Goal: Contribute content: Contribute content

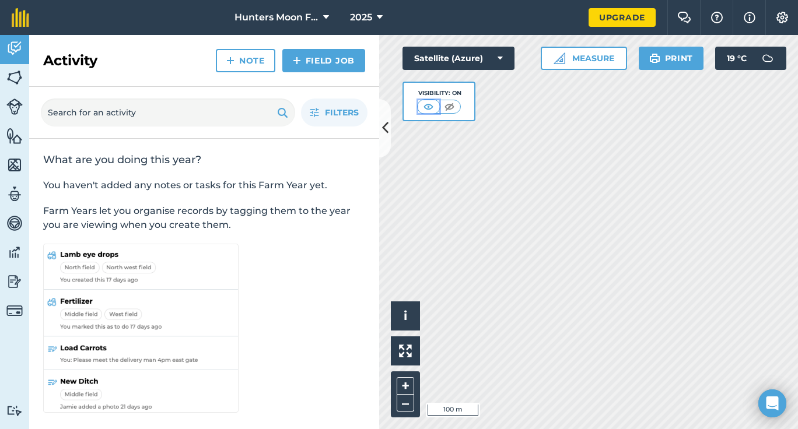
click at [430, 103] on img at bounding box center [428, 107] width 15 height 12
click at [431, 106] on img at bounding box center [428, 107] width 15 height 12
click at [448, 108] on img at bounding box center [449, 107] width 15 height 12
click at [450, 106] on img at bounding box center [450, 107] width 15 height 12
click at [384, 125] on icon at bounding box center [385, 128] width 6 height 20
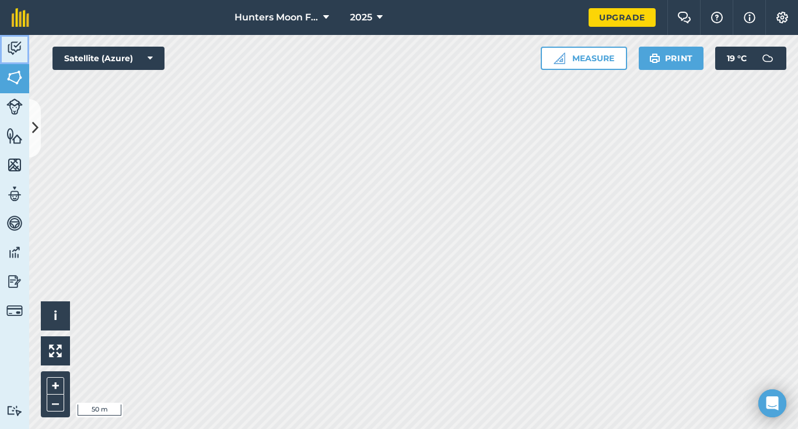
click at [10, 49] on img at bounding box center [14, 48] width 16 height 17
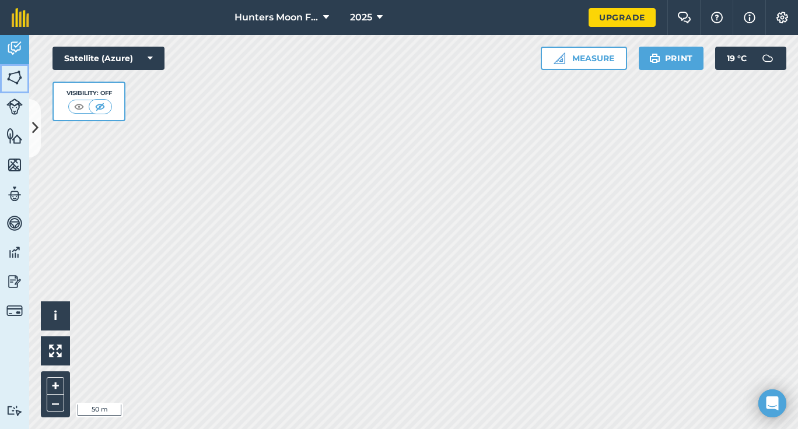
click at [15, 76] on img at bounding box center [14, 77] width 16 height 17
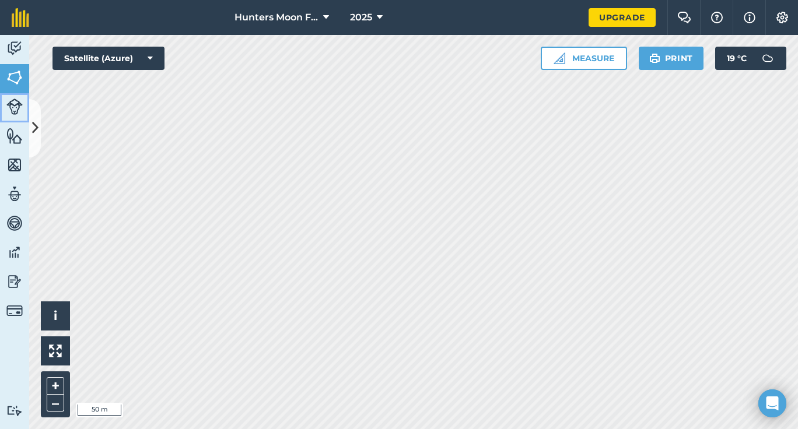
click at [17, 105] on img at bounding box center [14, 107] width 16 height 16
click at [21, 140] on img at bounding box center [14, 135] width 16 height 17
click at [17, 164] on img at bounding box center [14, 164] width 16 height 17
click at [12, 208] on link "Team" at bounding box center [14, 195] width 29 height 29
click at [15, 255] on img at bounding box center [14, 252] width 16 height 17
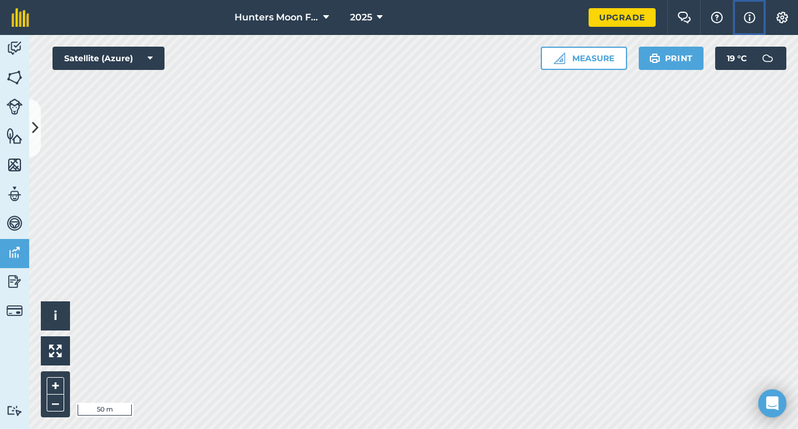
click at [752, 15] on img at bounding box center [750, 17] width 12 height 14
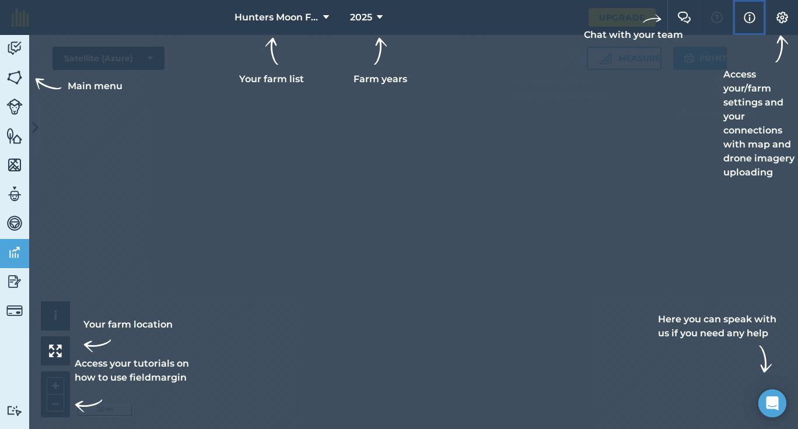
click at [752, 15] on img at bounding box center [750, 17] width 12 height 14
click at [533, 125] on div at bounding box center [399, 214] width 798 height 429
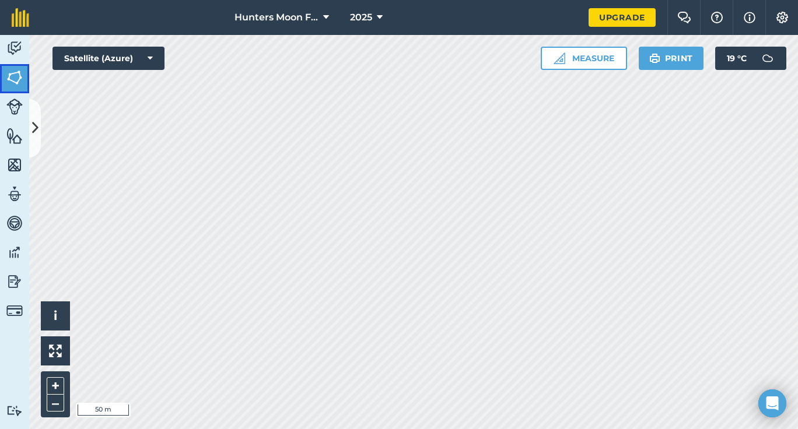
click at [20, 72] on img at bounding box center [14, 77] width 16 height 17
click at [10, 73] on img at bounding box center [14, 77] width 16 height 17
click at [578, 61] on button "Measure" at bounding box center [584, 58] width 86 height 23
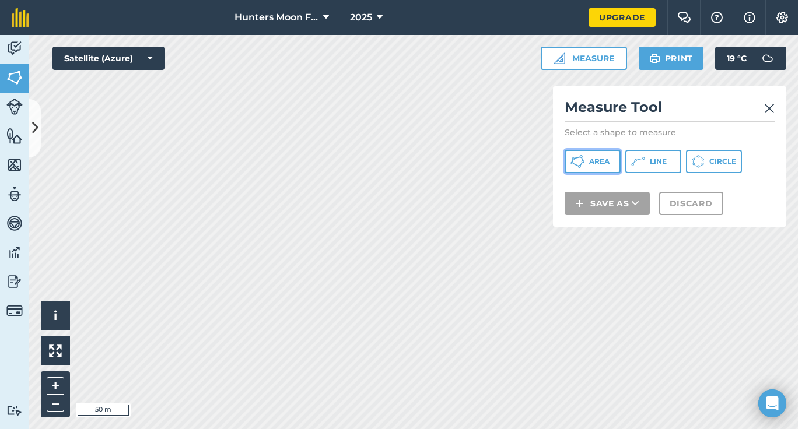
click at [593, 157] on span "Area" at bounding box center [599, 161] width 20 height 9
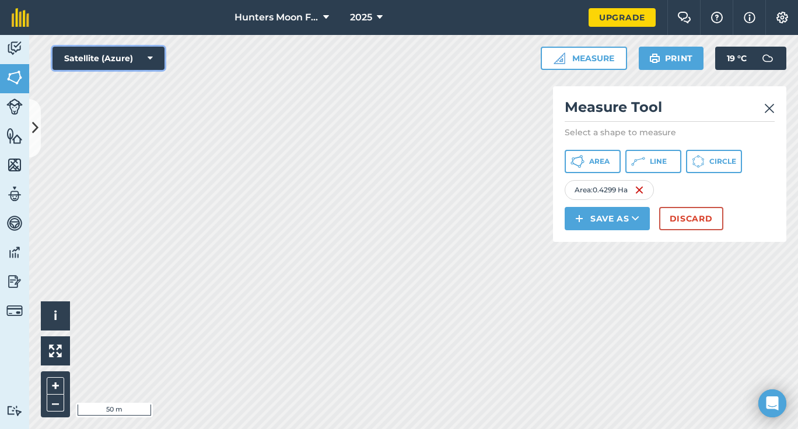
click at [138, 59] on button "Satellite (Azure)" at bounding box center [108, 58] width 112 height 23
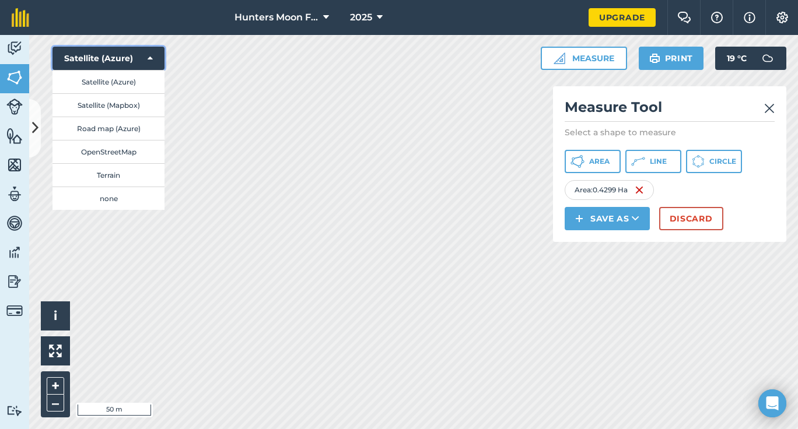
click at [138, 59] on button "Satellite (Azure)" at bounding box center [108, 58] width 112 height 23
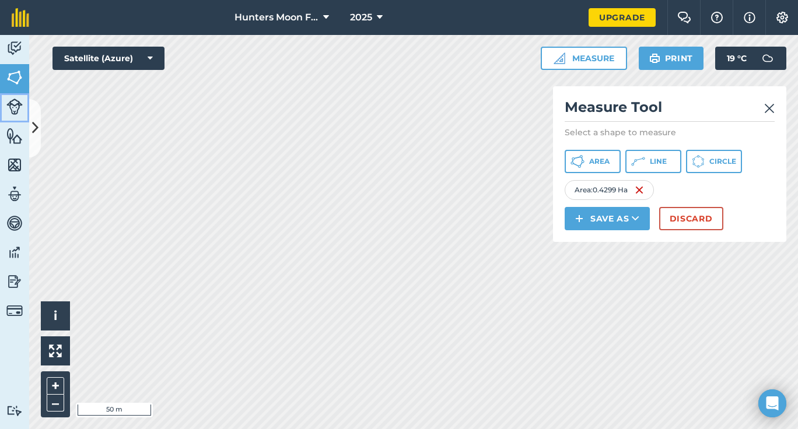
click at [13, 106] on img at bounding box center [14, 107] width 16 height 16
click at [13, 135] on img at bounding box center [14, 135] width 16 height 17
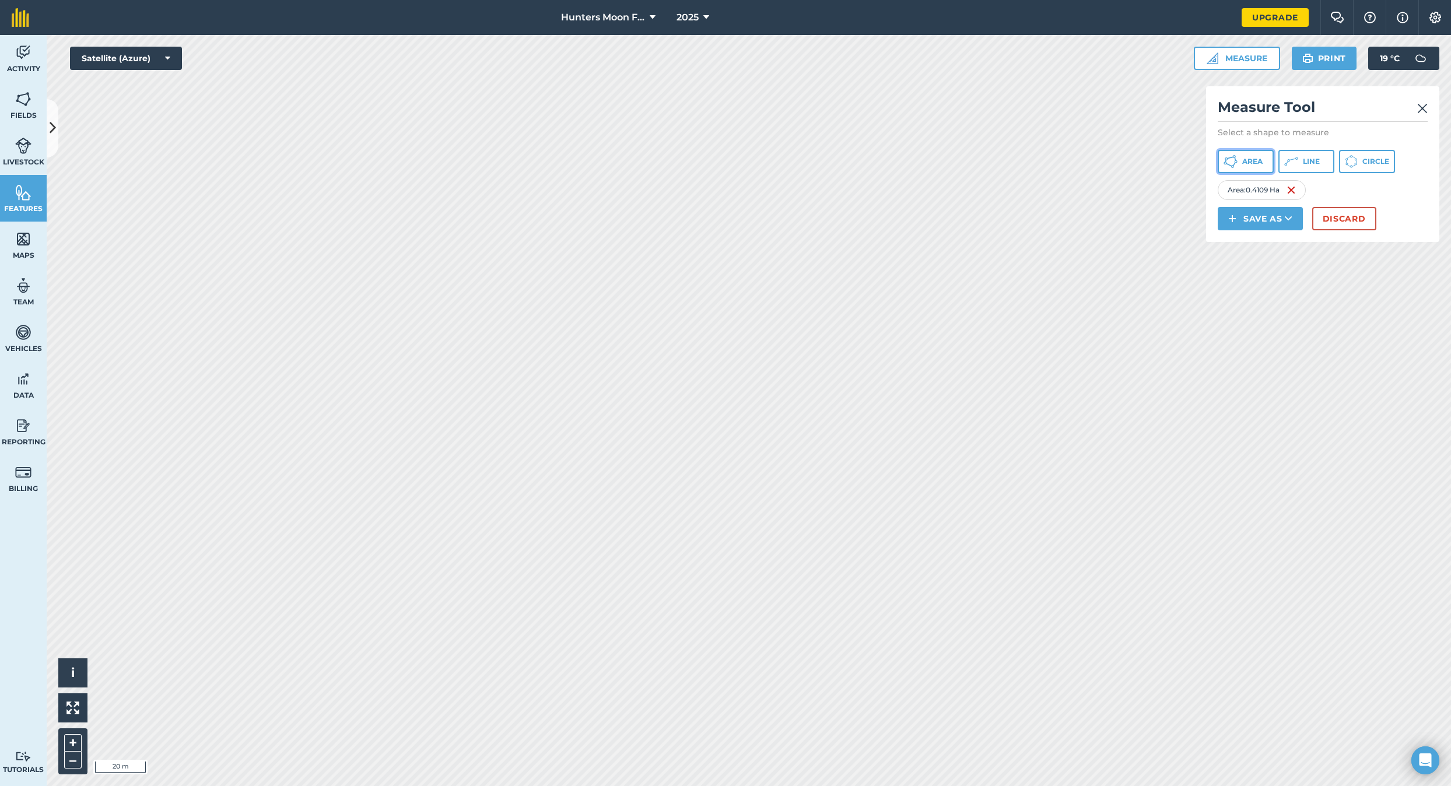
click at [797, 157] on span "Area" at bounding box center [1252, 161] width 20 height 9
click at [797, 108] on img at bounding box center [1422, 108] width 10 height 14
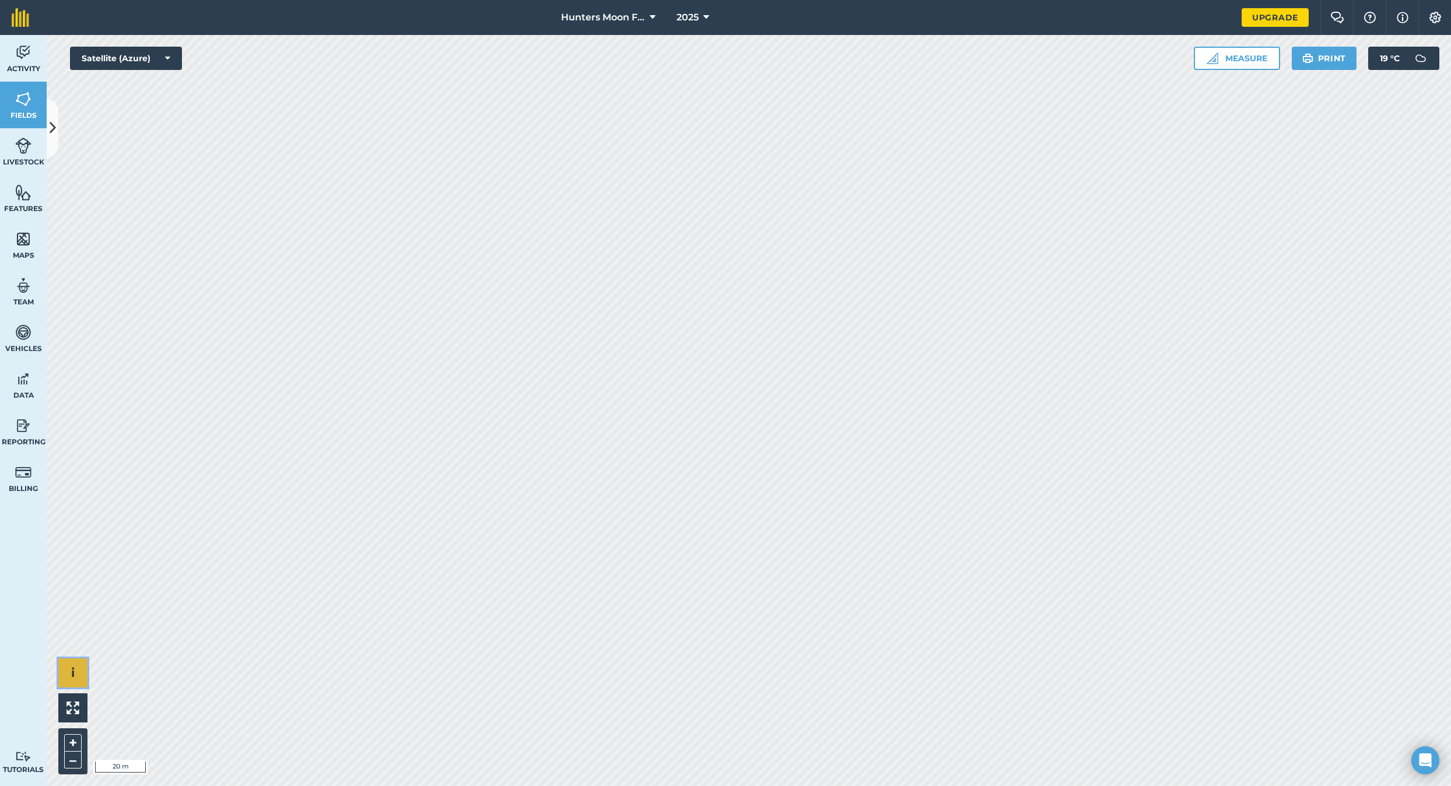
click at [82, 429] on button "i" at bounding box center [72, 672] width 29 height 29
drag, startPoint x: 79, startPoint y: 673, endPoint x: 73, endPoint y: 703, distance: 31.0
click at [79, 429] on button "›" at bounding box center [72, 672] width 29 height 29
click at [73, 429] on img at bounding box center [72, 708] width 13 height 13
click at [21, 20] on img at bounding box center [20, 17] width 17 height 19
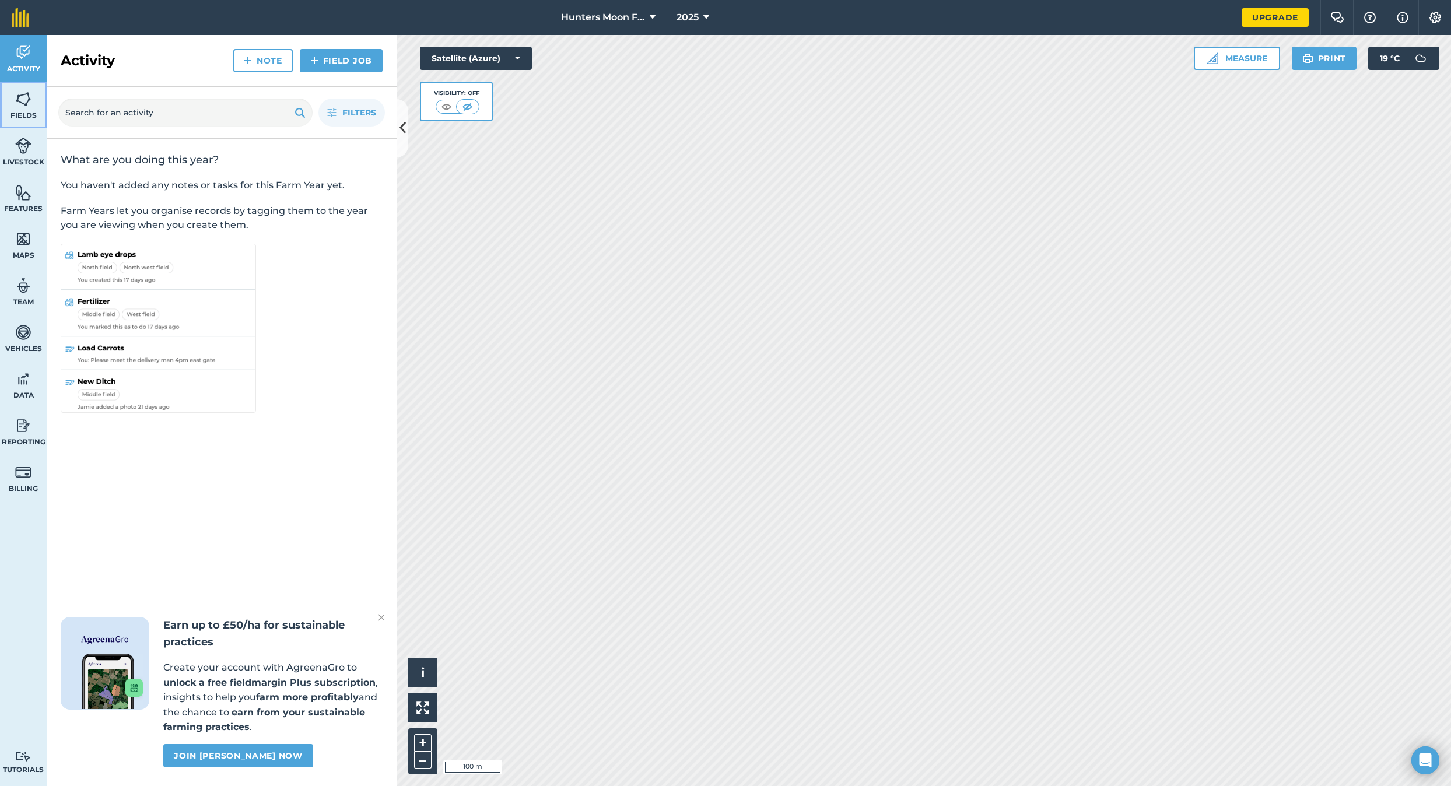
click at [28, 101] on img at bounding box center [23, 98] width 16 height 17
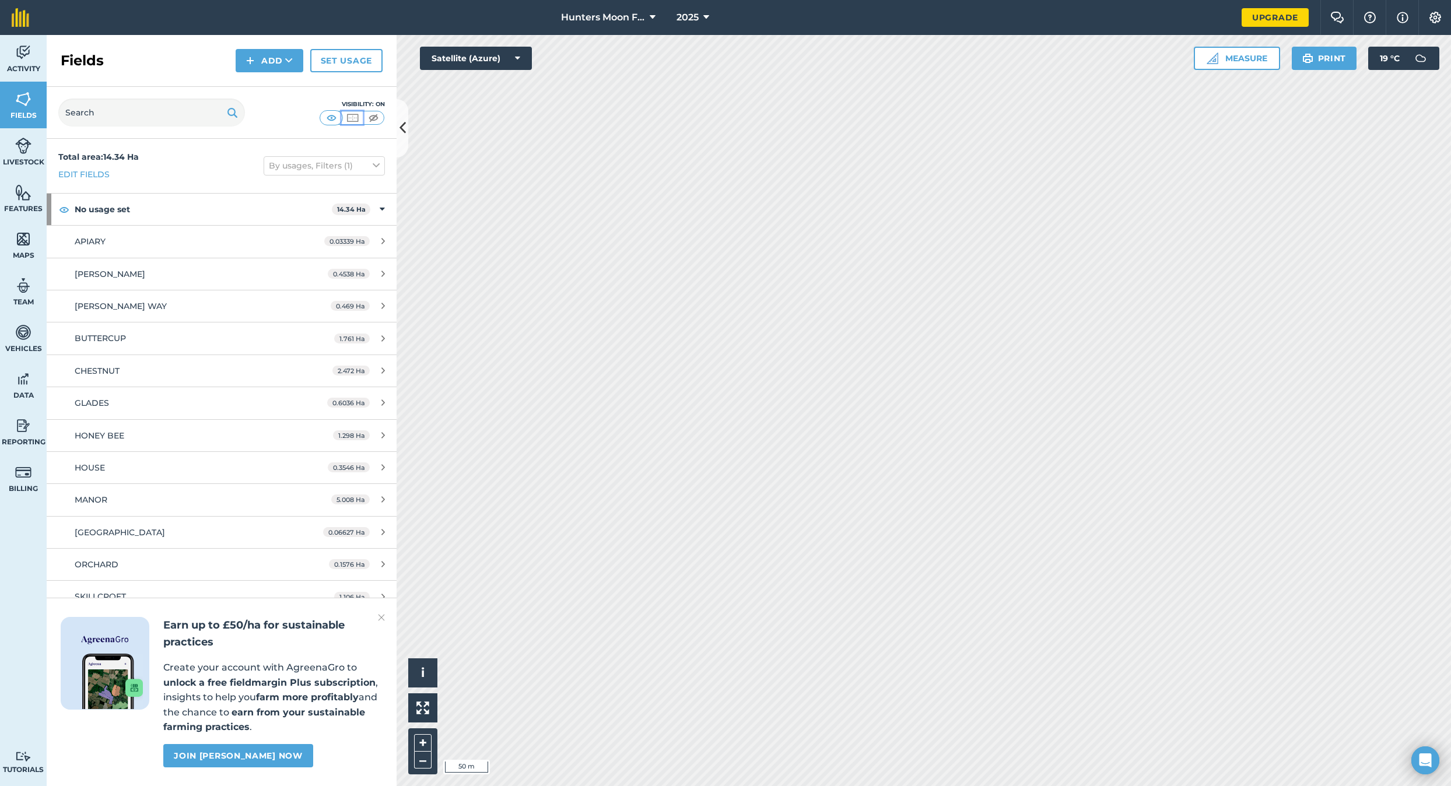
click at [342, 118] on button at bounding box center [352, 117] width 21 height 13
click at [372, 117] on img at bounding box center [373, 118] width 15 height 12
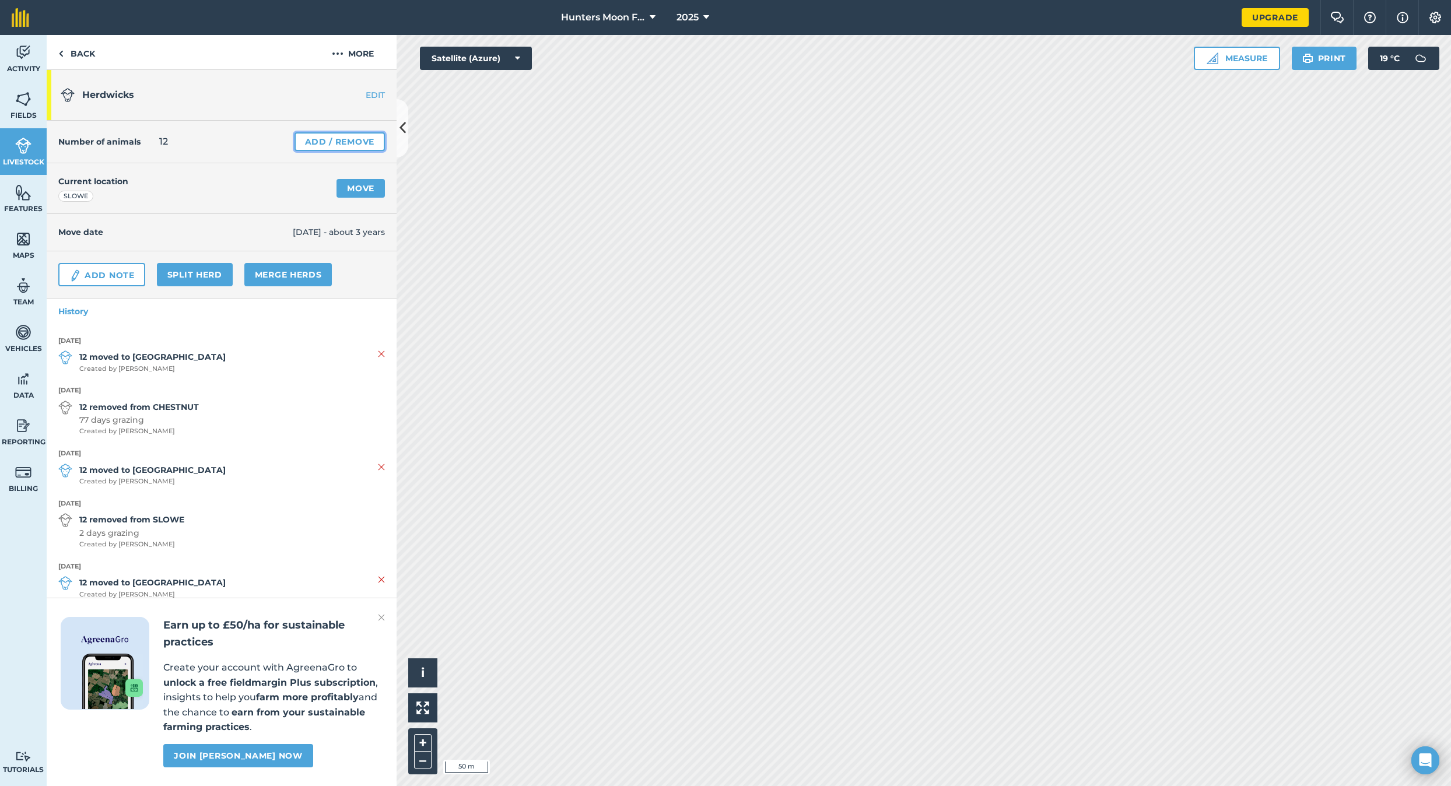
click at [353, 140] on link "Add / Remove" at bounding box center [339, 141] width 90 height 19
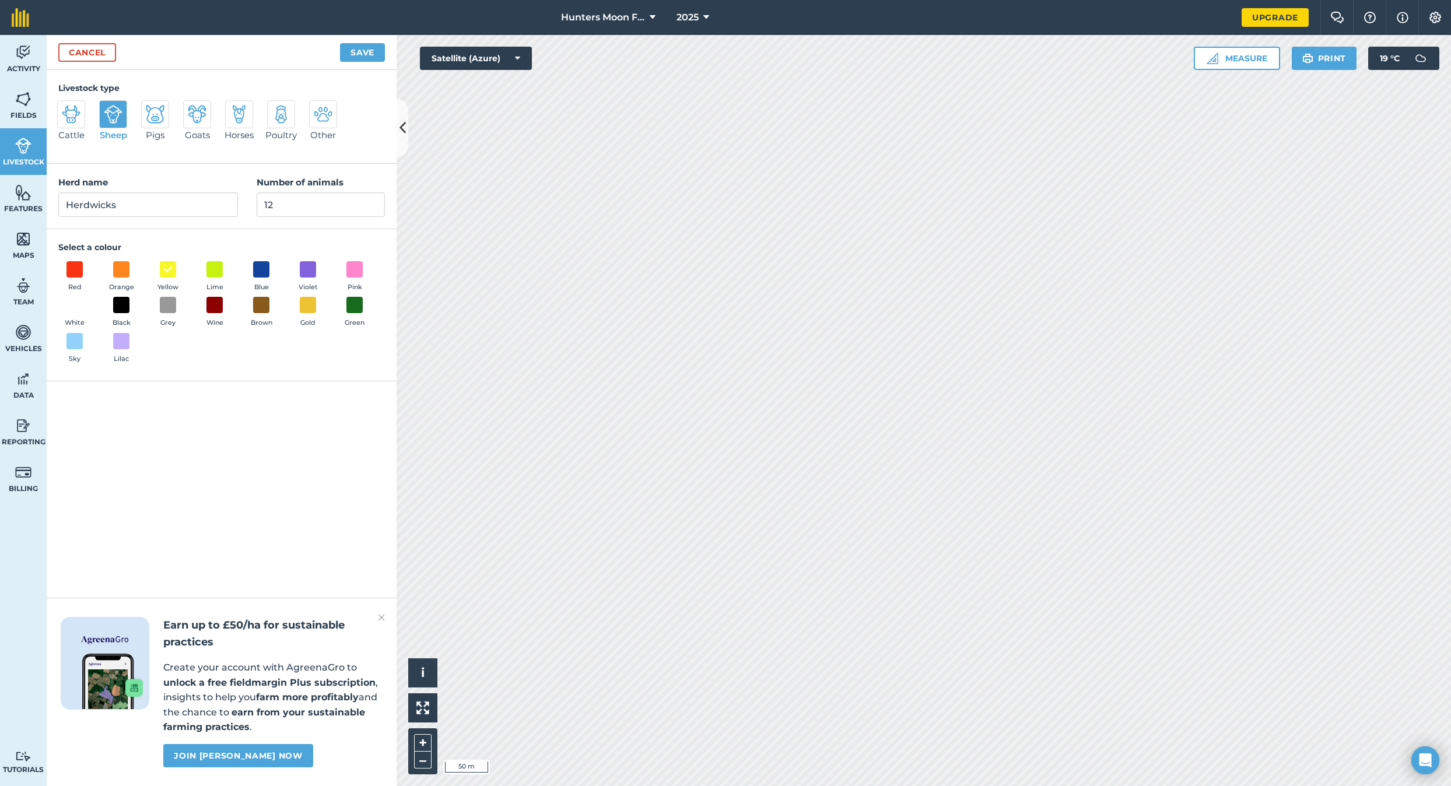
click at [355, 132] on div "Cattle Sheep Pigs Goats Horses Poultry Other" at bounding box center [221, 125] width 327 height 51
click at [349, 57] on button "Save" at bounding box center [362, 52] width 45 height 19
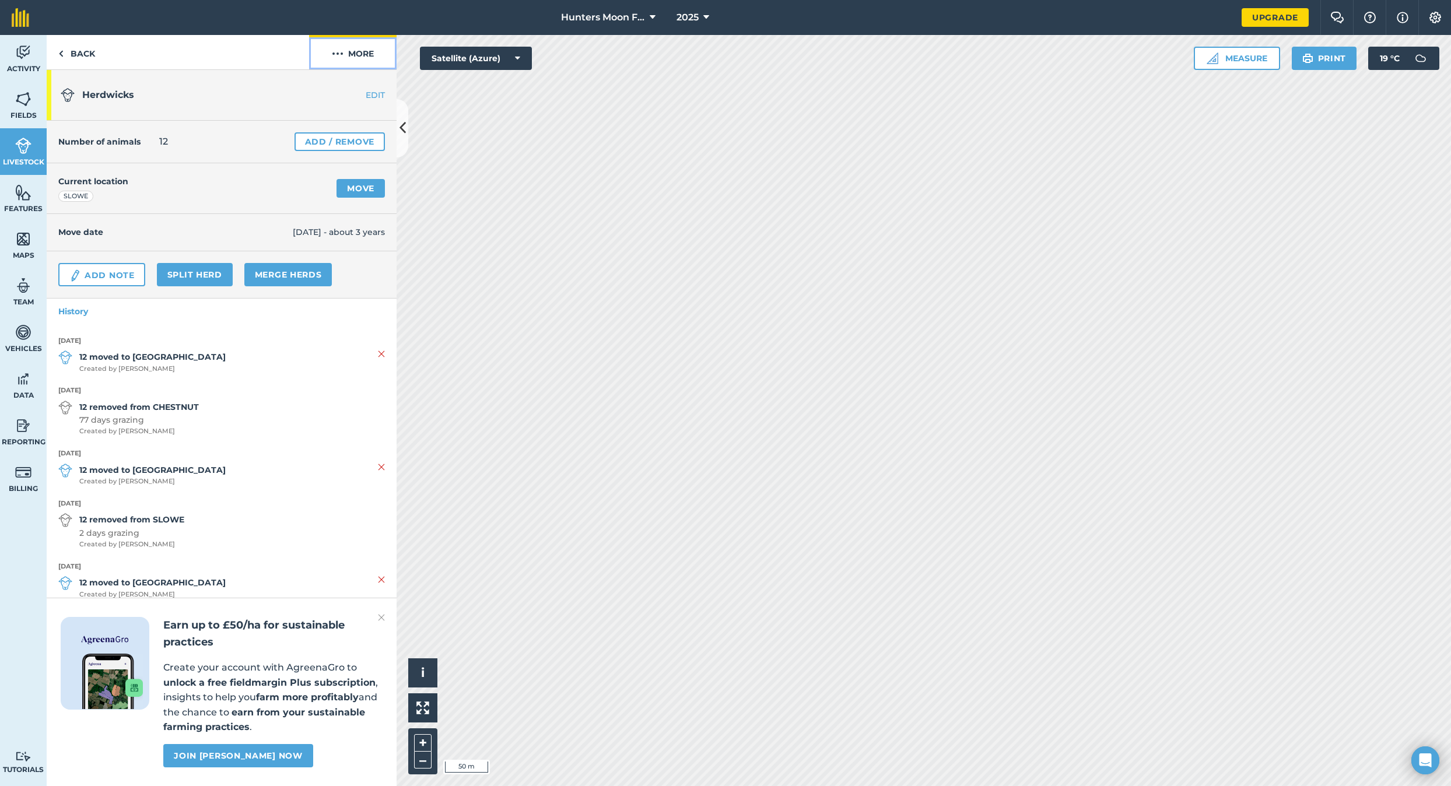
click at [337, 58] on img at bounding box center [338, 54] width 12 height 14
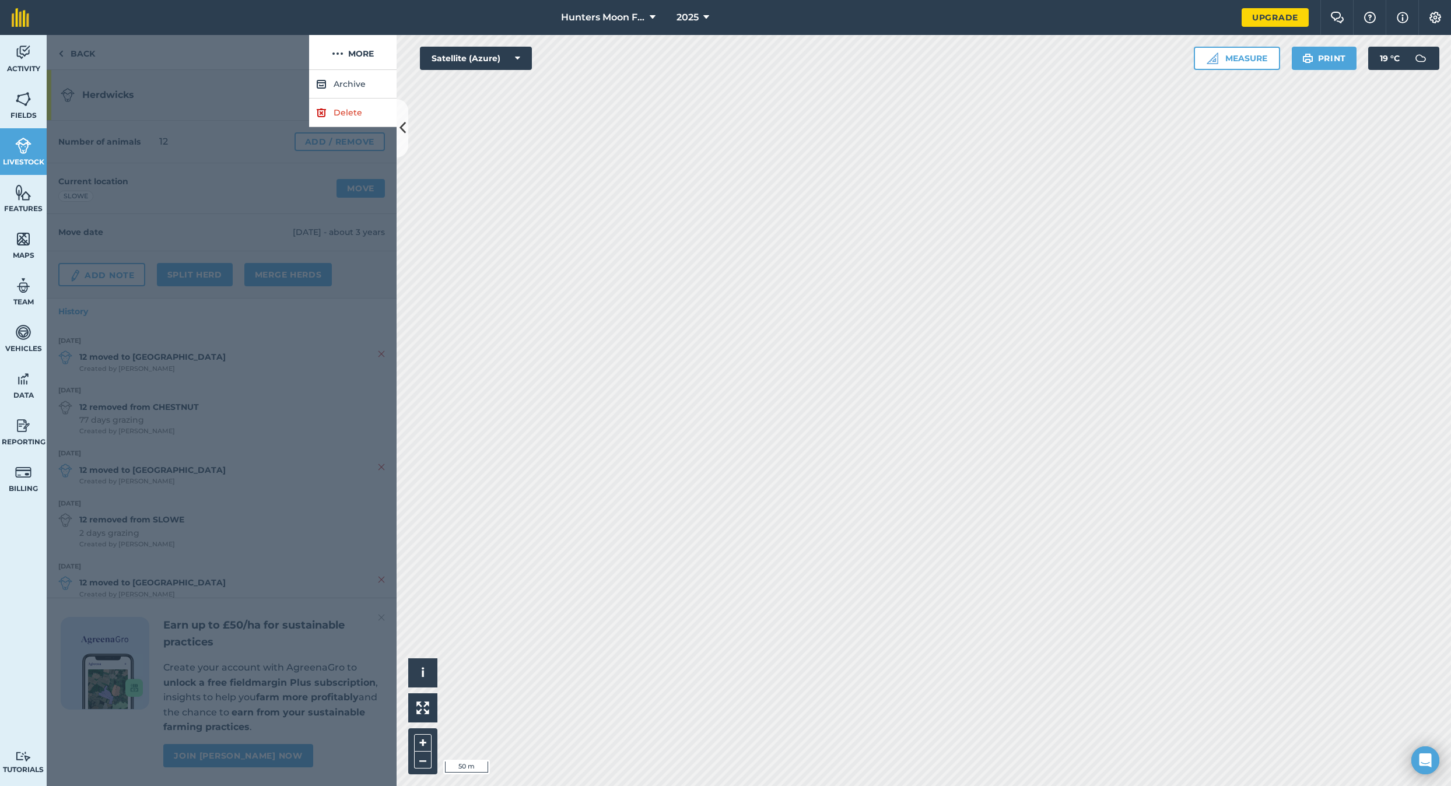
click at [136, 156] on div at bounding box center [222, 428] width 350 height 716
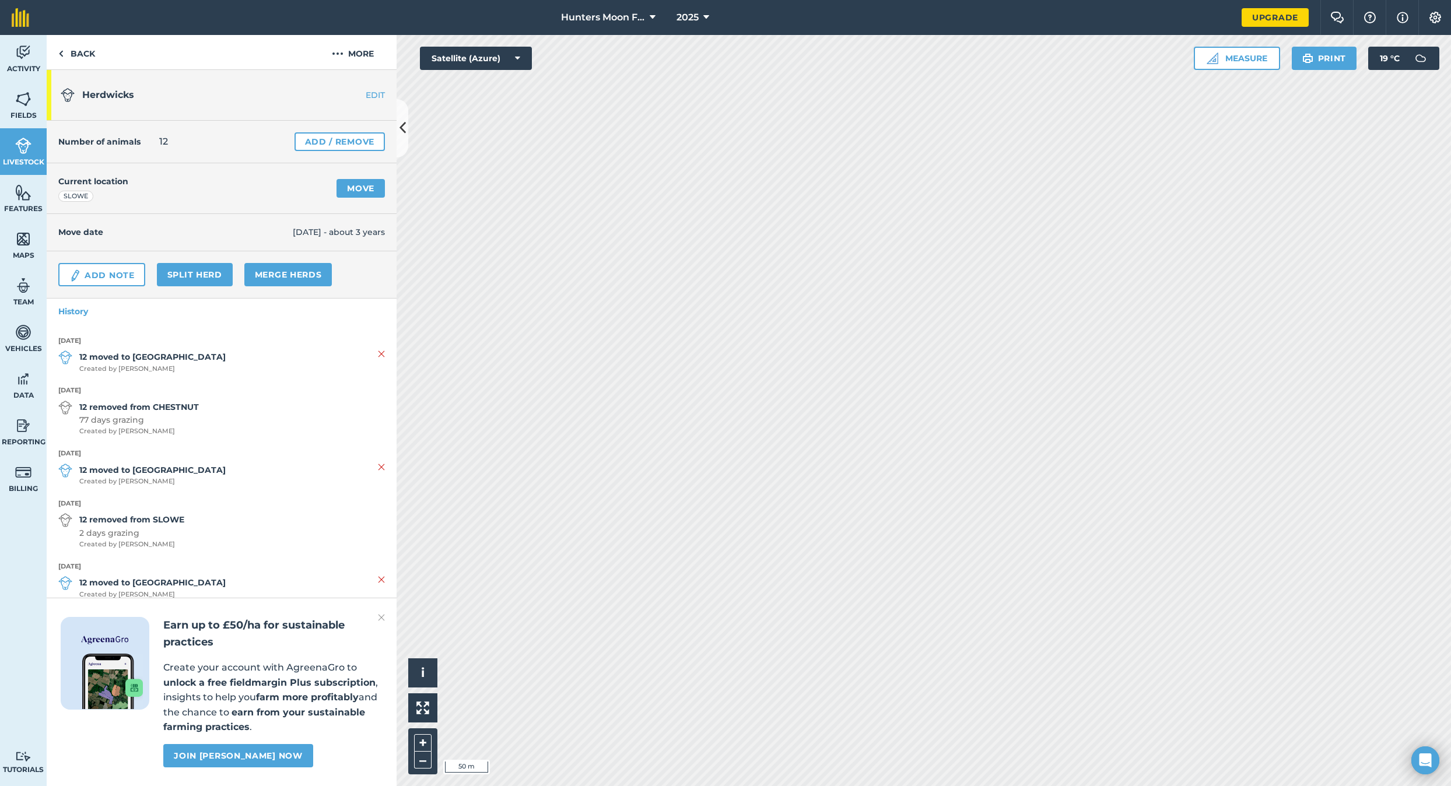
click at [362, 178] on div "Current location SLOWE Move" at bounding box center [222, 188] width 350 height 51
click at [363, 185] on link "Move" at bounding box center [360, 188] width 48 height 19
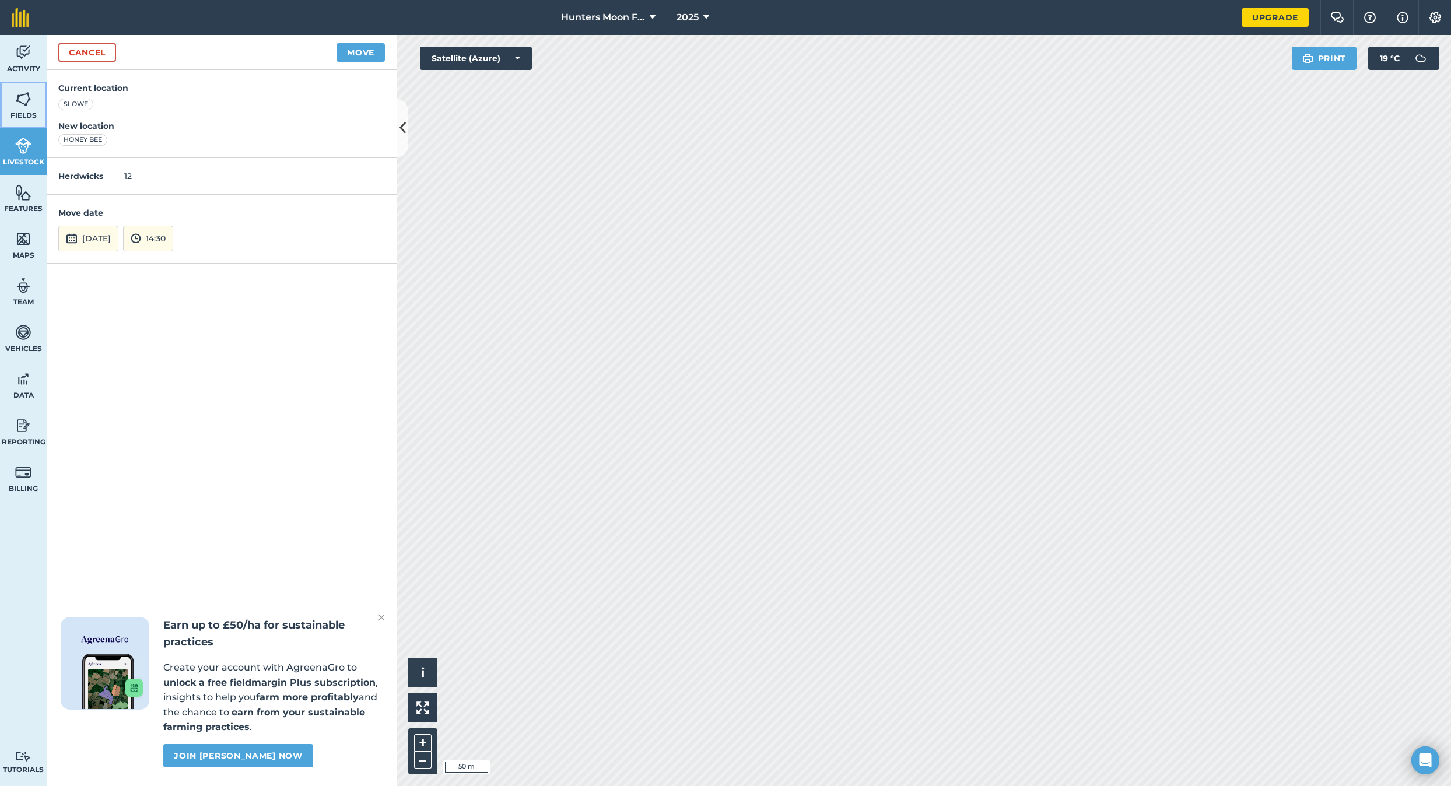
click at [29, 113] on span "Fields" at bounding box center [23, 115] width 47 height 9
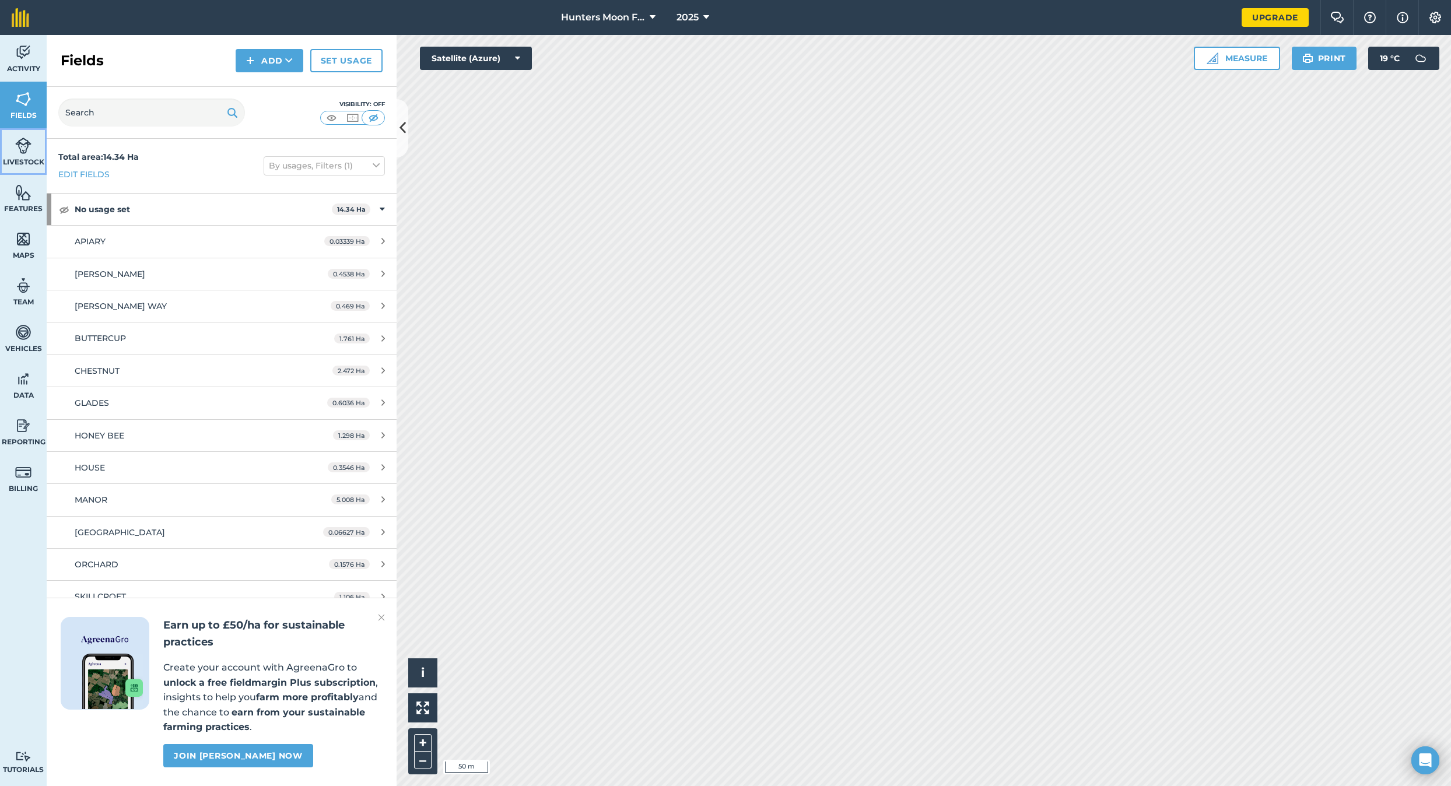
click at [9, 147] on link "Livestock" at bounding box center [23, 151] width 47 height 47
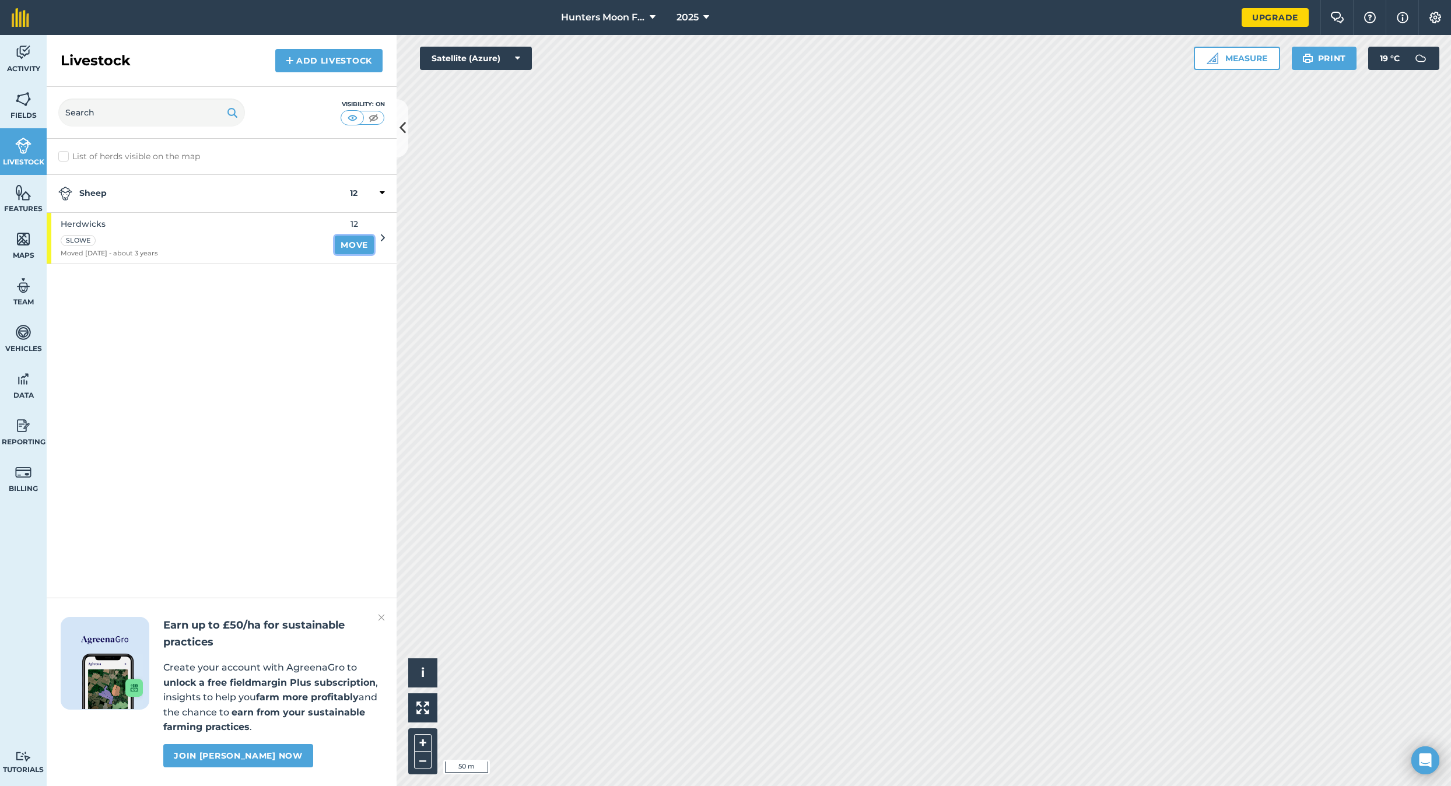
click at [348, 244] on link "Move" at bounding box center [354, 245] width 39 height 19
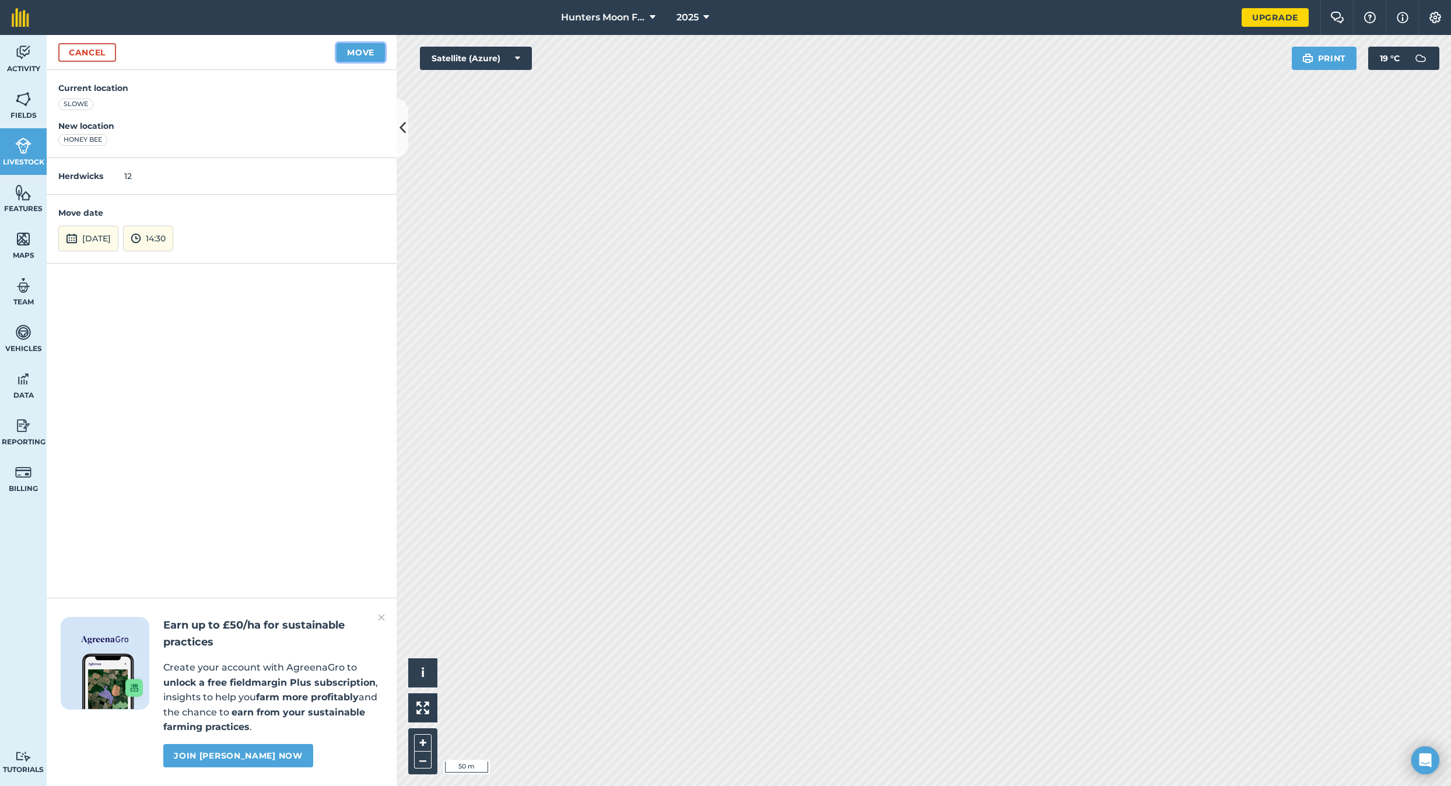
click at [356, 57] on button "Move" at bounding box center [360, 52] width 48 height 19
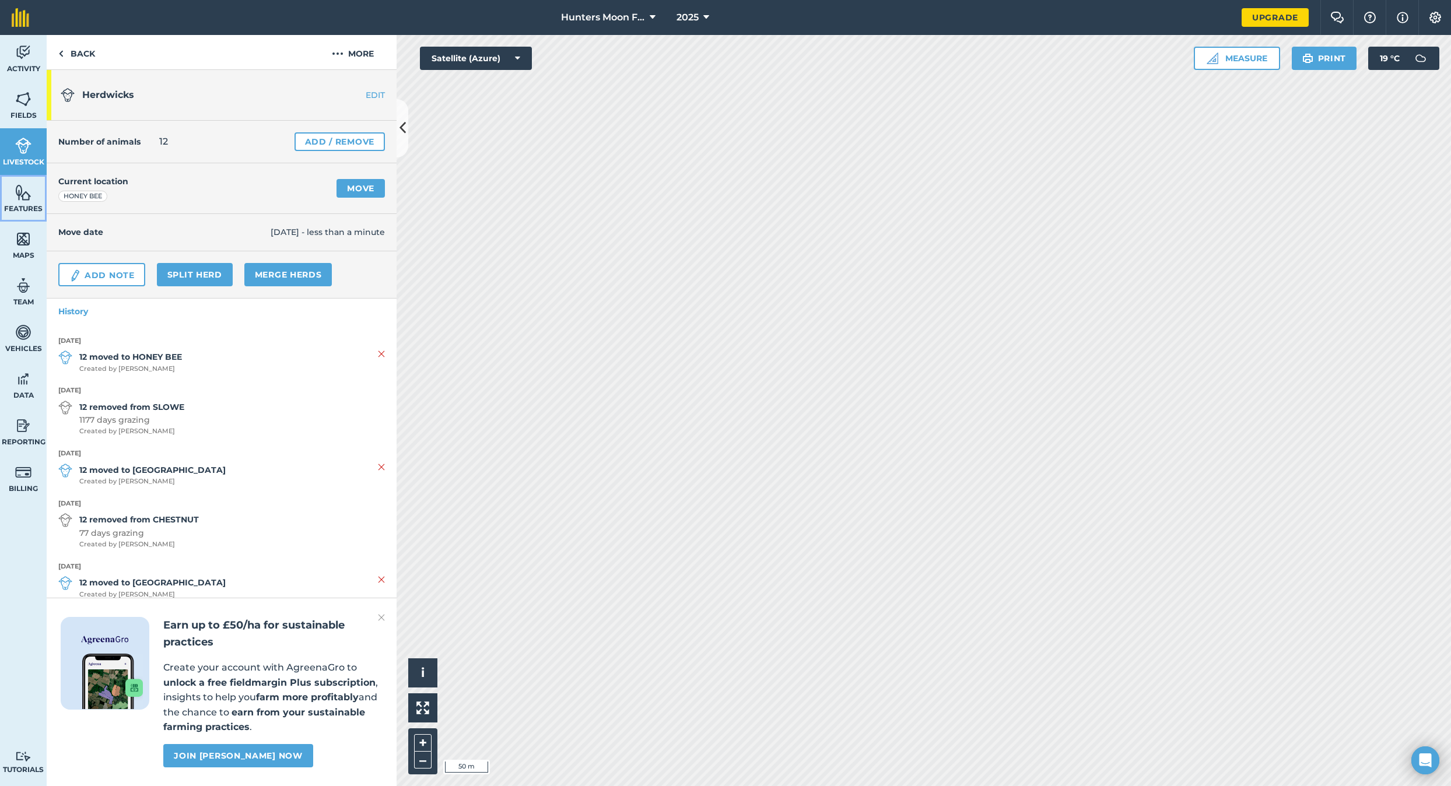
click at [23, 192] on img at bounding box center [23, 192] width 16 height 17
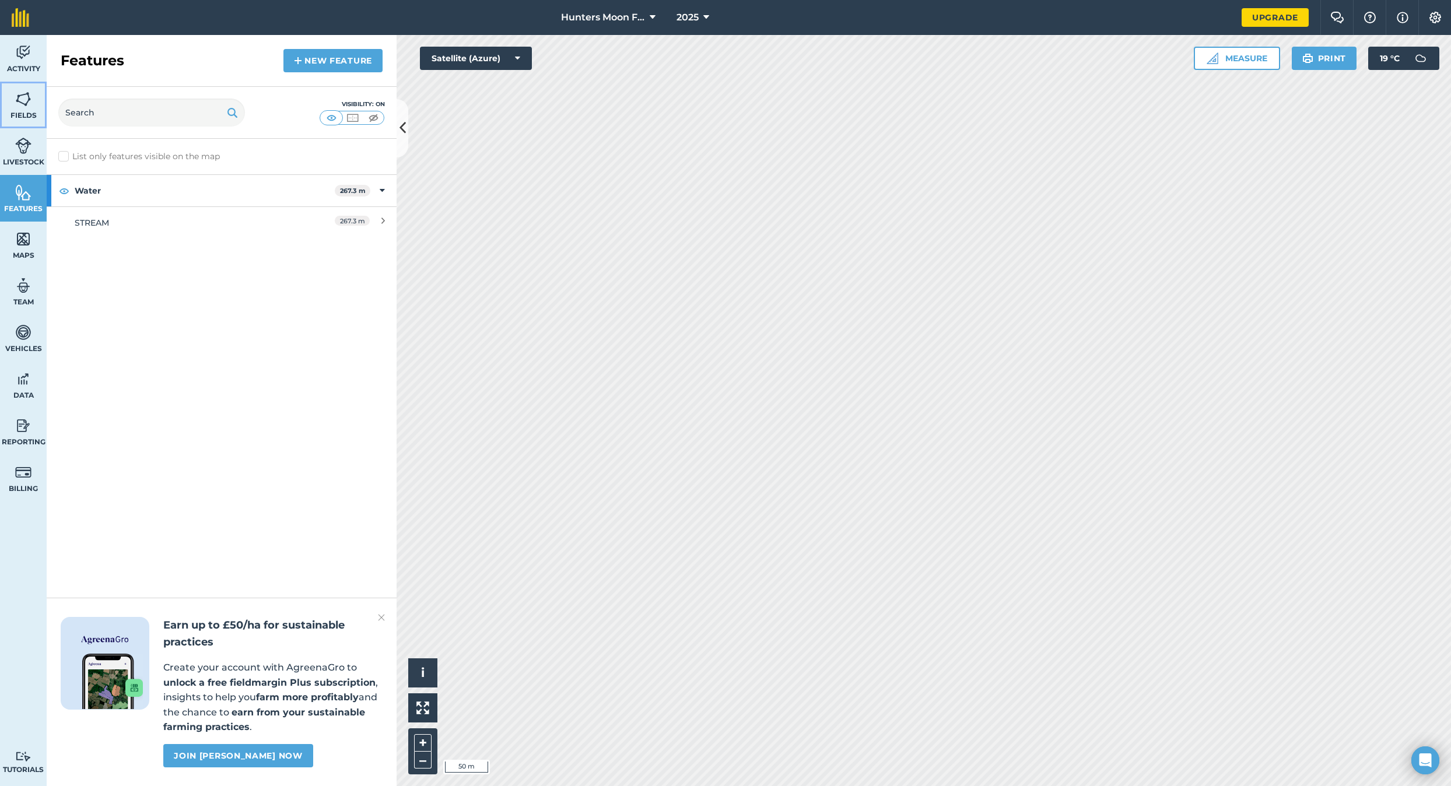
drag, startPoint x: 21, startPoint y: 101, endPoint x: 43, endPoint y: 125, distance: 32.2
click at [21, 101] on img at bounding box center [23, 98] width 16 height 17
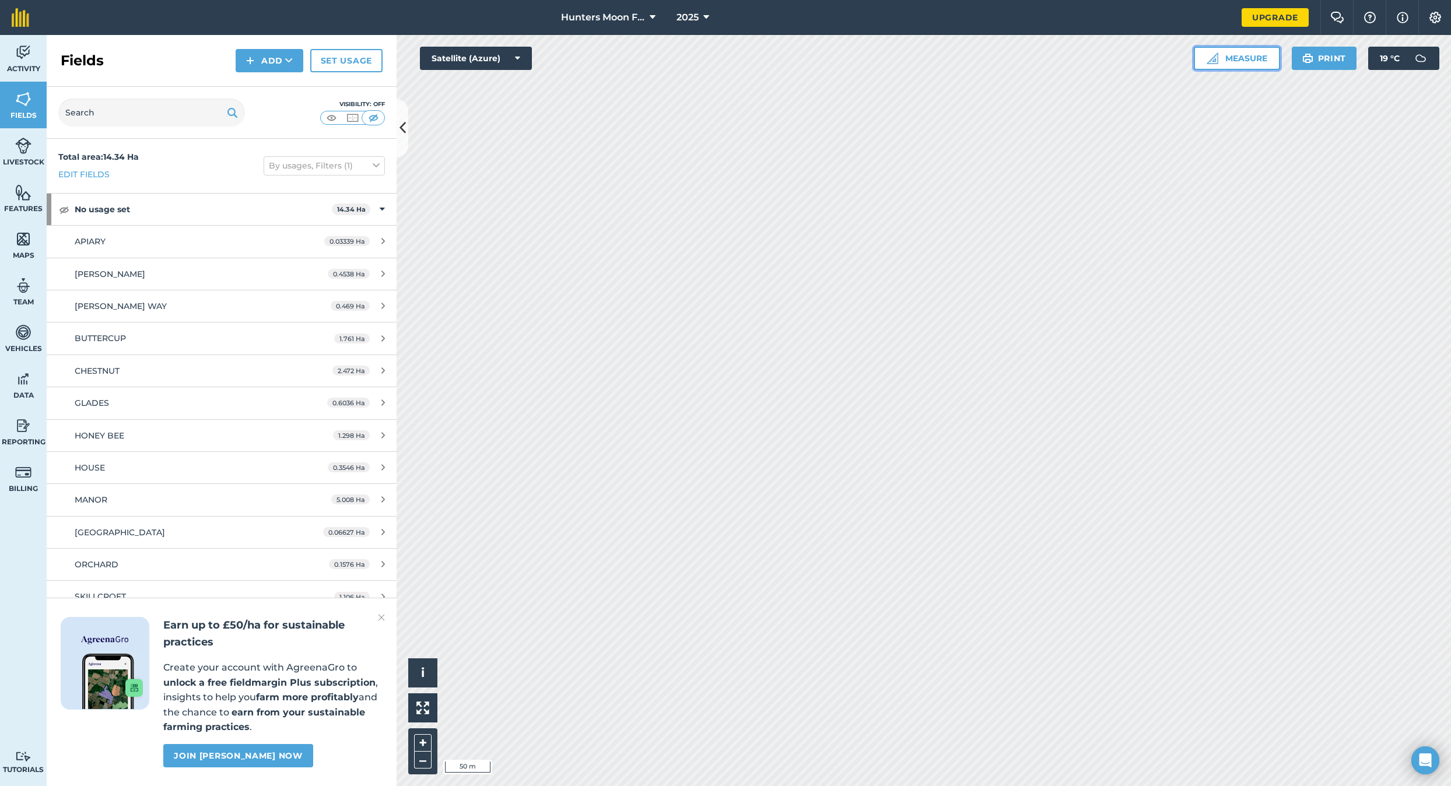
click at [797, 58] on button "Measure" at bounding box center [1237, 58] width 86 height 23
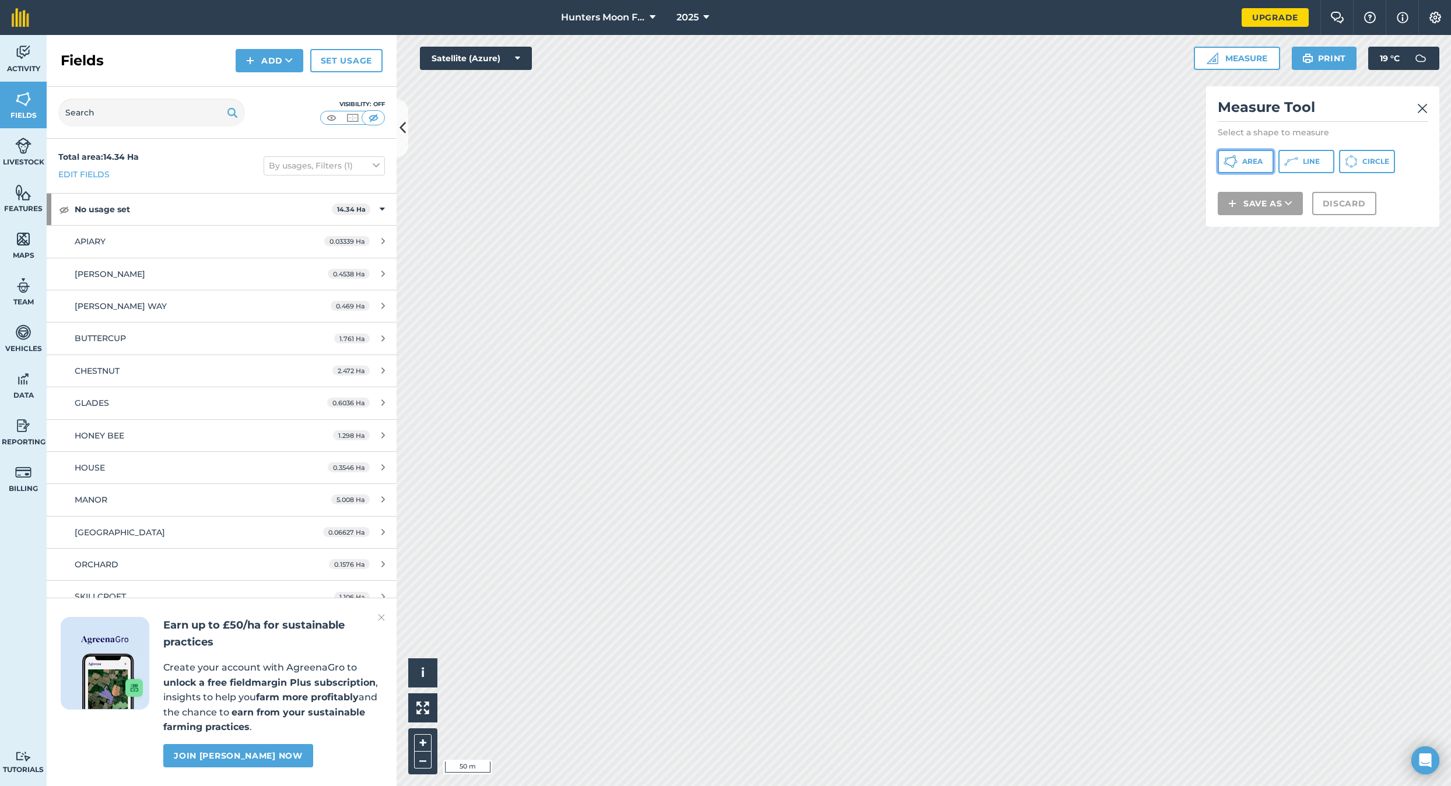
click at [797, 160] on span "Area" at bounding box center [1252, 161] width 20 height 9
drag, startPoint x: 1323, startPoint y: 97, endPoint x: 1346, endPoint y: 184, distance: 89.8
click at [797, 174] on div "Measure Tool Select a shape to measure Area Line Circle Area : 2.108 Ha Save as…" at bounding box center [1322, 164] width 233 height 156
click at [797, 223] on button "Discard" at bounding box center [1344, 218] width 64 height 23
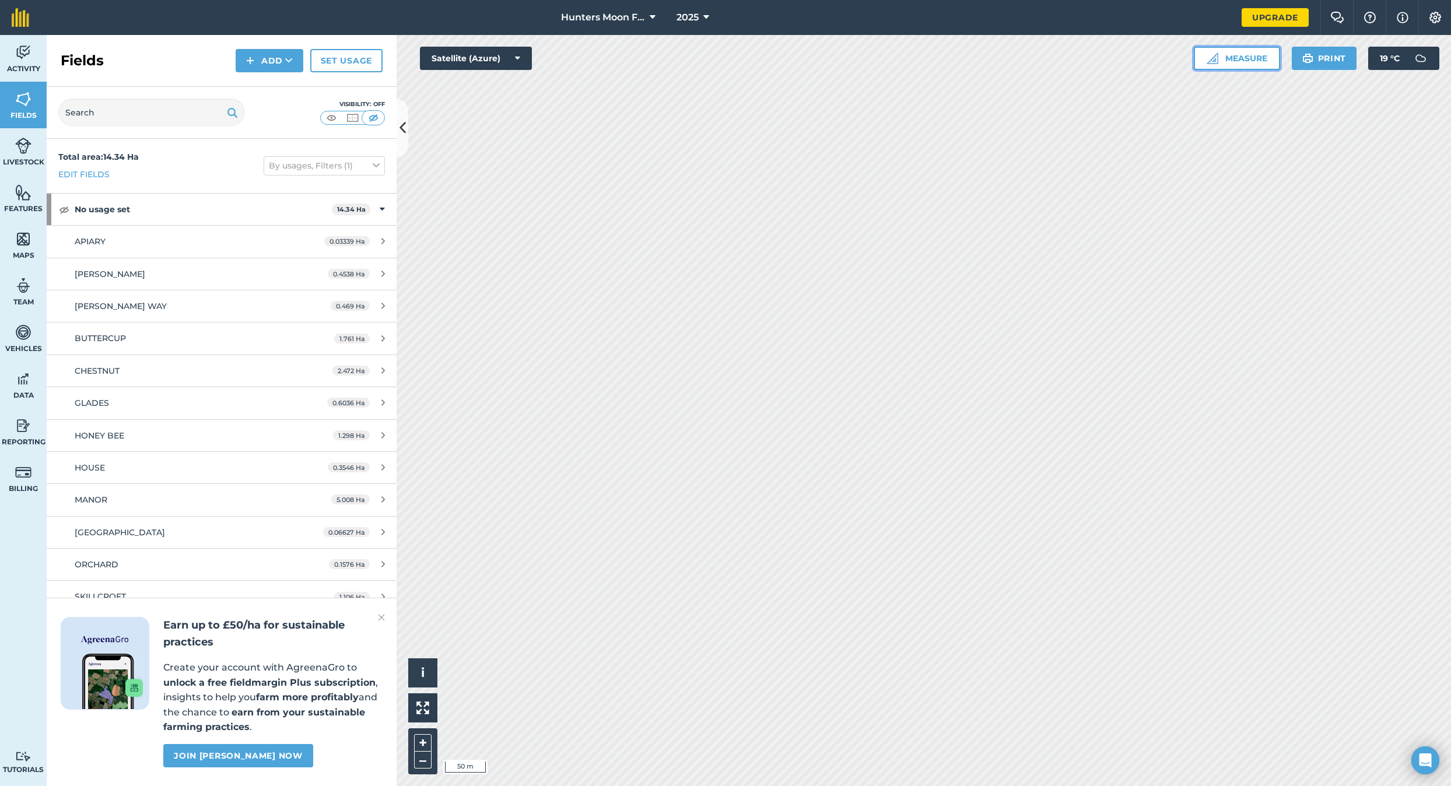
click at [797, 60] on button "Measure" at bounding box center [1237, 58] width 86 height 23
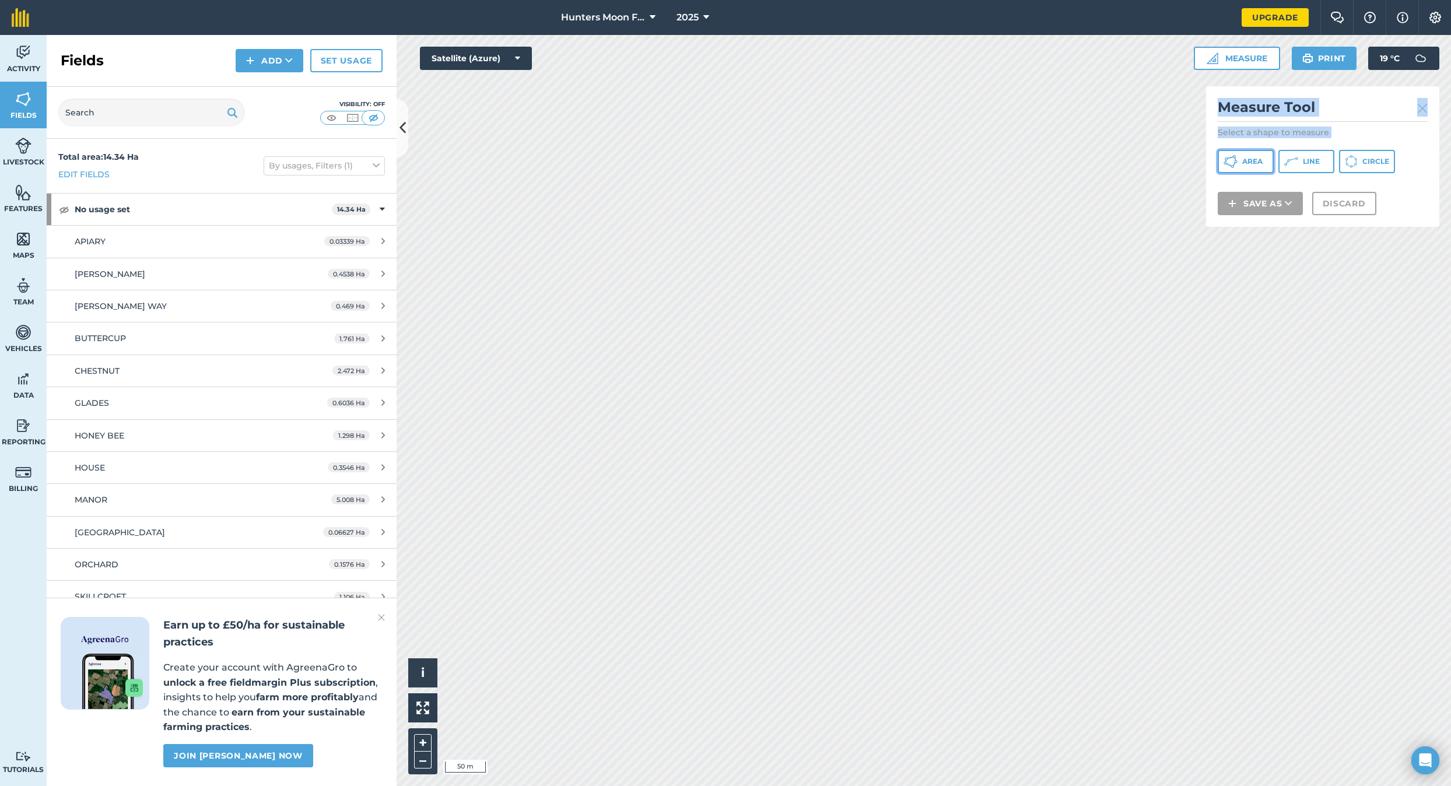
click at [797, 156] on button "Area" at bounding box center [1246, 161] width 56 height 23
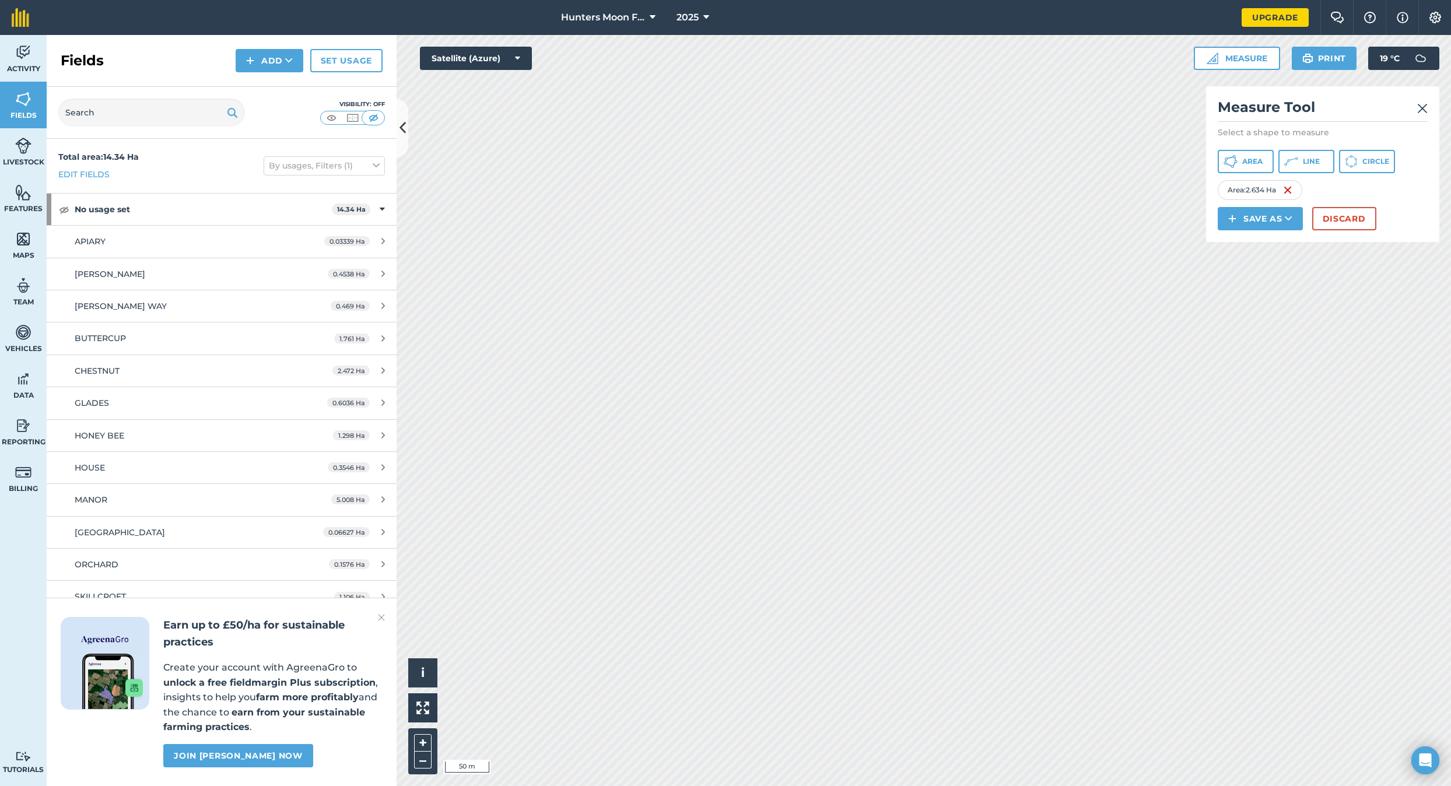
click at [797, 101] on h2 "Measure Tool" at bounding box center [1323, 110] width 210 height 24
click at [797, 216] on icon at bounding box center [1289, 219] width 8 height 12
click at [797, 271] on link "Feature" at bounding box center [1260, 271] width 82 height 26
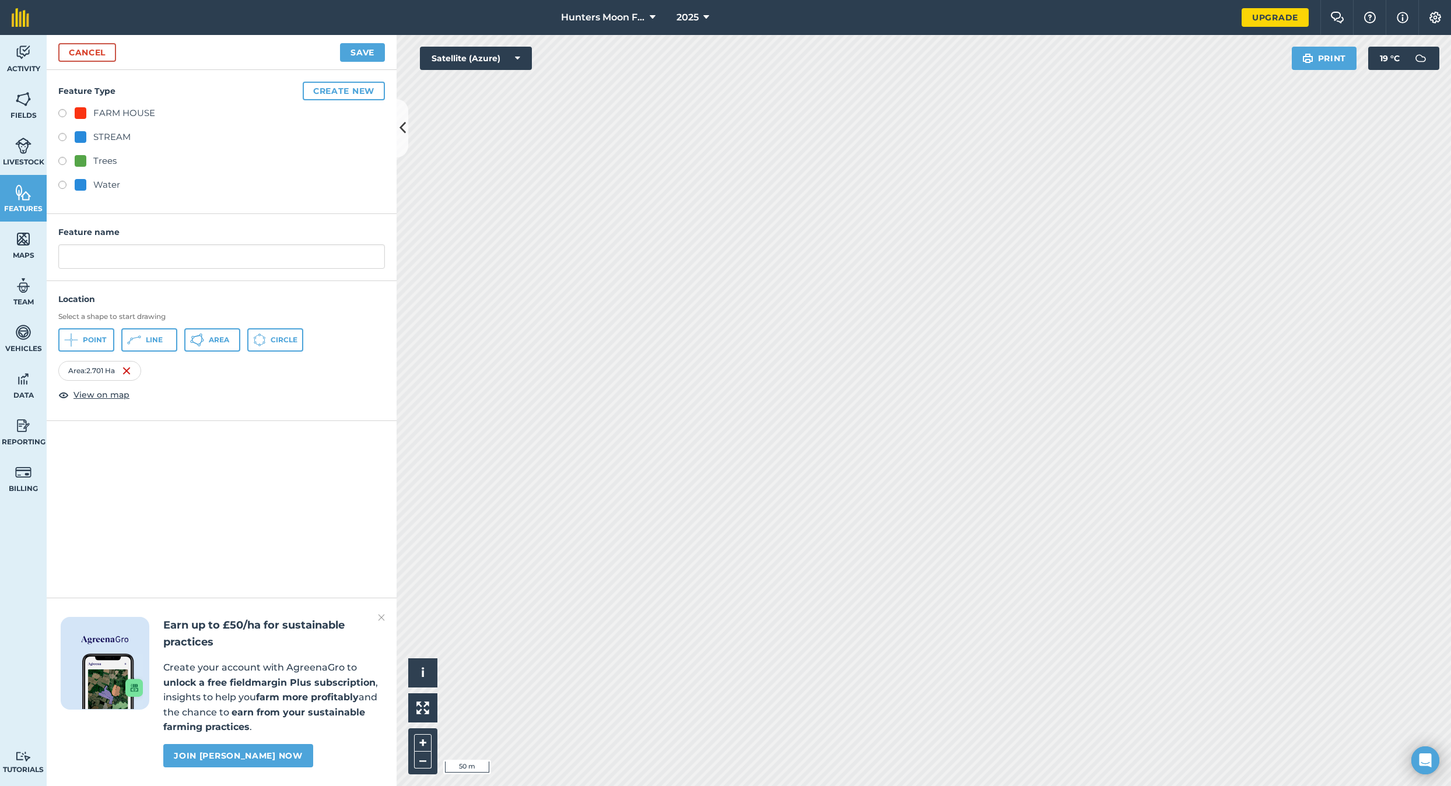
click at [62, 159] on label at bounding box center [66, 163] width 16 height 12
radio input "true"
type input "Trees"
click at [62, 157] on label at bounding box center [66, 163] width 16 height 12
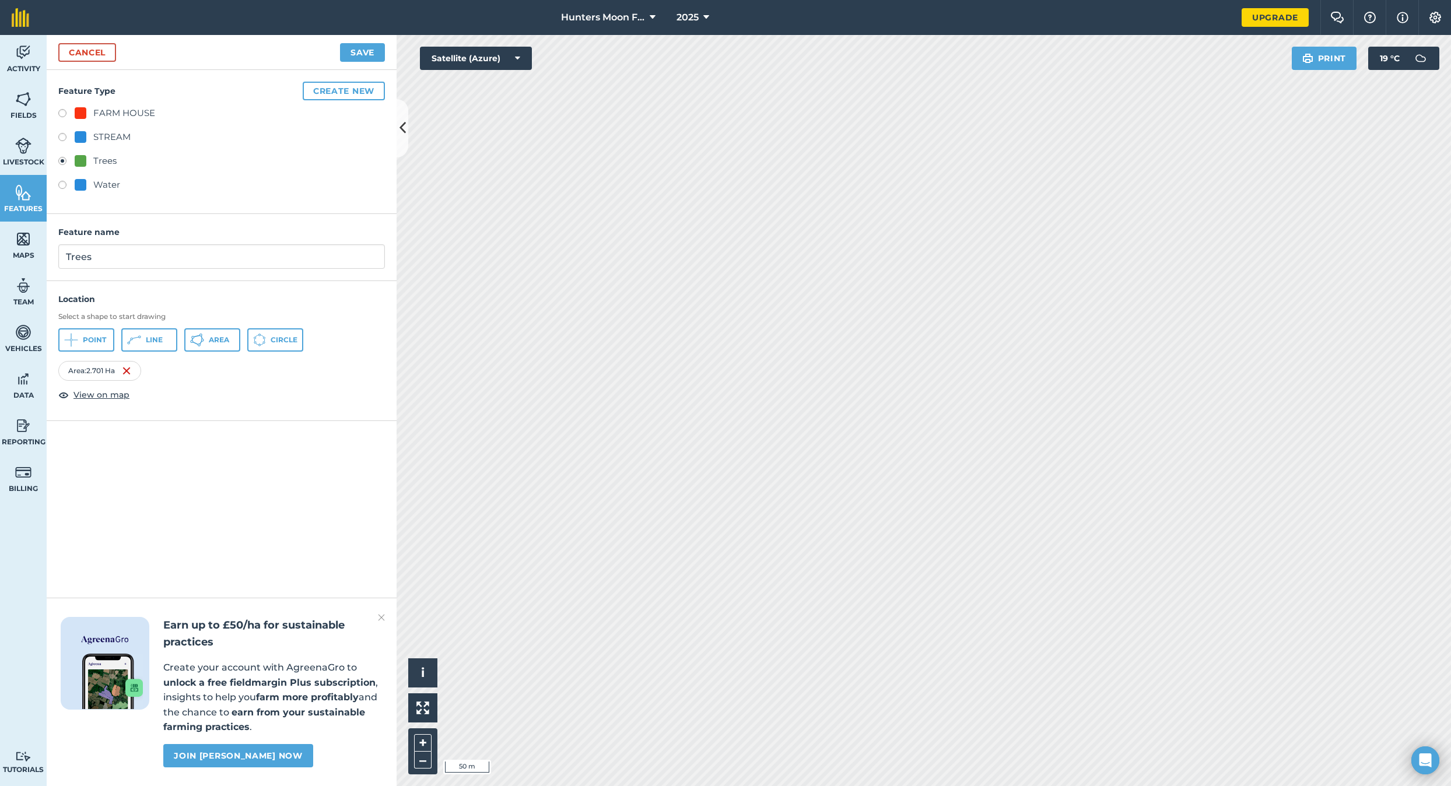
click at [364, 88] on button "Create new" at bounding box center [344, 91] width 82 height 19
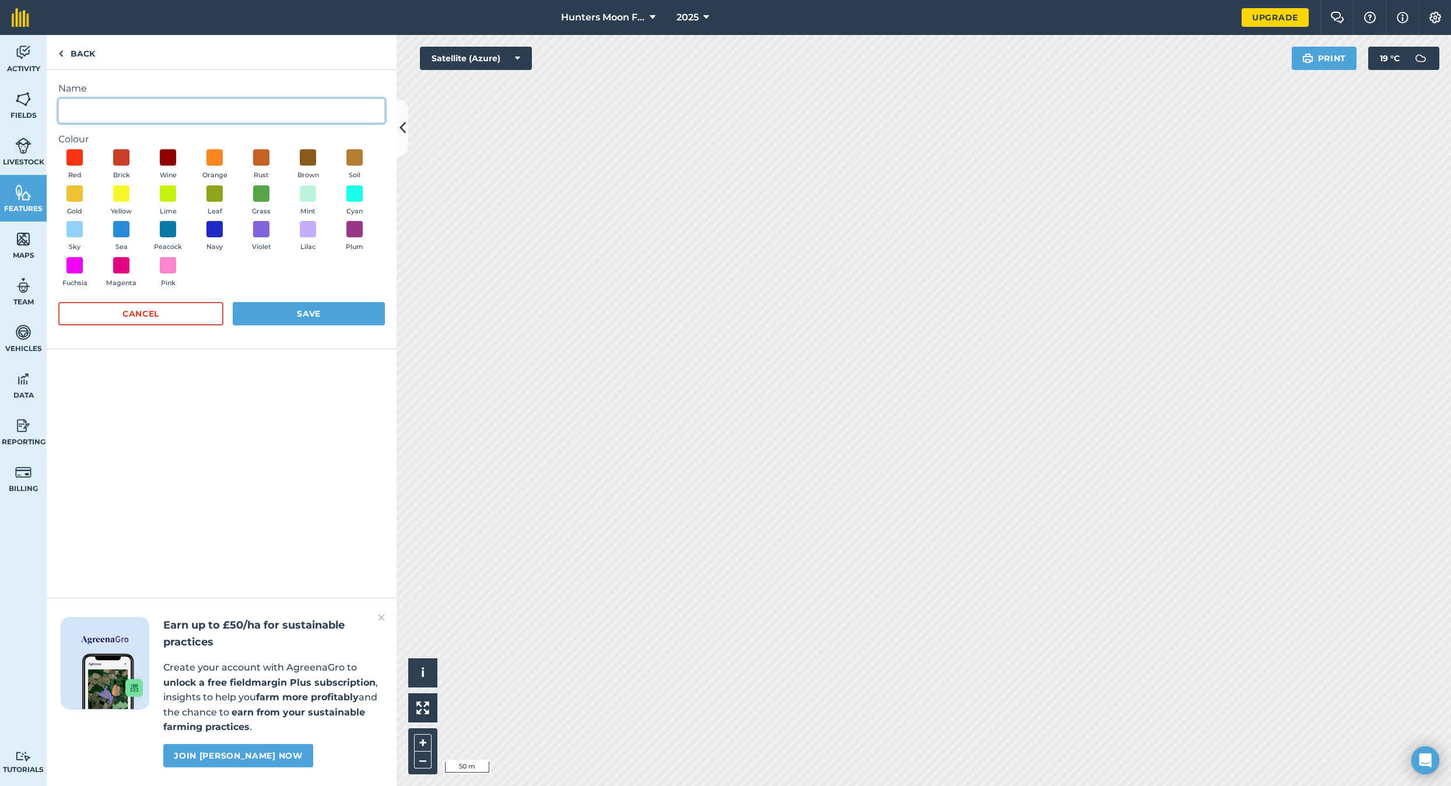
click at [201, 106] on input "Name" at bounding box center [221, 111] width 327 height 24
type input "SALE"
click at [264, 230] on span at bounding box center [262, 229] width 18 height 18
click at [308, 318] on button "Save" at bounding box center [309, 313] width 152 height 23
radio input "false"
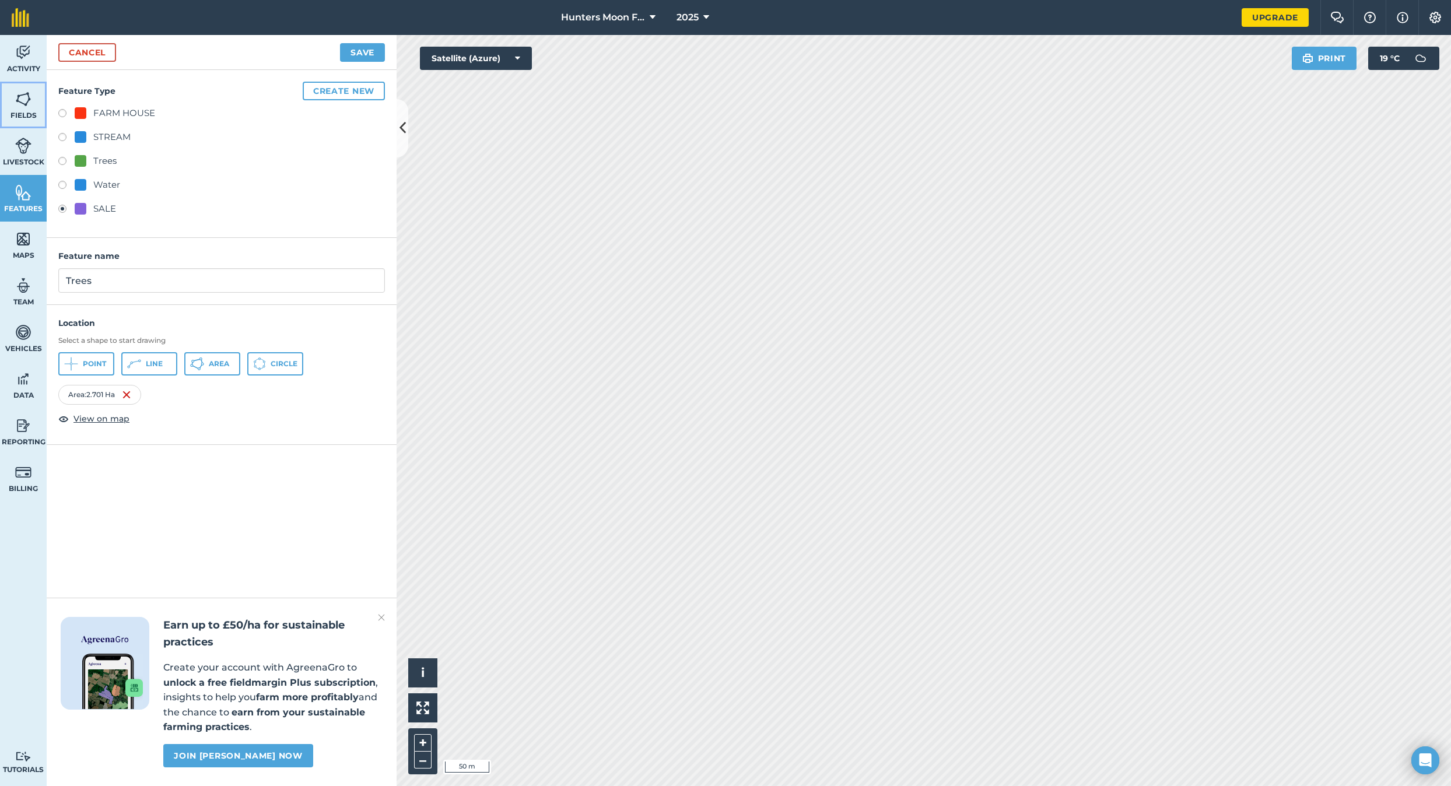
click at [23, 106] on img at bounding box center [23, 98] width 16 height 17
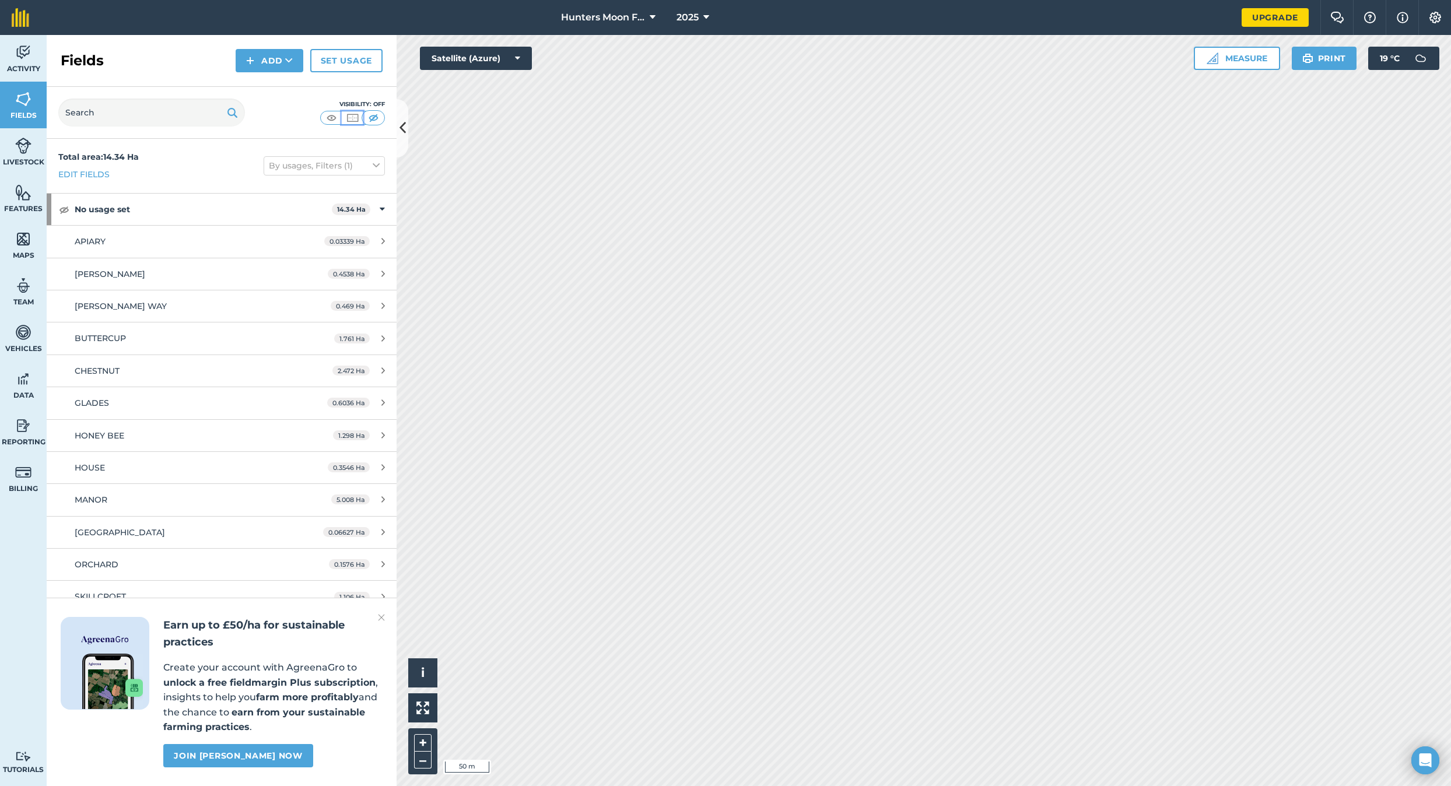
click at [345, 116] on img at bounding box center [352, 118] width 15 height 12
click at [346, 116] on img at bounding box center [352, 118] width 15 height 12
click at [18, 205] on span "Features" at bounding box center [23, 208] width 47 height 9
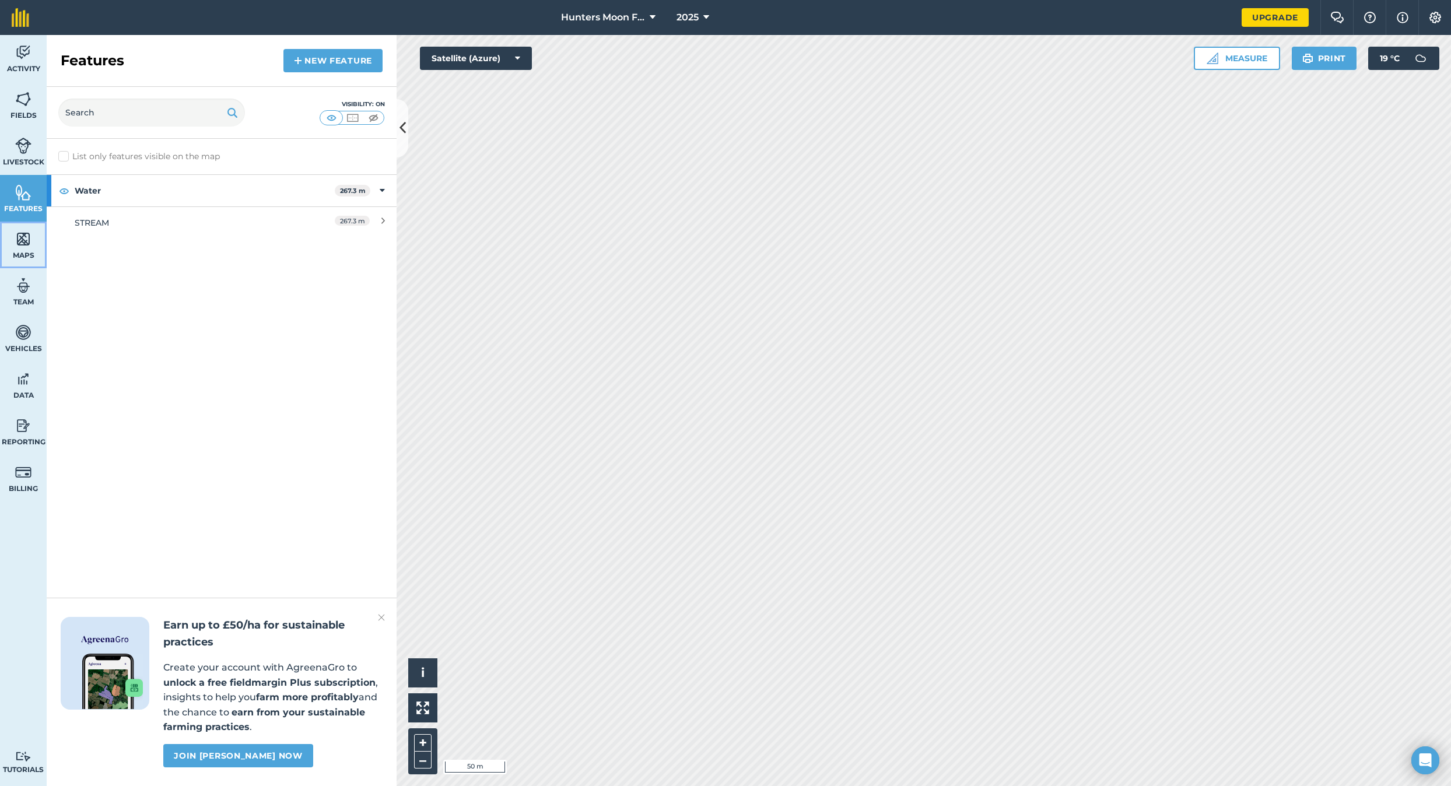
click at [30, 253] on span "Maps" at bounding box center [23, 255] width 47 height 9
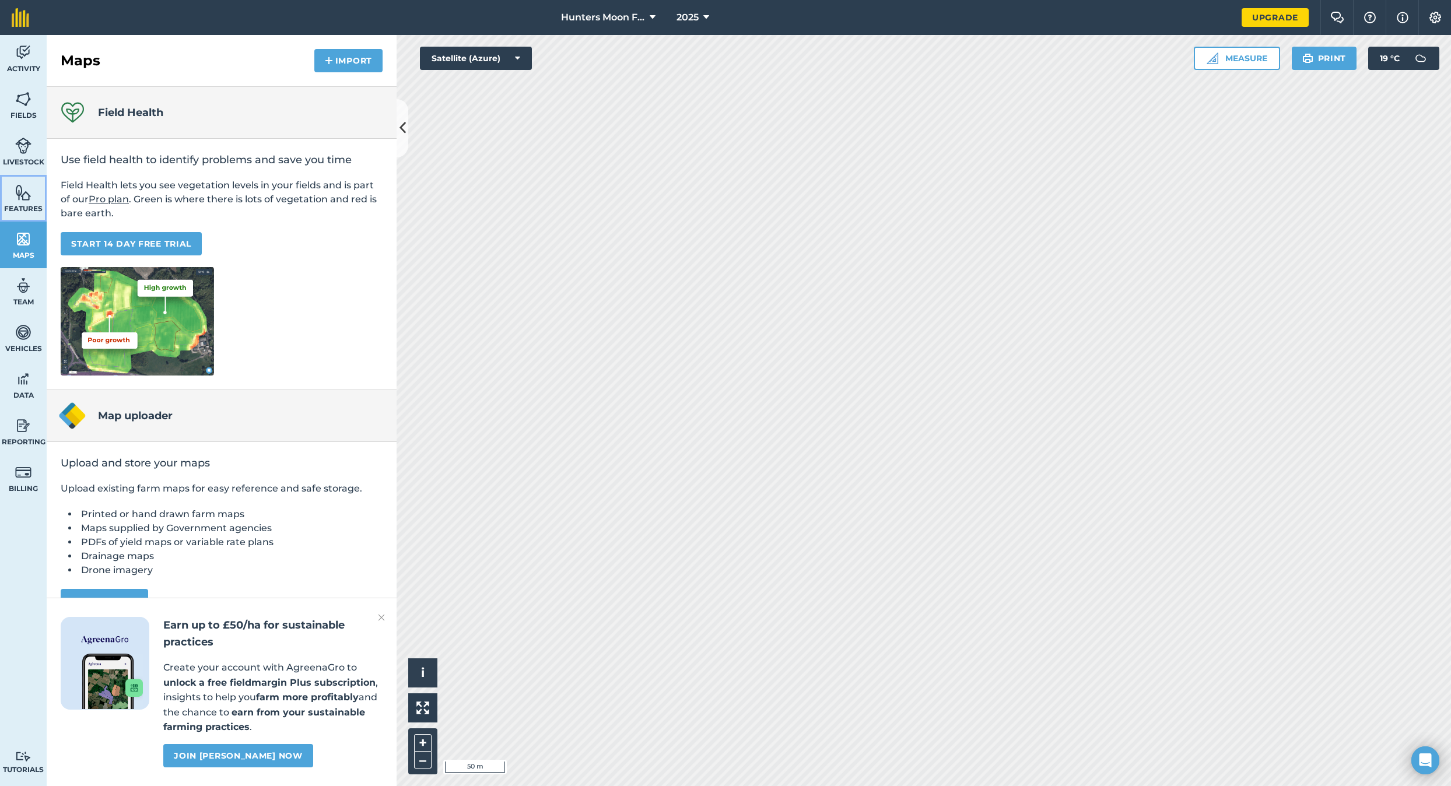
click at [24, 205] on span "Features" at bounding box center [23, 208] width 47 height 9
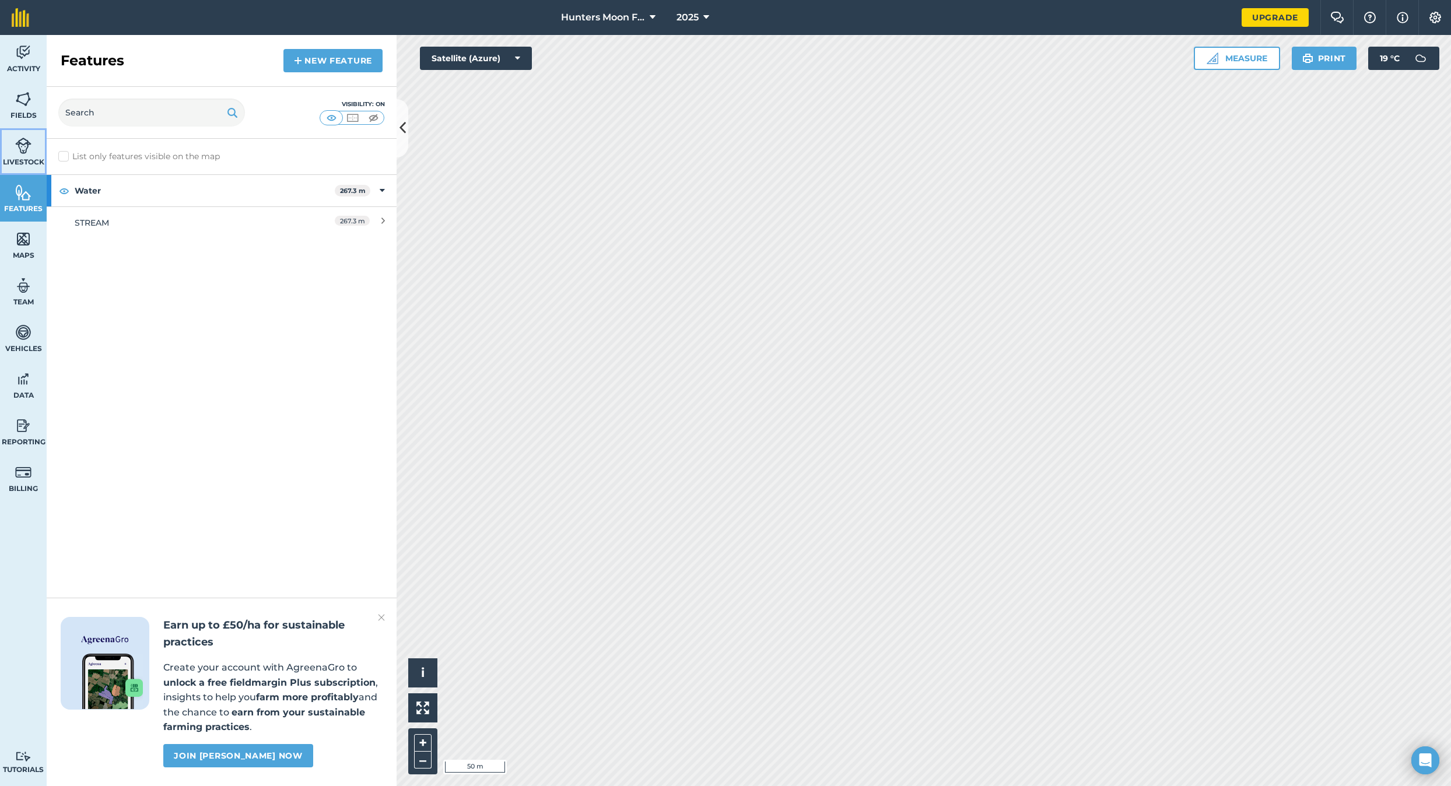
click at [16, 152] on img at bounding box center [23, 145] width 16 height 17
click at [30, 116] on span "Fields" at bounding box center [23, 115] width 47 height 9
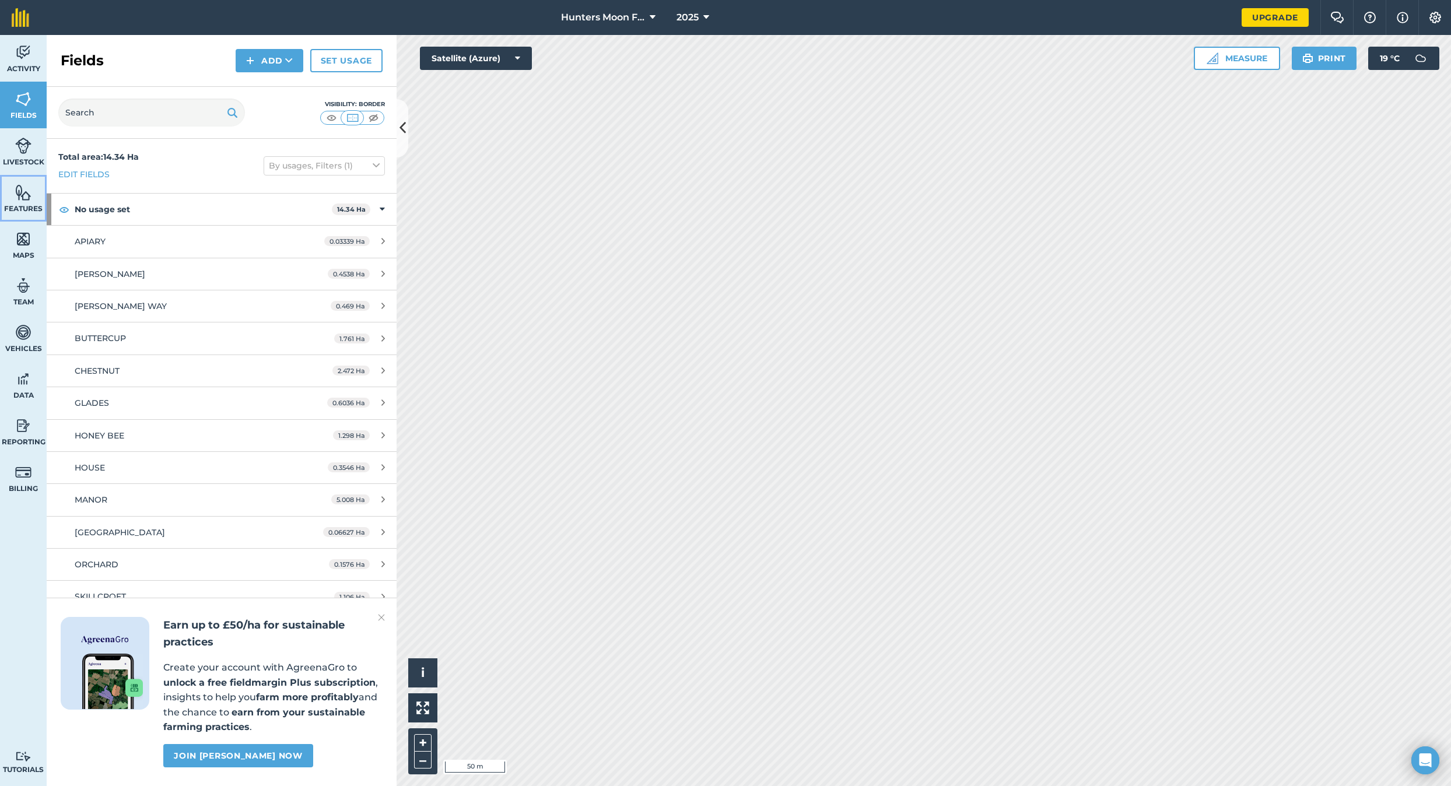
click at [24, 194] on img at bounding box center [23, 192] width 16 height 17
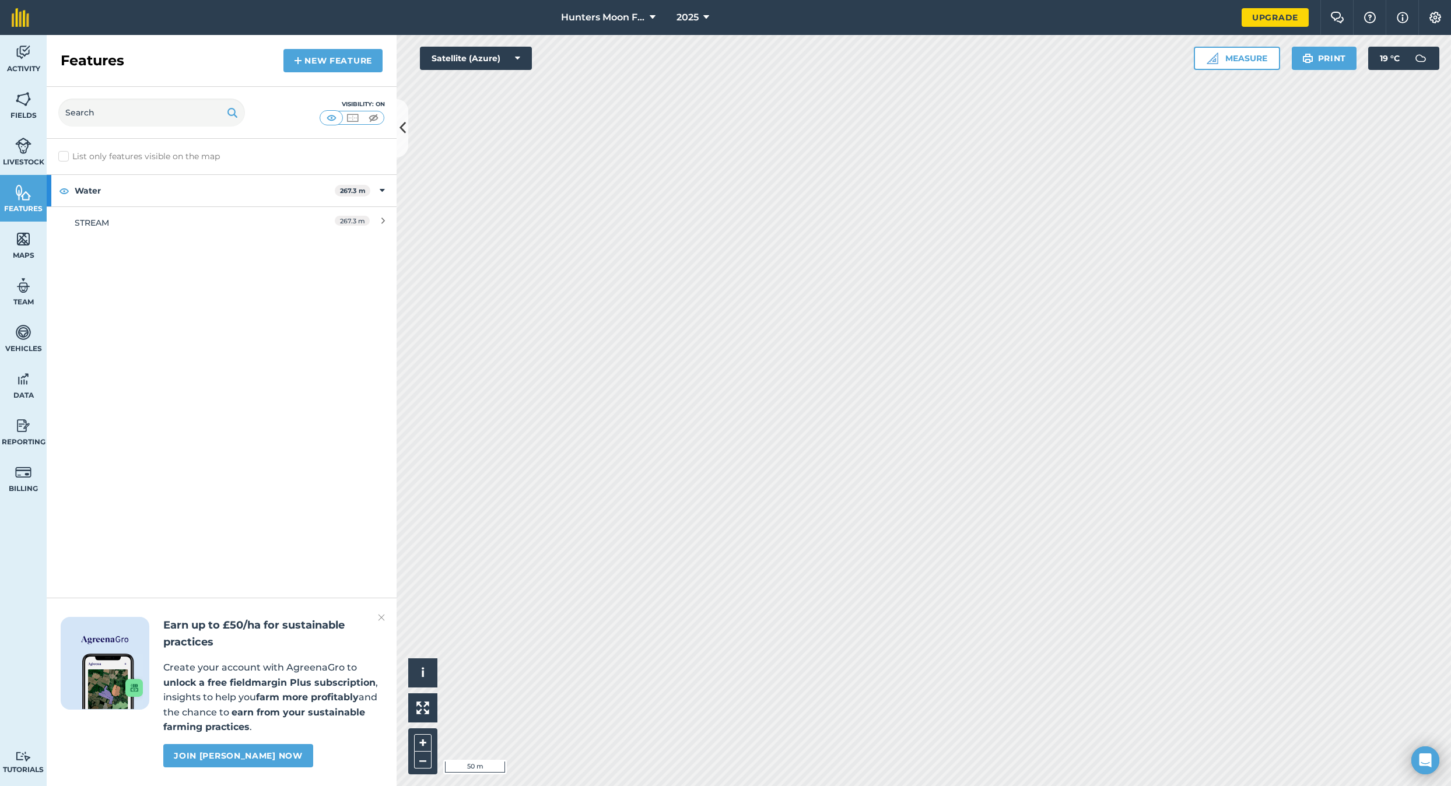
click at [64, 154] on label "List only features visible on the map" at bounding box center [139, 156] width 162 height 12
click at [64, 154] on input "List only features visible on the map" at bounding box center [62, 154] width 8 height 8
click at [64, 154] on label "List only features visible on the map" at bounding box center [139, 156] width 162 height 12
click at [64, 154] on input "List only features visible on the map" at bounding box center [62, 154] width 8 height 8
checkbox input "false"
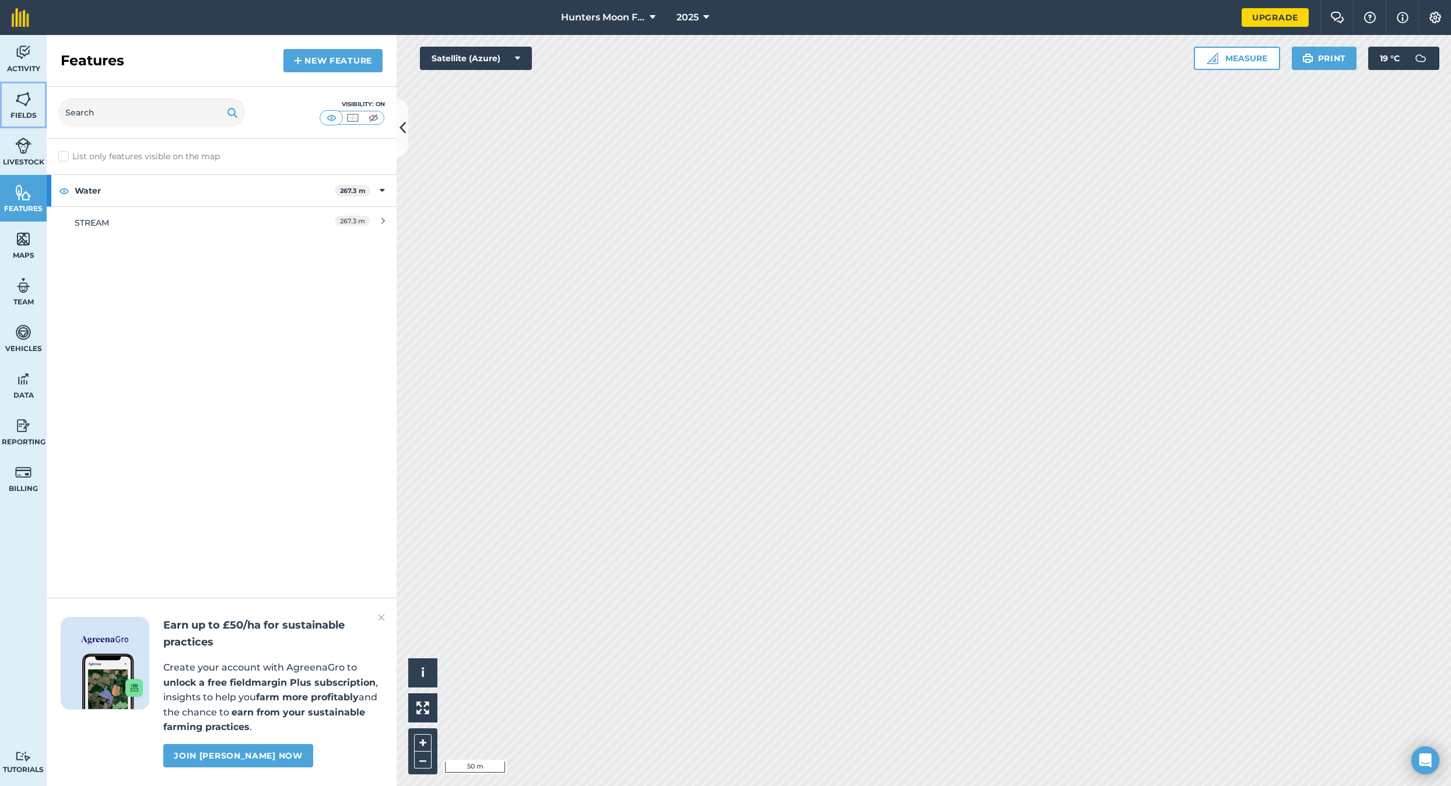
click at [13, 107] on link "Fields" at bounding box center [23, 105] width 47 height 47
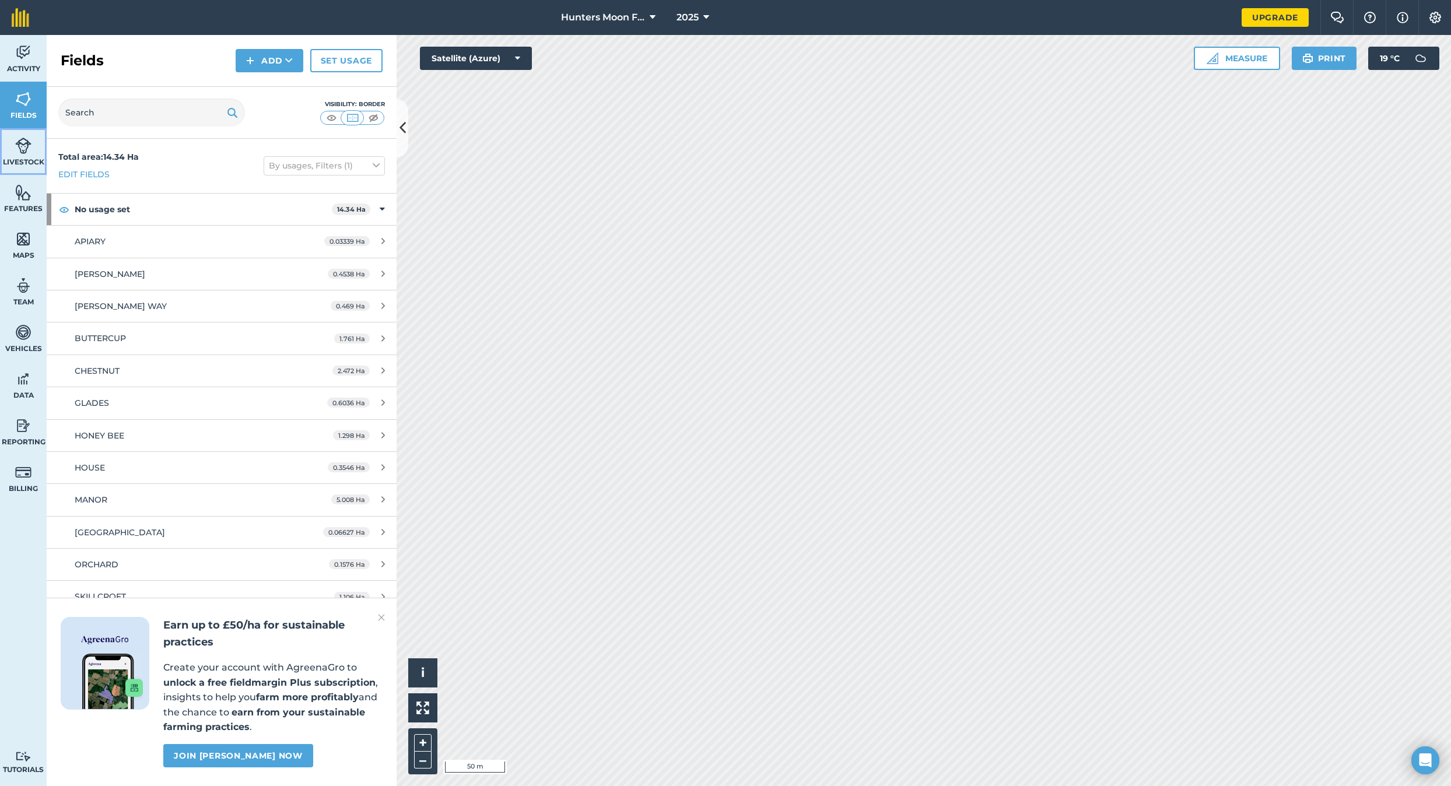
click at [17, 163] on span "Livestock" at bounding box center [23, 161] width 47 height 9
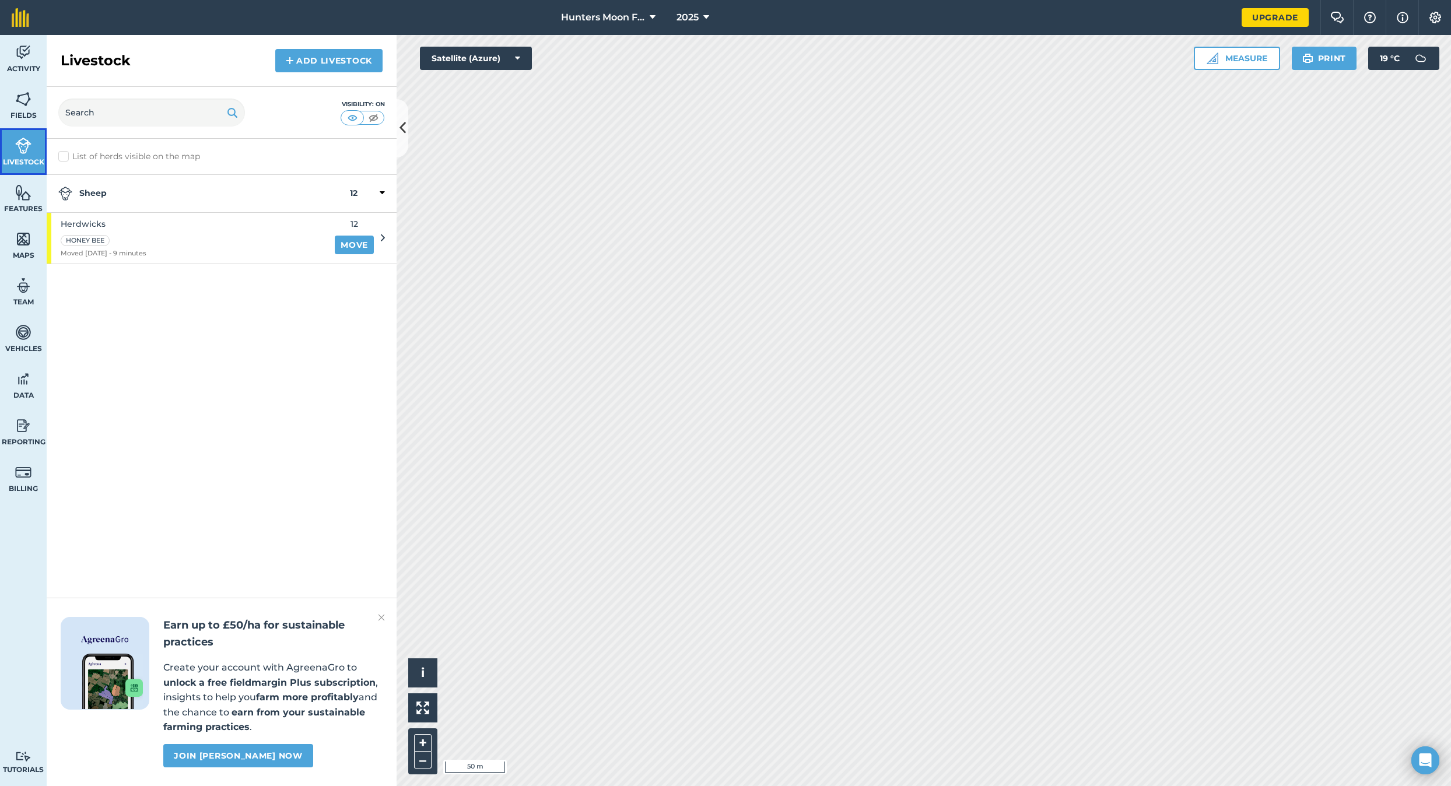
click at [24, 164] on span "Livestock" at bounding box center [23, 161] width 47 height 9
click at [31, 184] on img at bounding box center [23, 192] width 16 height 17
click at [350, 121] on img at bounding box center [352, 118] width 15 height 12
click at [372, 118] on img at bounding box center [373, 118] width 15 height 12
click at [349, 119] on img at bounding box center [352, 118] width 15 height 12
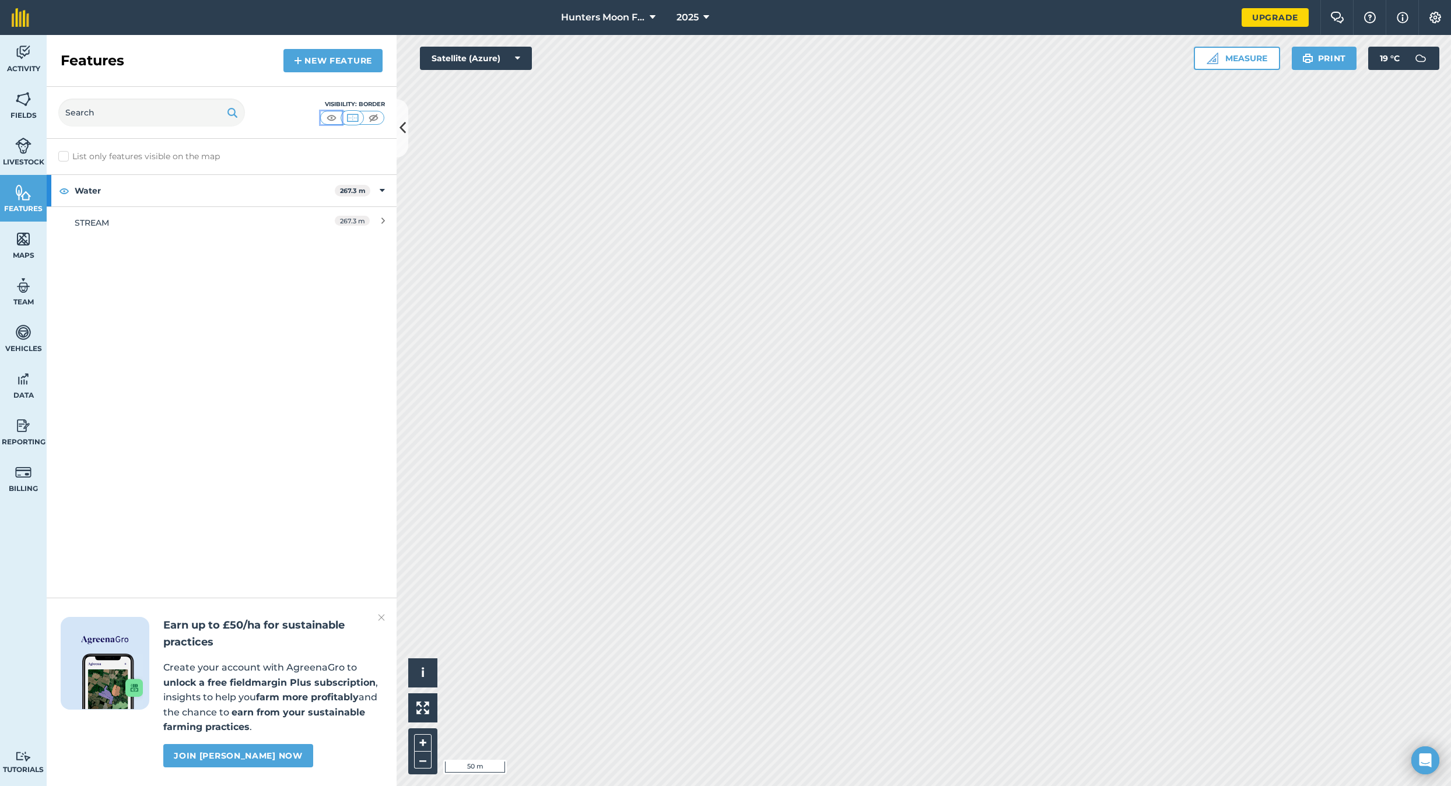
click at [332, 114] on img at bounding box center [331, 118] width 15 height 12
click at [24, 164] on span "Livestock" at bounding box center [23, 161] width 47 height 9
click at [27, 107] on link "Fields" at bounding box center [23, 105] width 47 height 47
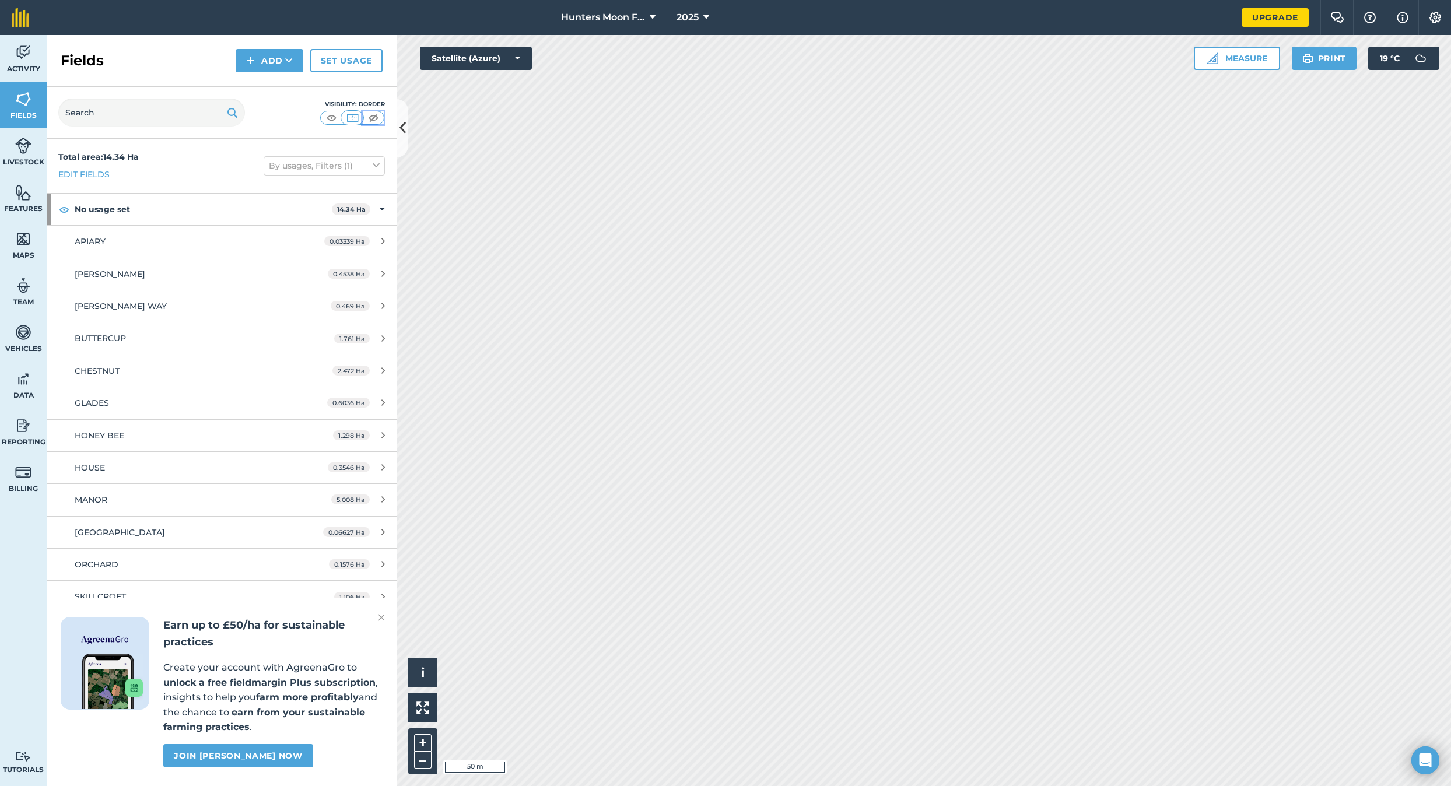
click at [376, 119] on img at bounding box center [373, 118] width 15 height 12
click at [29, 201] on link "Features" at bounding box center [23, 198] width 47 height 47
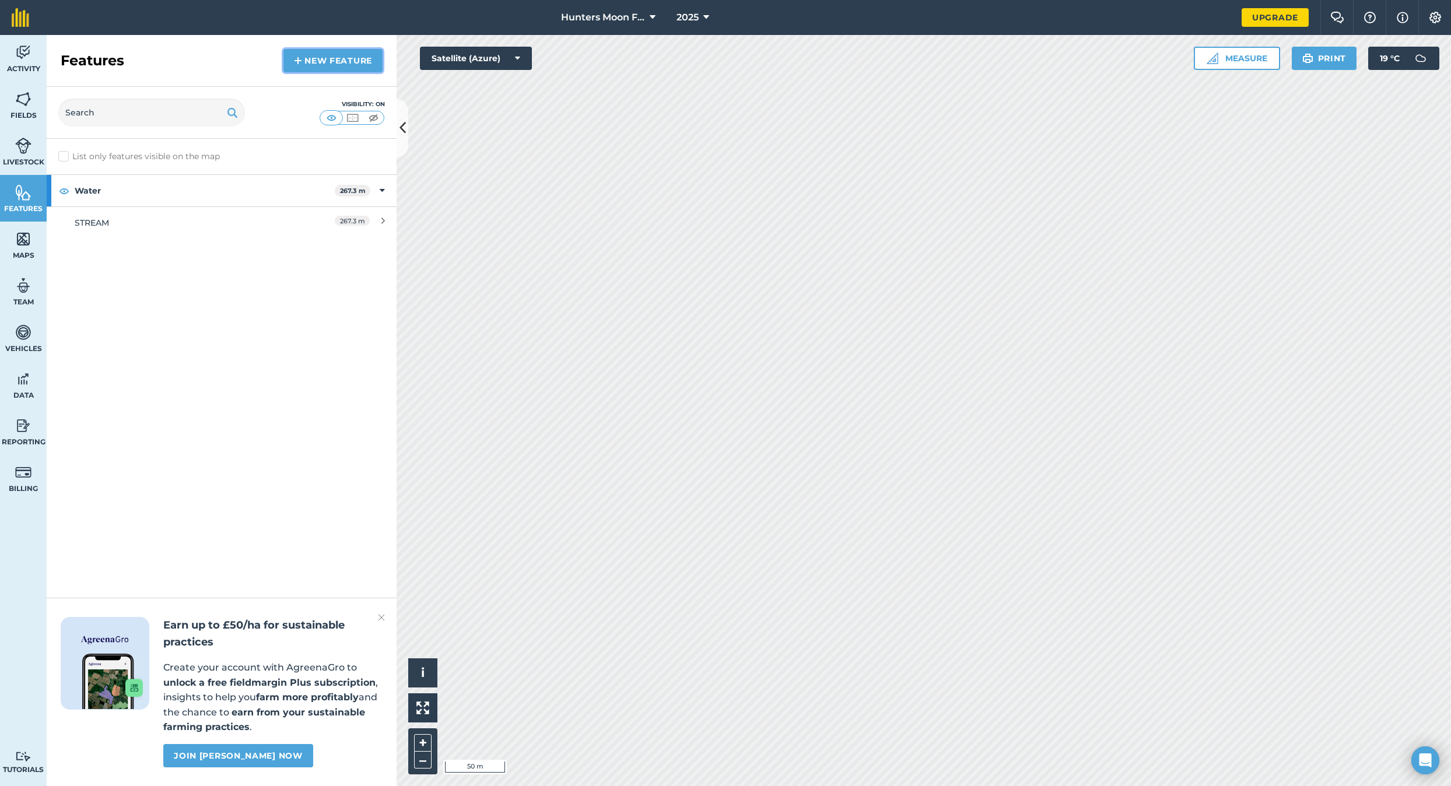
click at [349, 57] on link "New feature" at bounding box center [332, 60] width 99 height 23
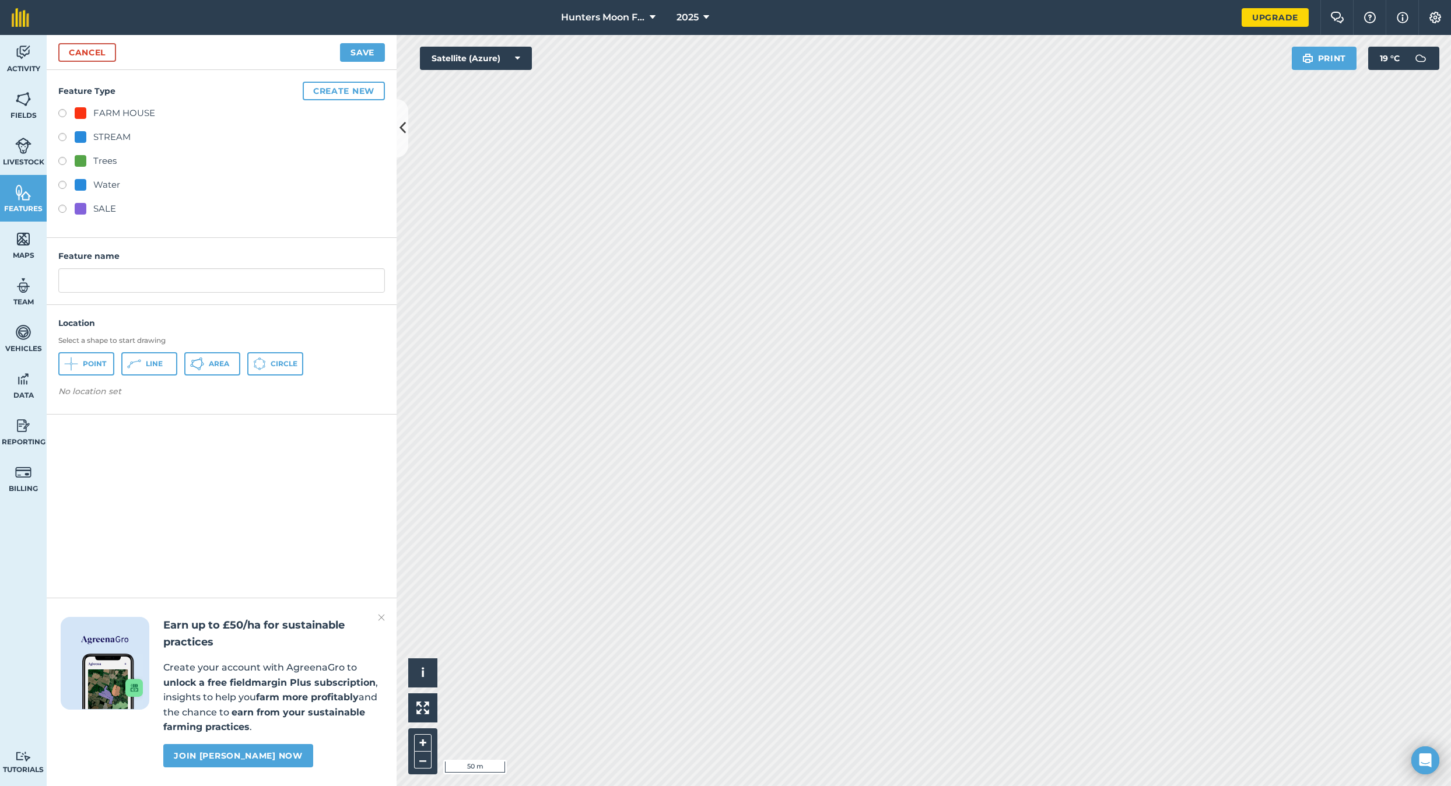
click at [64, 208] on label at bounding box center [66, 211] width 16 height 12
radio input "true"
type input "SALE"
click at [218, 356] on button "Area" at bounding box center [212, 363] width 56 height 23
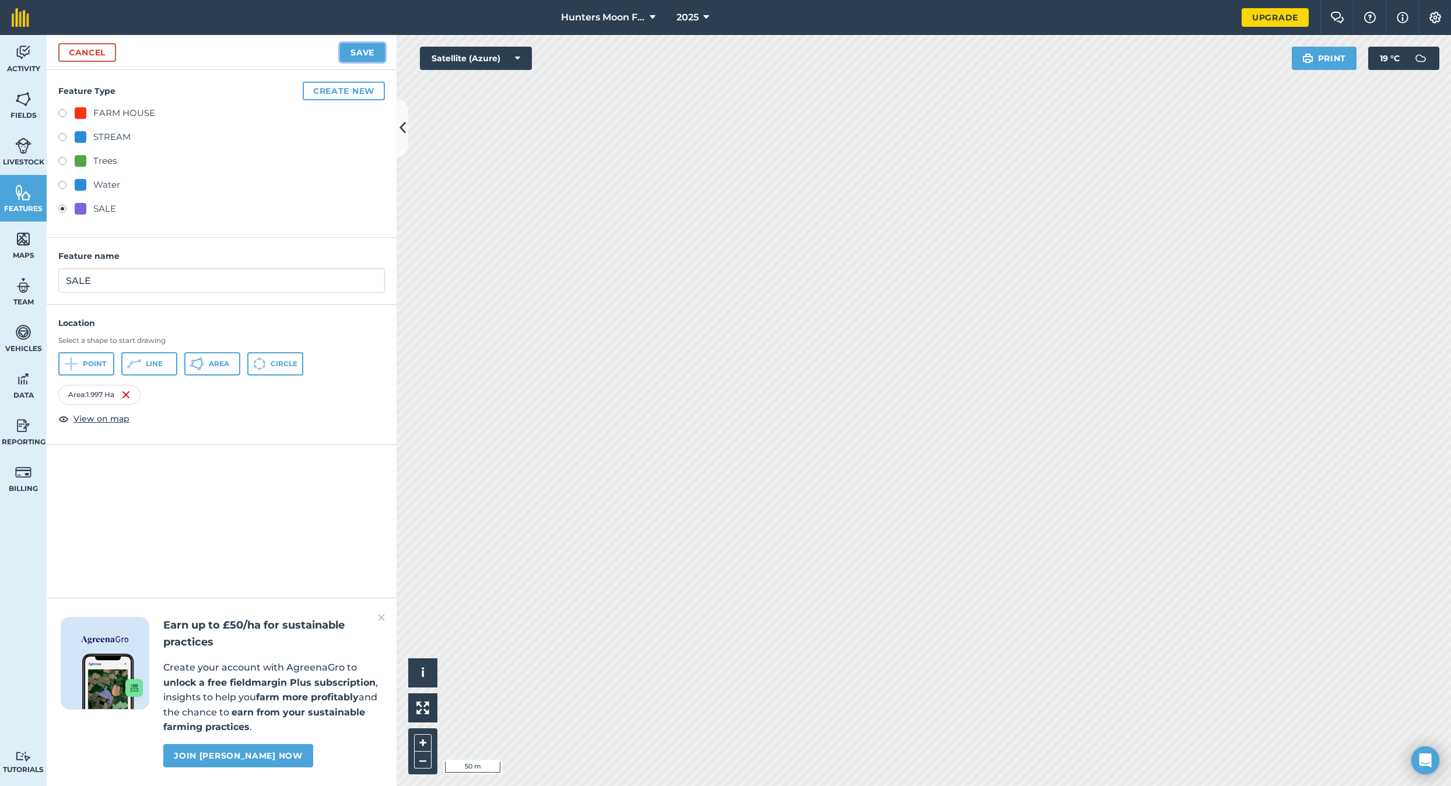
click at [360, 55] on button "Save" at bounding box center [362, 52] width 45 height 19
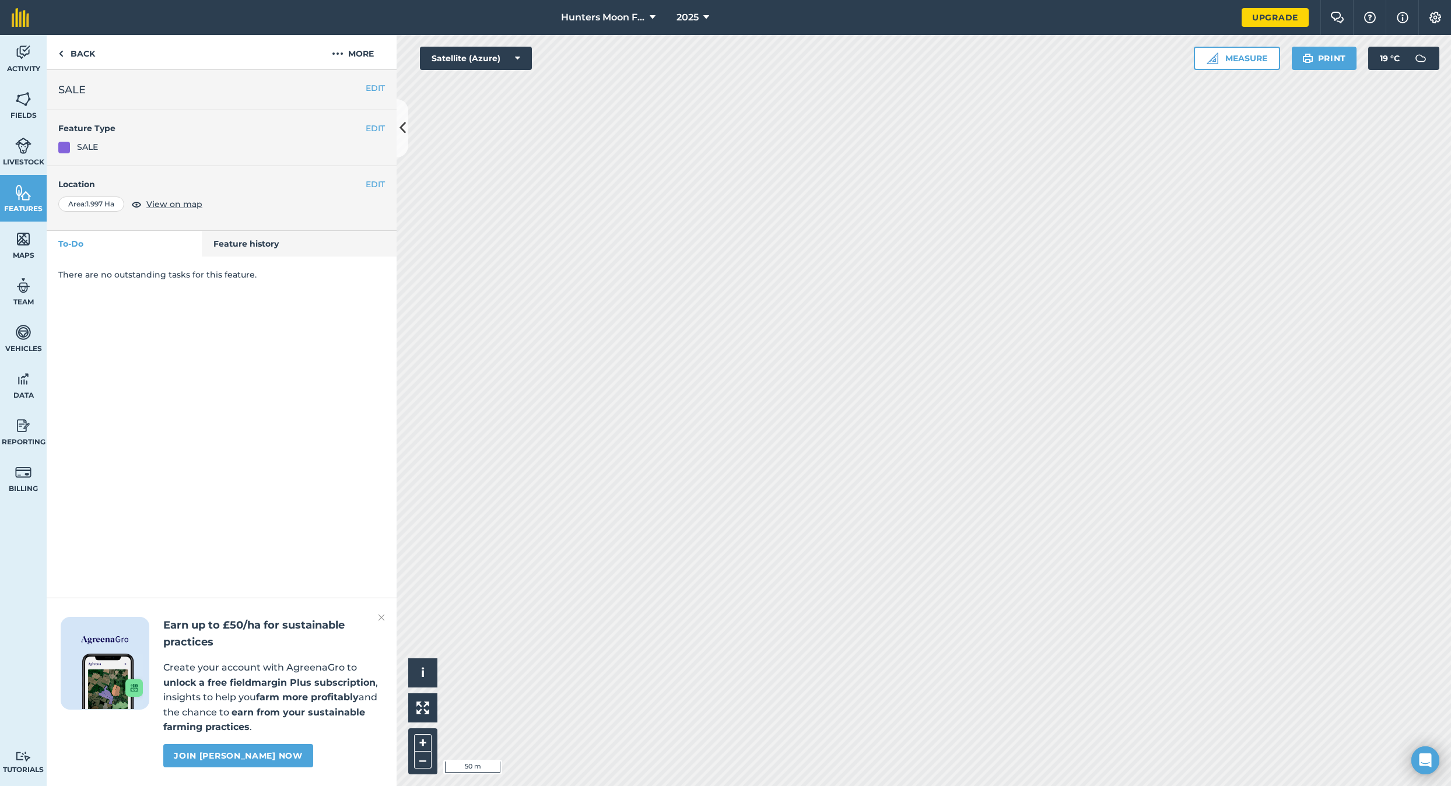
click at [90, 149] on div "SALE" at bounding box center [87, 147] width 21 height 13
click at [797, 55] on button "Measure" at bounding box center [1237, 58] width 86 height 23
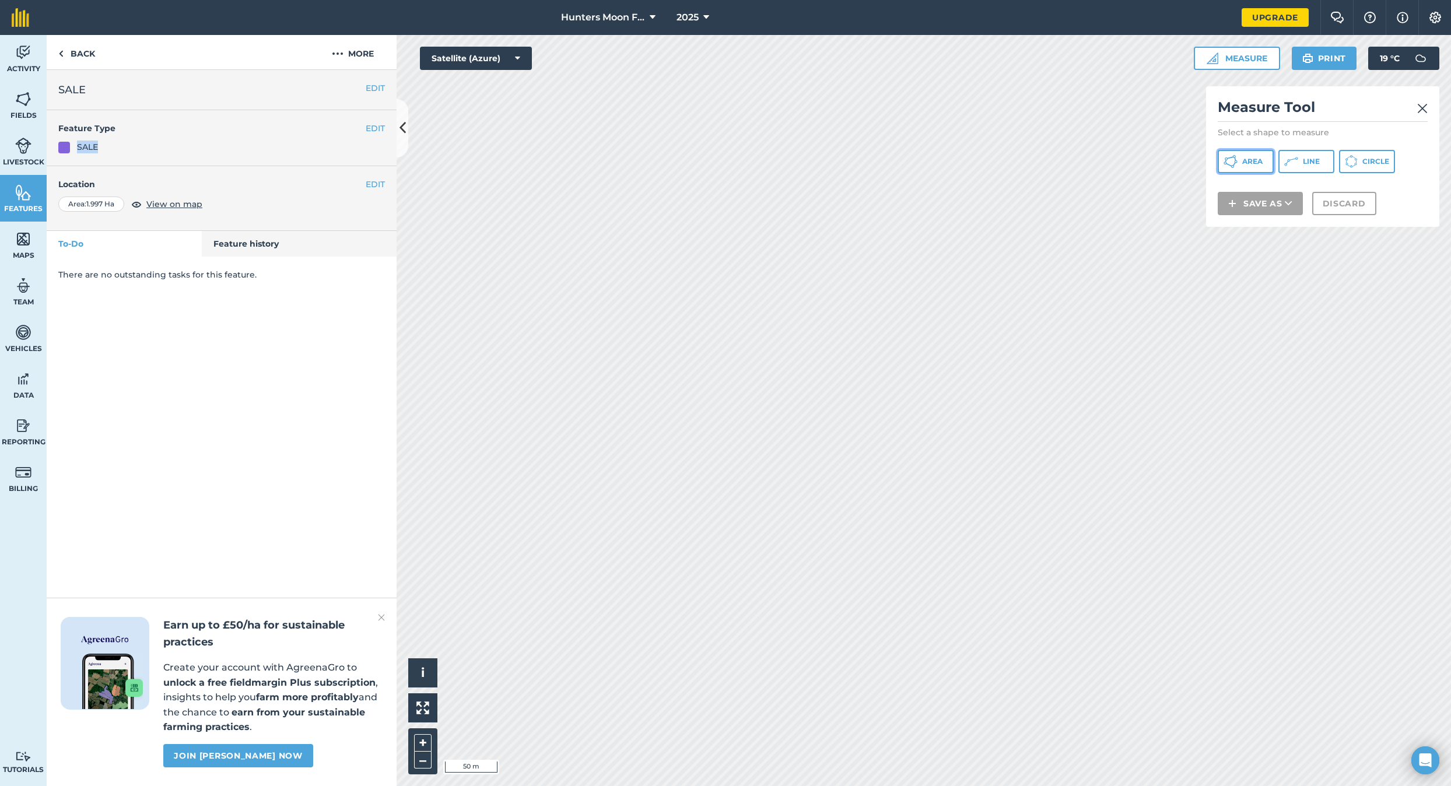
click at [797, 158] on button "Area" at bounding box center [1246, 161] width 56 height 23
click at [243, 333] on div "EDIT SALE EDIT Feature Type SALE EDIT Location Area : 1.997 Ha View on map To-D…" at bounding box center [222, 428] width 350 height 716
click at [363, 52] on button "More" at bounding box center [352, 52] width 87 height 34
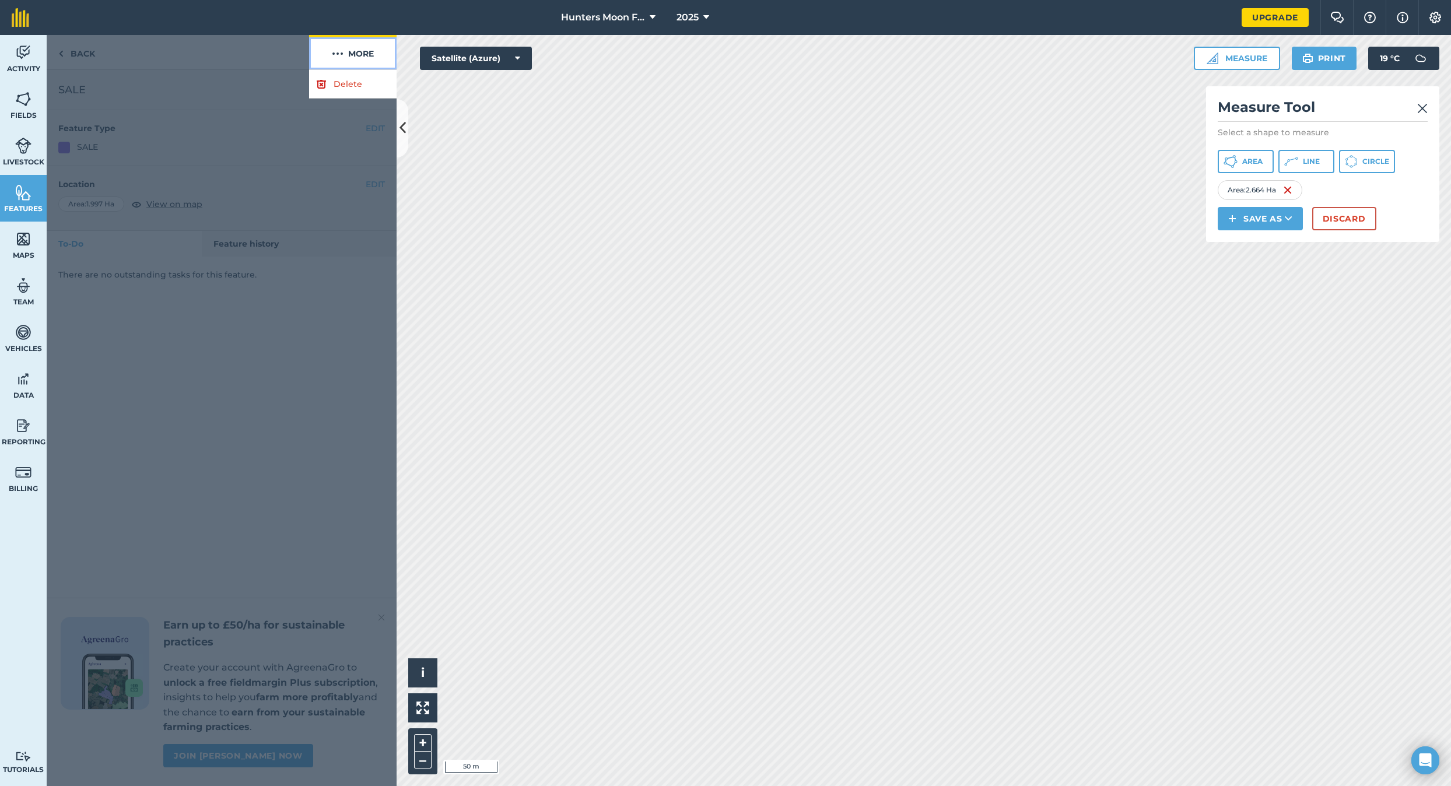
click at [363, 52] on button "More" at bounding box center [352, 52] width 87 height 34
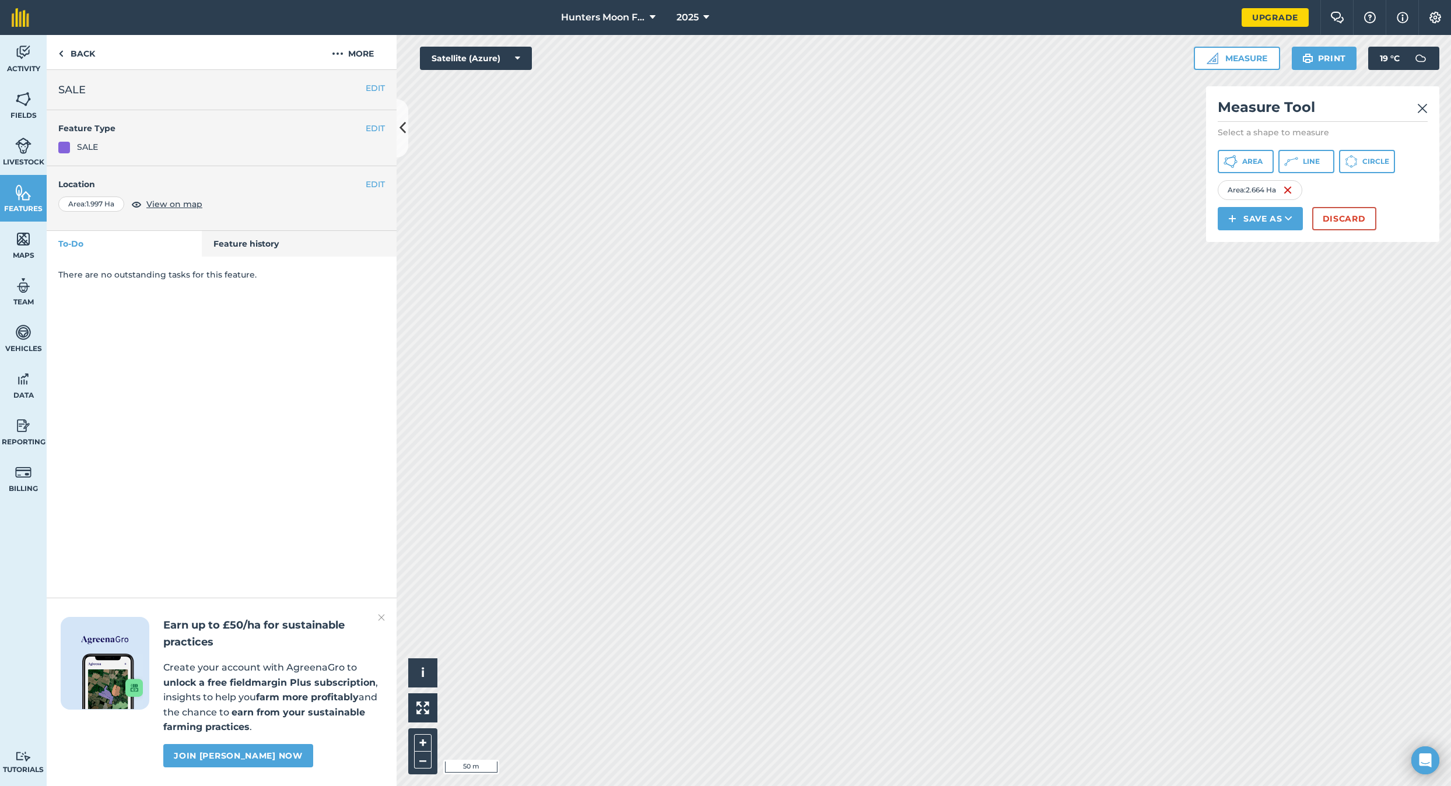
drag, startPoint x: 252, startPoint y: 321, endPoint x: 191, endPoint y: 249, distance: 94.4
click at [251, 320] on div "EDIT SALE EDIT Feature Type SALE EDIT Location Area : 1.997 Ha View on map To-D…" at bounding box center [222, 428] width 350 height 716
click at [72, 52] on link "Back" at bounding box center [77, 52] width 60 height 34
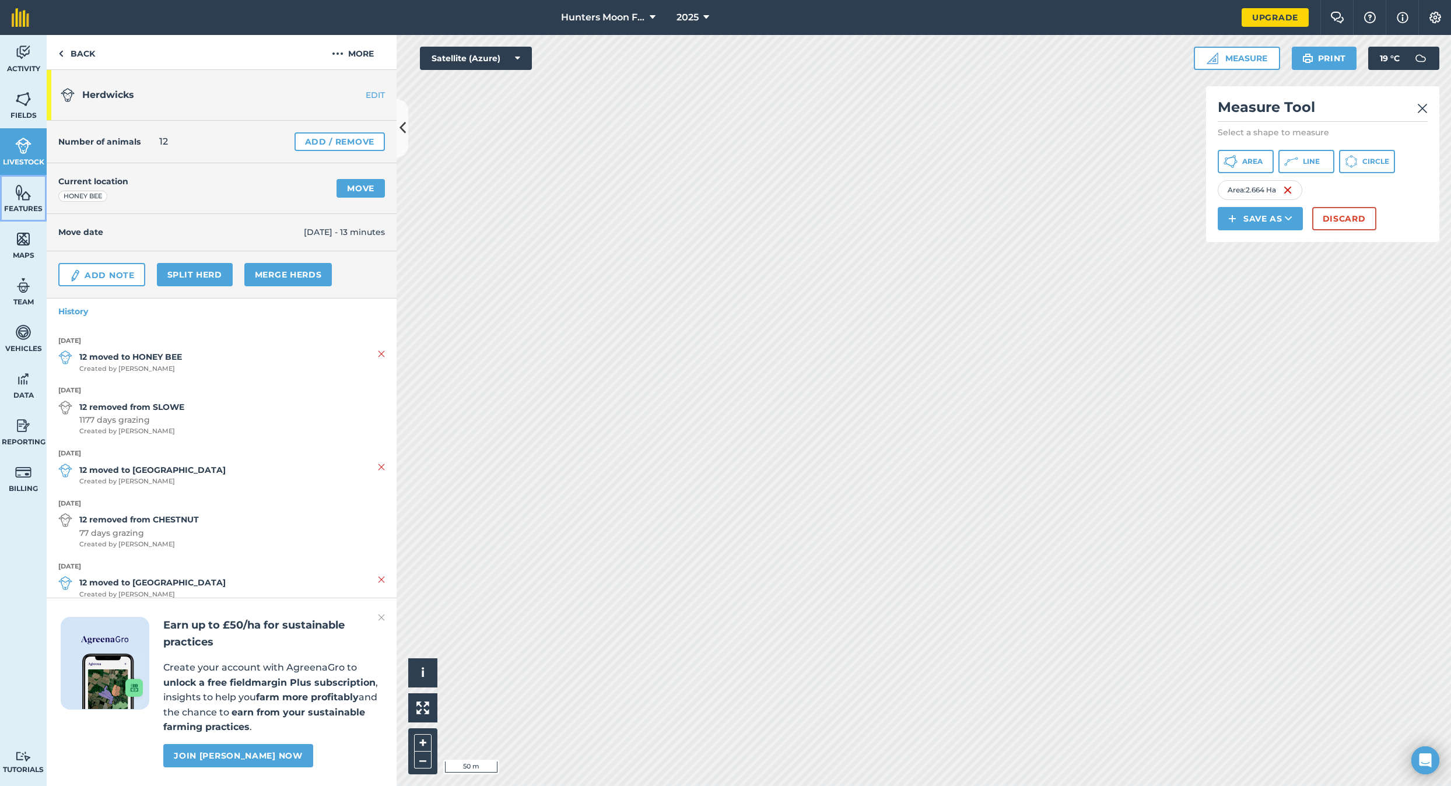
click at [26, 201] on link "Features" at bounding box center [23, 198] width 47 height 47
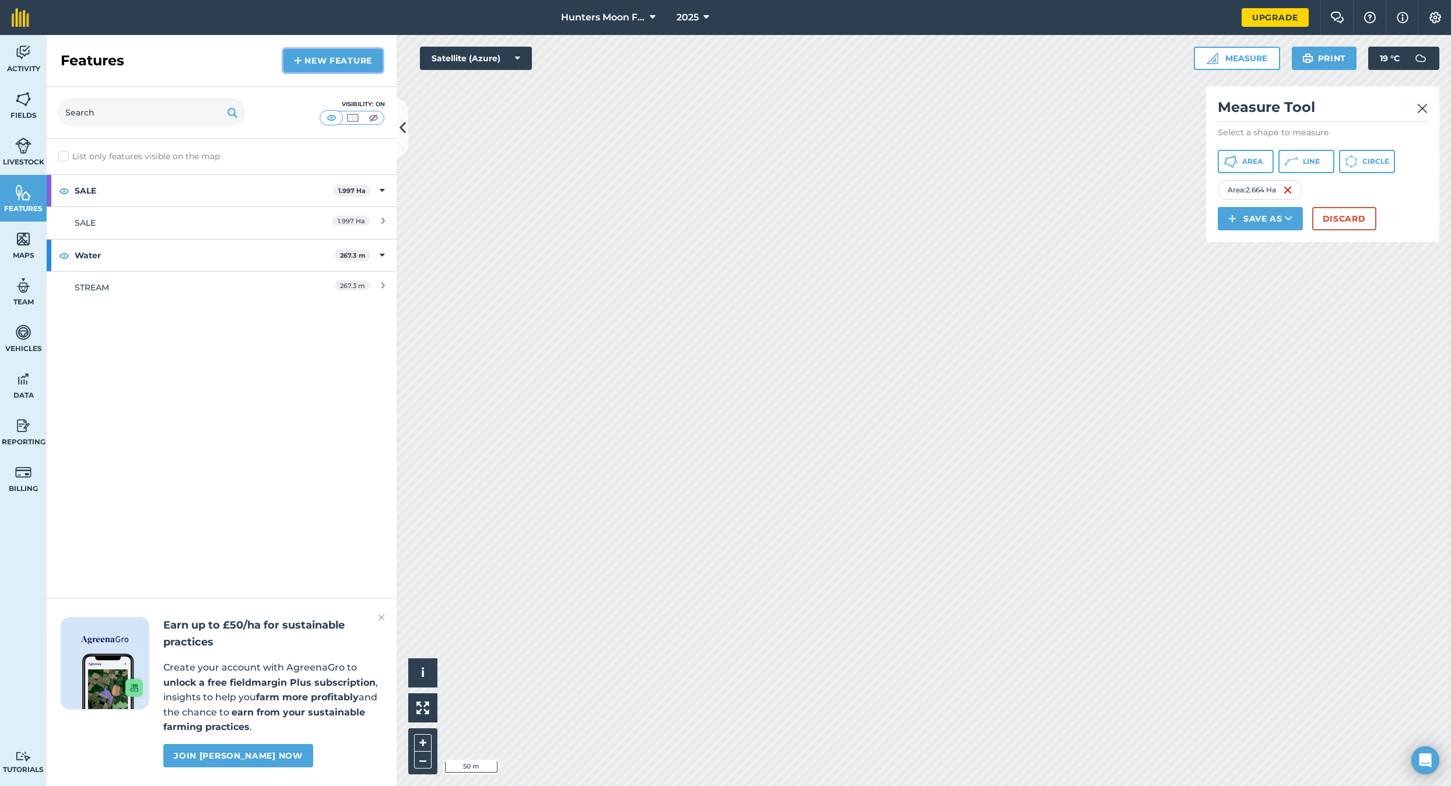
click at [318, 61] on link "New feature" at bounding box center [332, 60] width 99 height 23
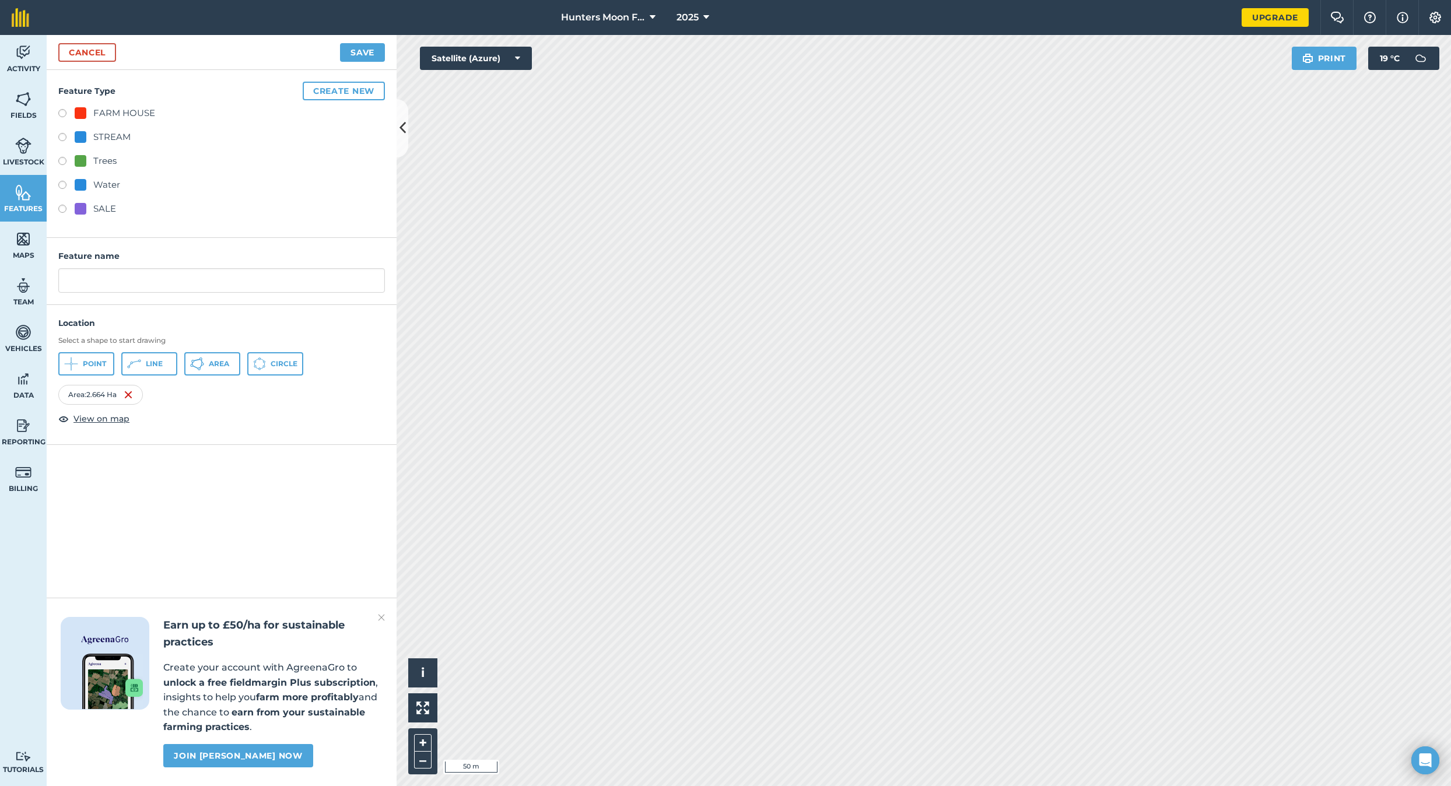
click at [61, 212] on label at bounding box center [66, 211] width 16 height 12
radio input "true"
drag, startPoint x: 108, startPoint y: 283, endPoint x: 59, endPoint y: 279, distance: 49.7
click at [59, 279] on input "SALE 2" at bounding box center [221, 280] width 327 height 24
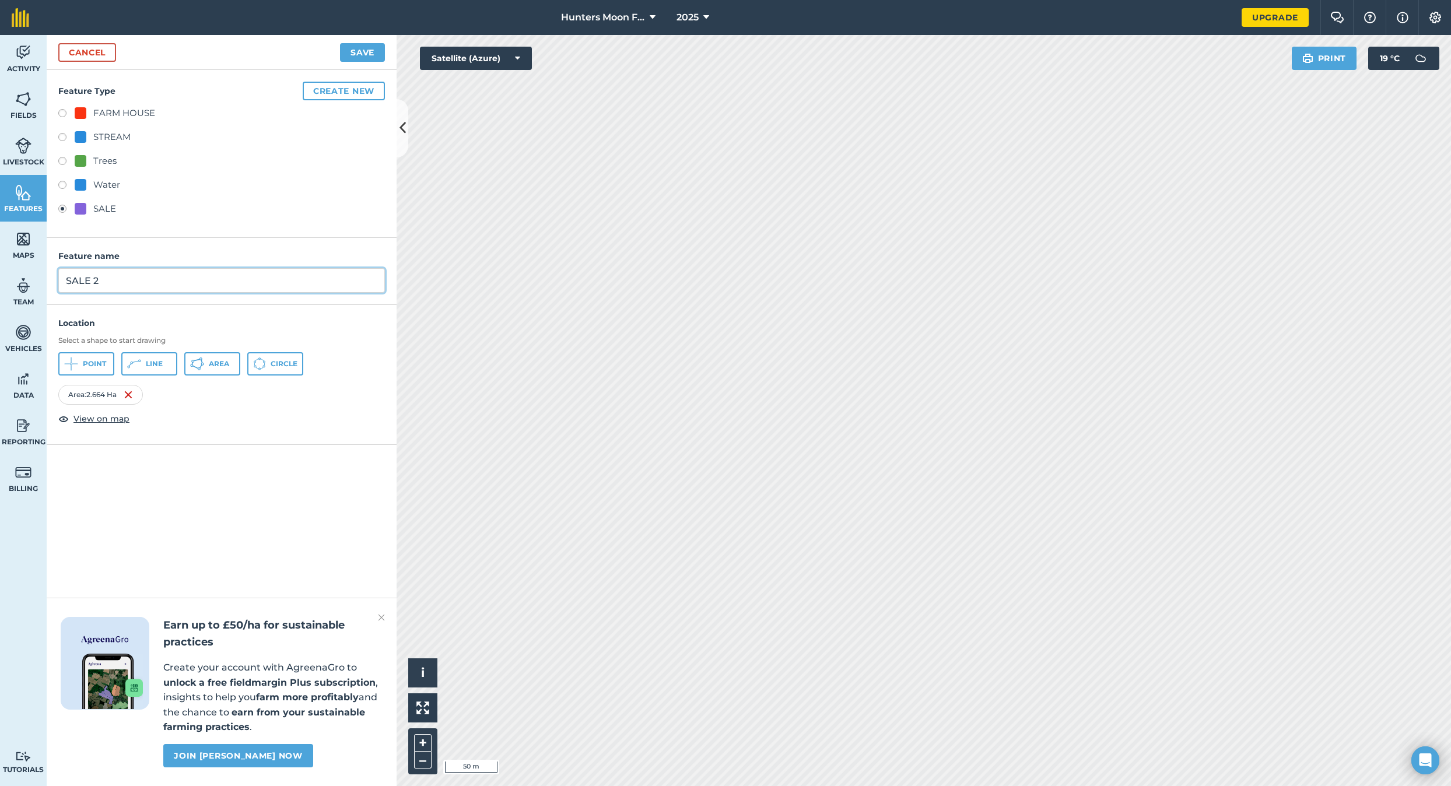
click at [108, 282] on input "SALE 2" at bounding box center [221, 280] width 327 height 24
drag, startPoint x: 105, startPoint y: 280, endPoint x: 44, endPoint y: 276, distance: 60.8
click at [44, 276] on div "Activity Fields Livestock Features Maps Team Vehicles Data Reporting Billing Tu…" at bounding box center [725, 410] width 1451 height 751
drag, startPoint x: 132, startPoint y: 283, endPoint x: 97, endPoint y: 280, distance: 34.5
click at [97, 281] on input "HMF- 2.66" at bounding box center [221, 280] width 327 height 24
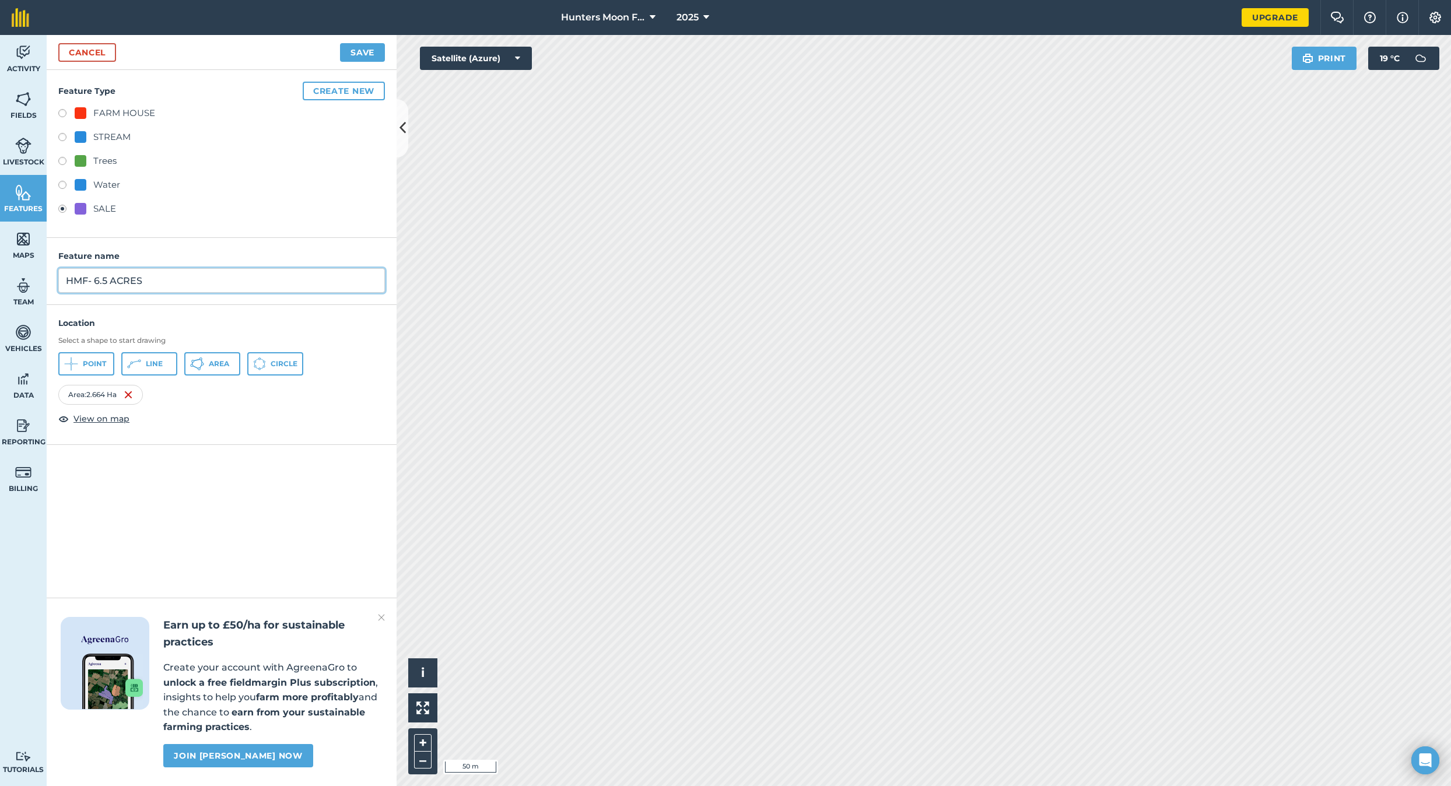
type input "HMF- 6.5 ACRES"
click at [274, 242] on div "Feature name HMF- 6.5 ACRES" at bounding box center [222, 271] width 350 height 67
click at [323, 333] on div "Location Select a shape to start drawing Point Line Area Circle Area : 2.664 Ha…" at bounding box center [222, 371] width 350 height 109
click at [352, 55] on button "Save" at bounding box center [362, 52] width 45 height 19
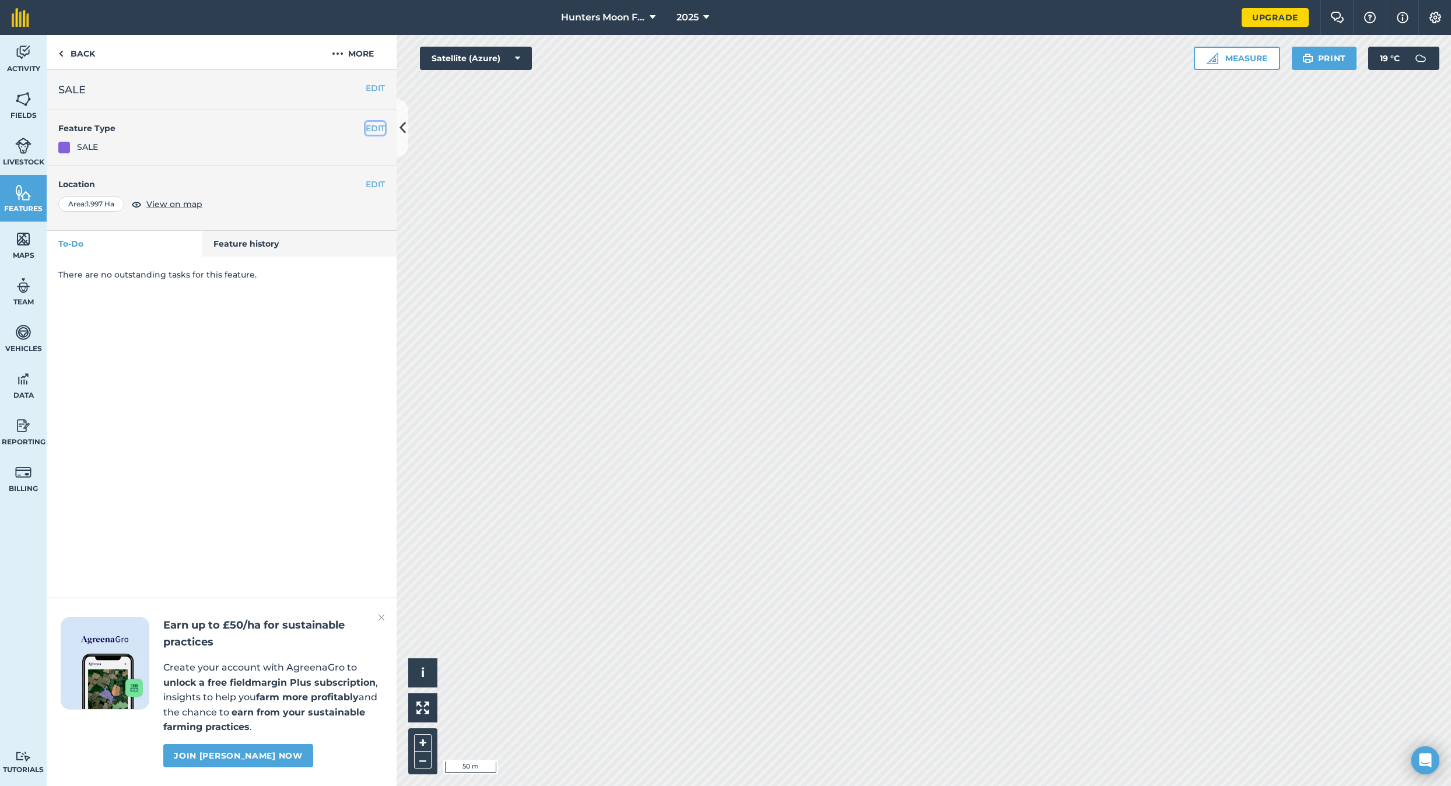
click at [377, 131] on button "EDIT" at bounding box center [375, 128] width 19 height 13
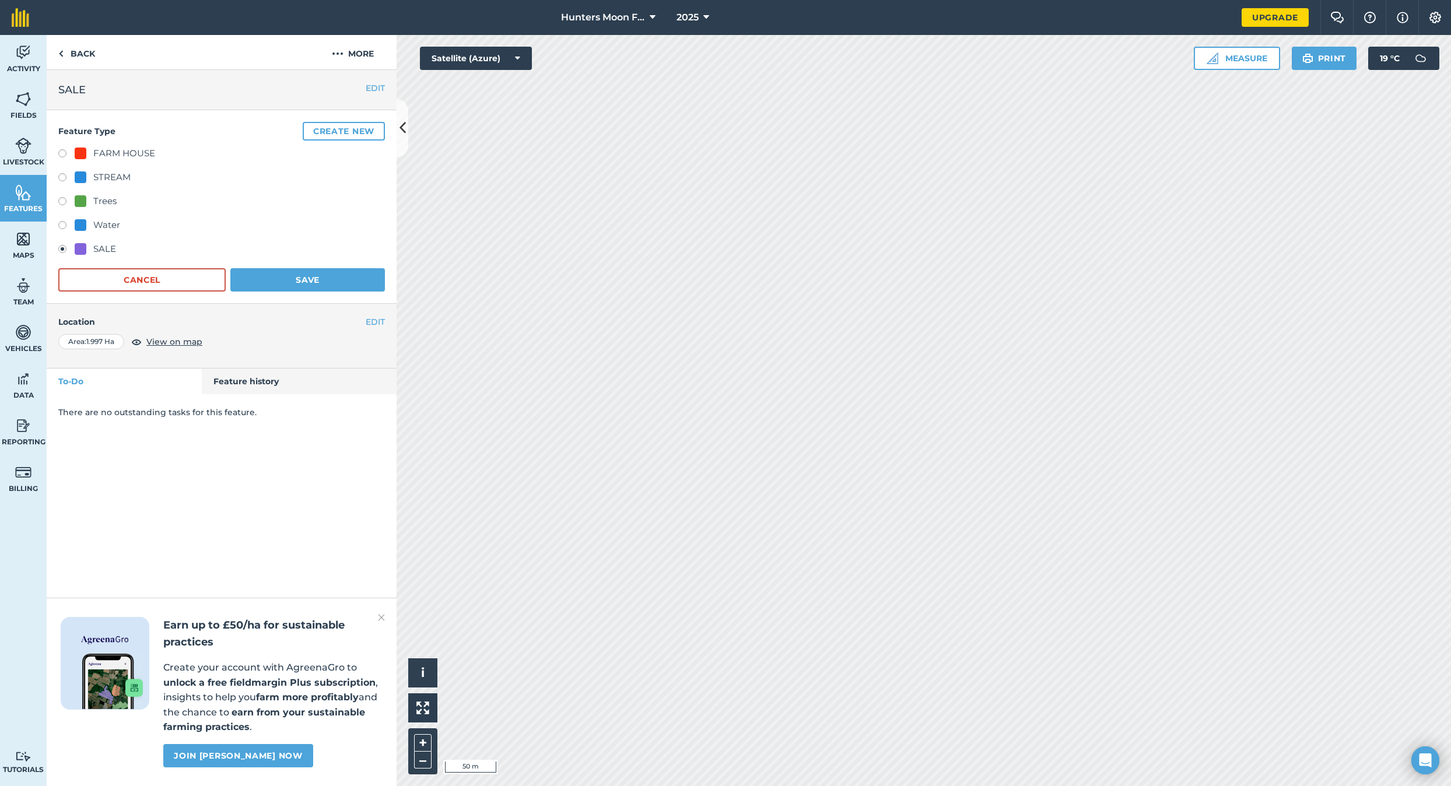
click at [99, 248] on div "SALE" at bounding box center [104, 249] width 23 height 14
click at [99, 246] on div "SALE" at bounding box center [104, 249] width 23 height 14
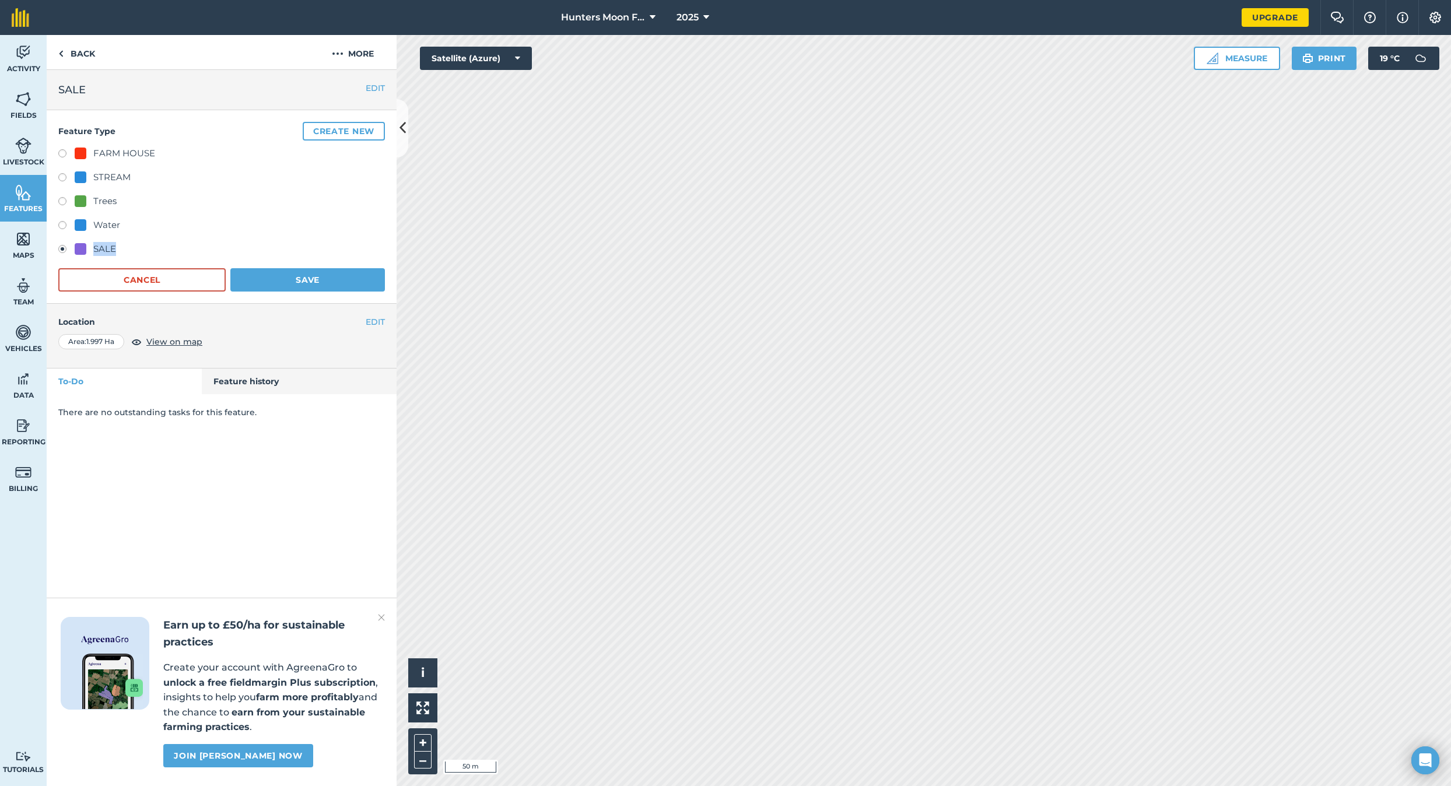
click at [377, 83] on button "EDIT" at bounding box center [375, 88] width 19 height 13
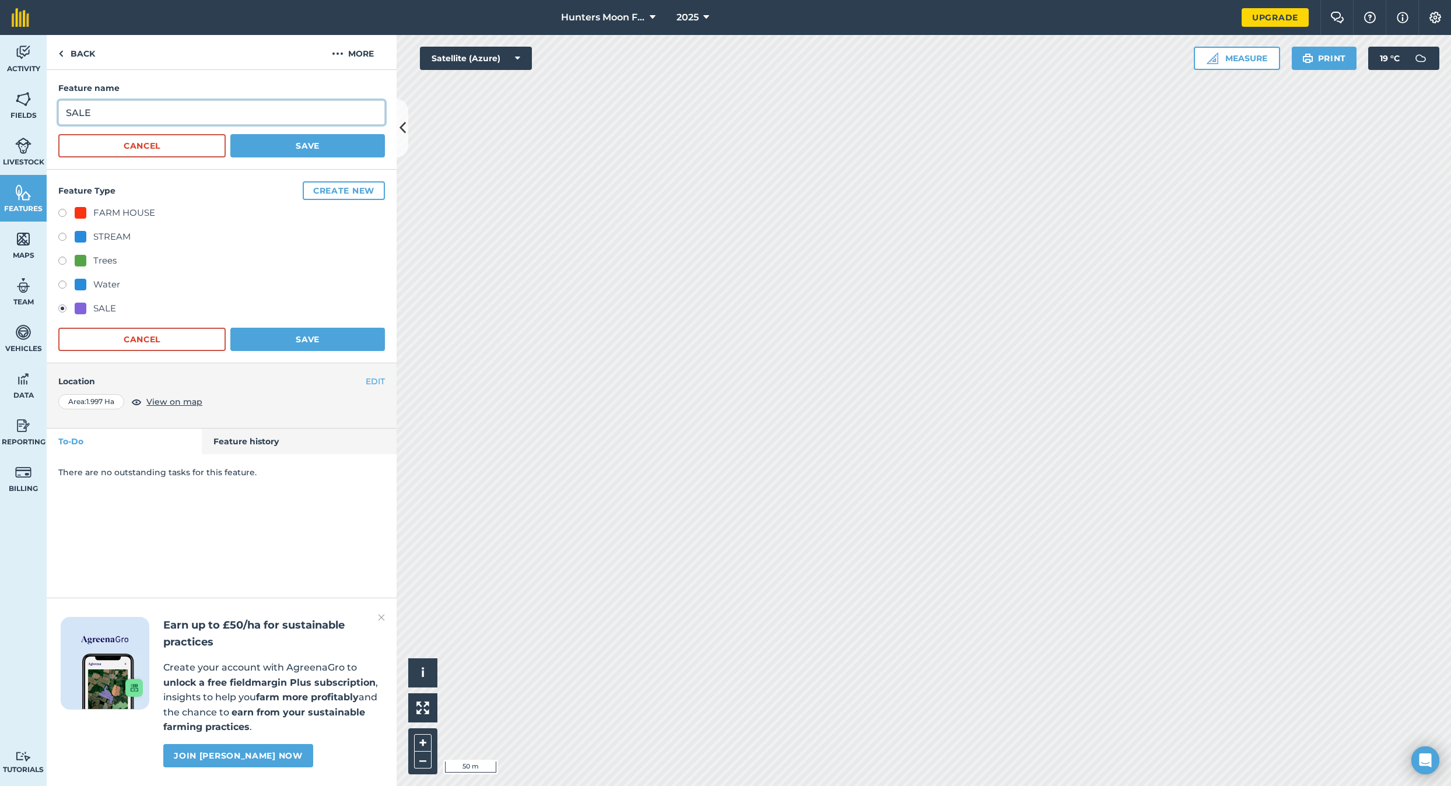
click at [152, 109] on input "SALE" at bounding box center [221, 112] width 327 height 24
drag, startPoint x: 102, startPoint y: 110, endPoint x: 54, endPoint y: 107, distance: 47.9
click at [54, 107] on div "Feature name SALE Cancel Save" at bounding box center [222, 120] width 350 height 100
type input "AP- 5 ACRES"
click at [339, 261] on div "Trees" at bounding box center [221, 262] width 327 height 17
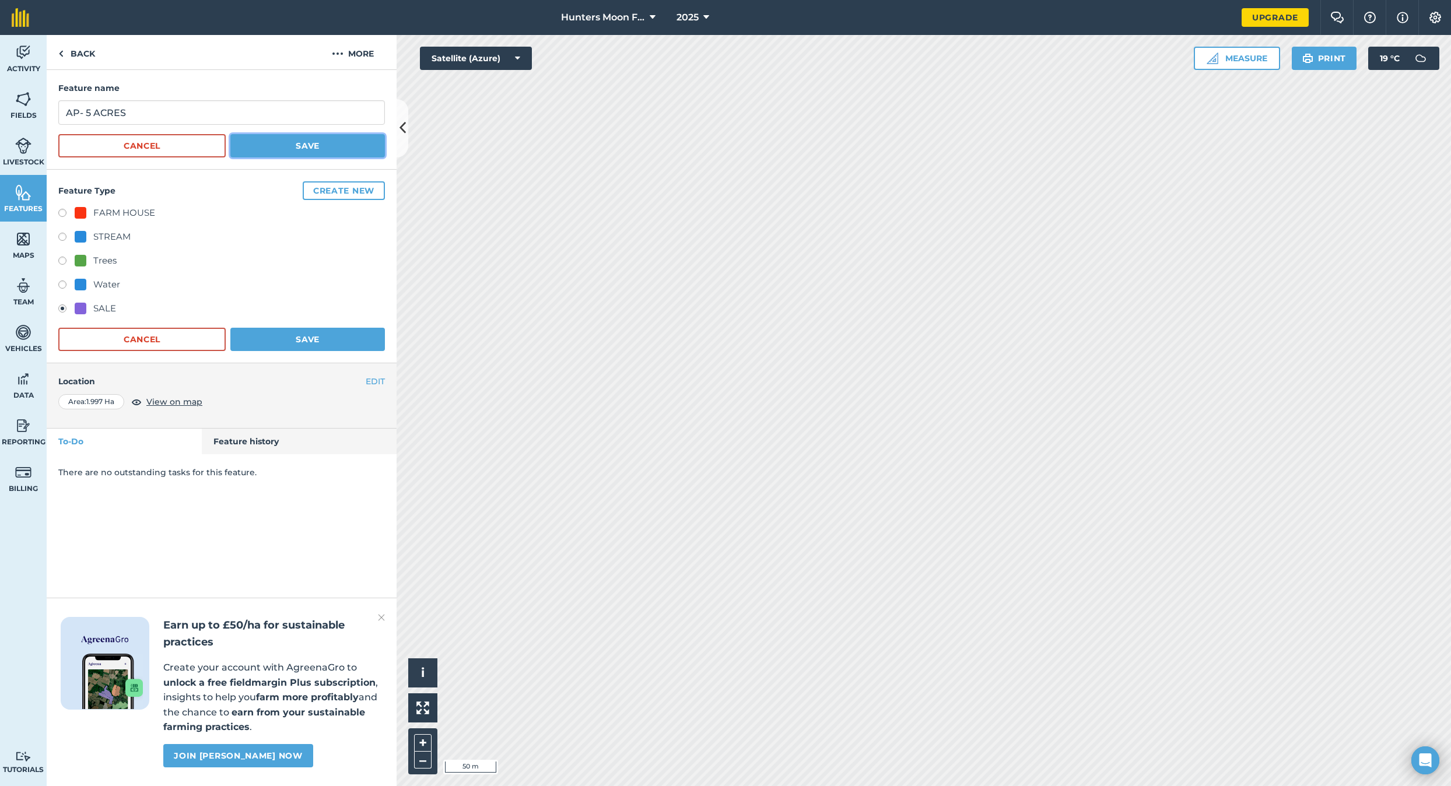
click at [287, 150] on button "Save" at bounding box center [307, 145] width 155 height 23
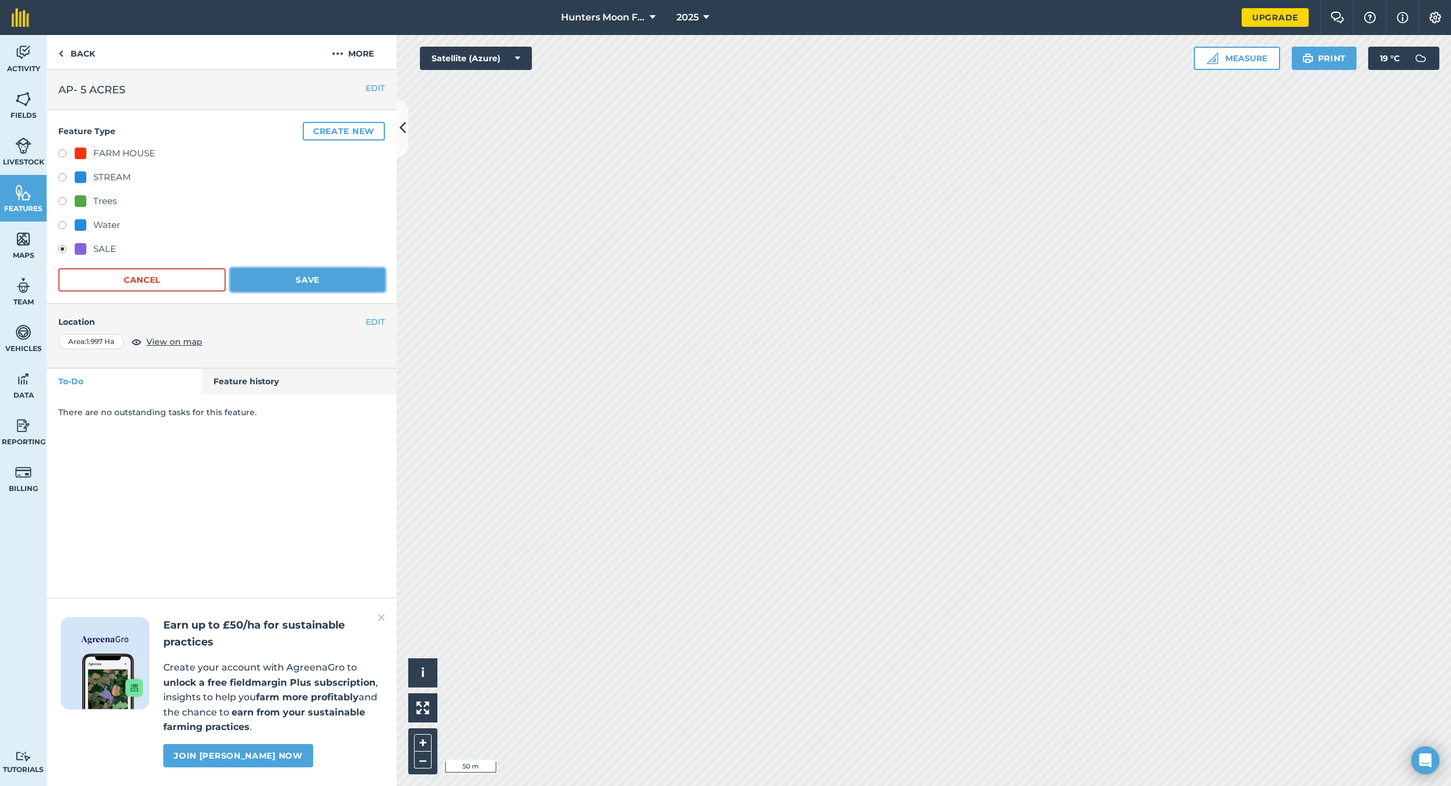
click at [313, 280] on button "Save" at bounding box center [307, 279] width 155 height 23
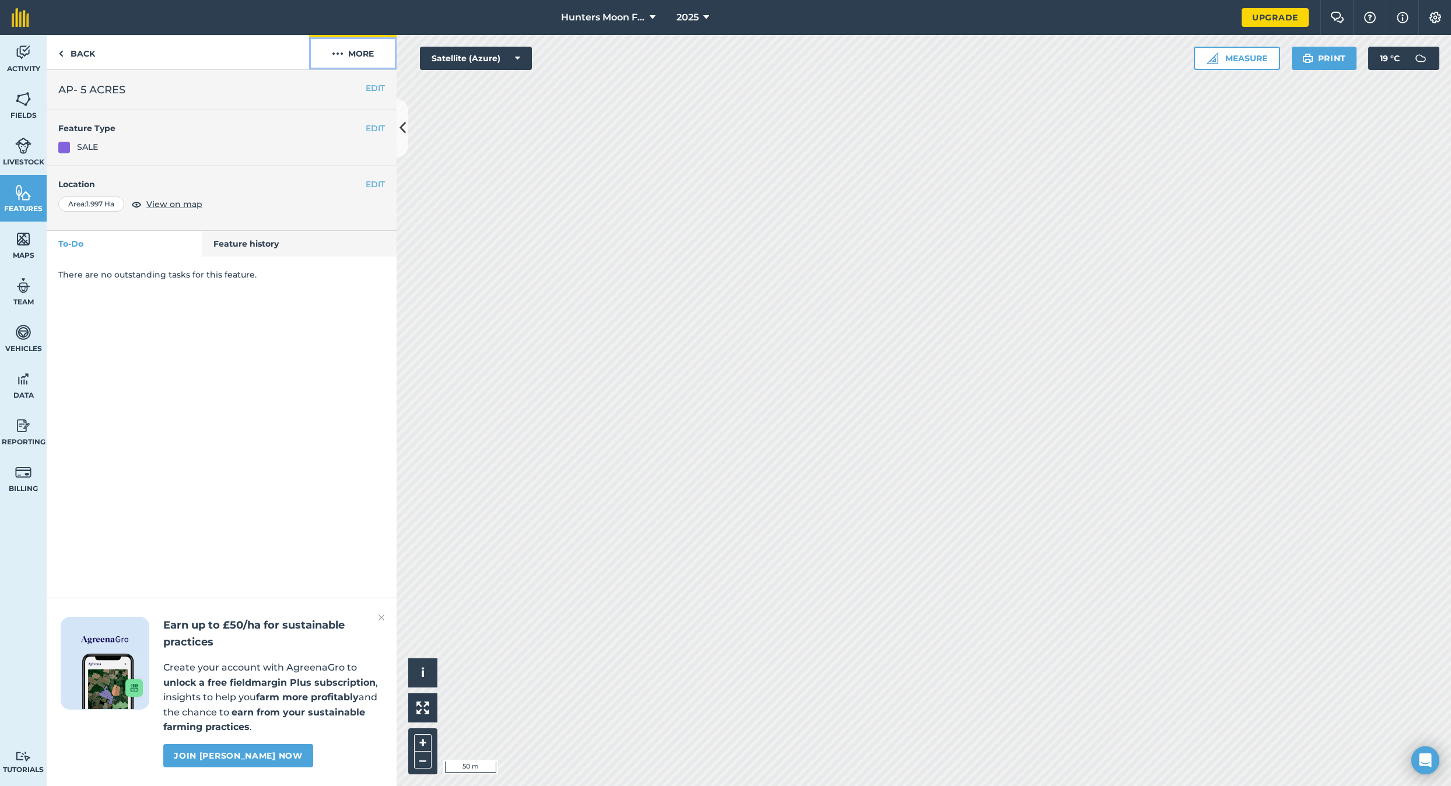
click at [356, 52] on button "More" at bounding box center [352, 52] width 87 height 34
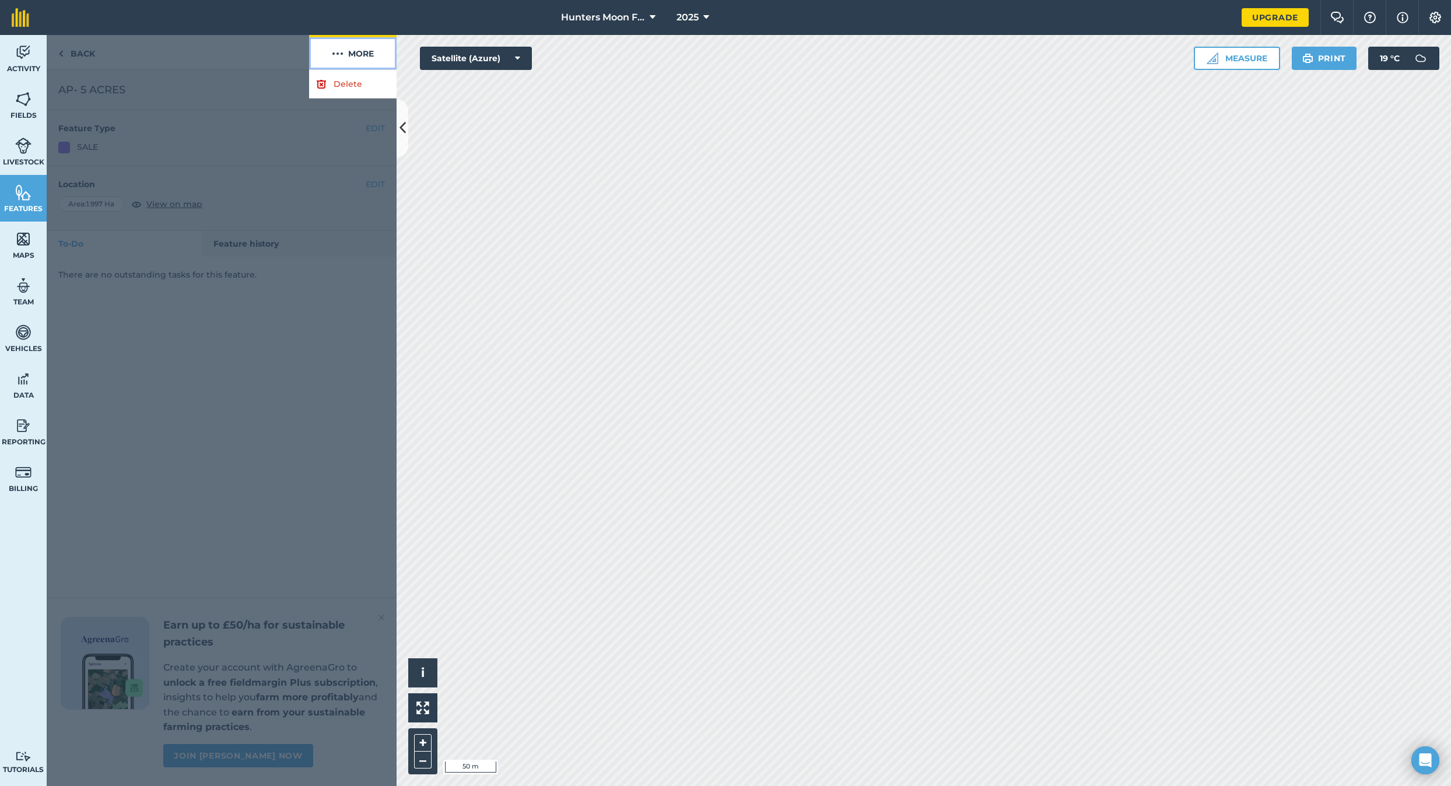
click at [356, 52] on button "More" at bounding box center [352, 52] width 87 height 34
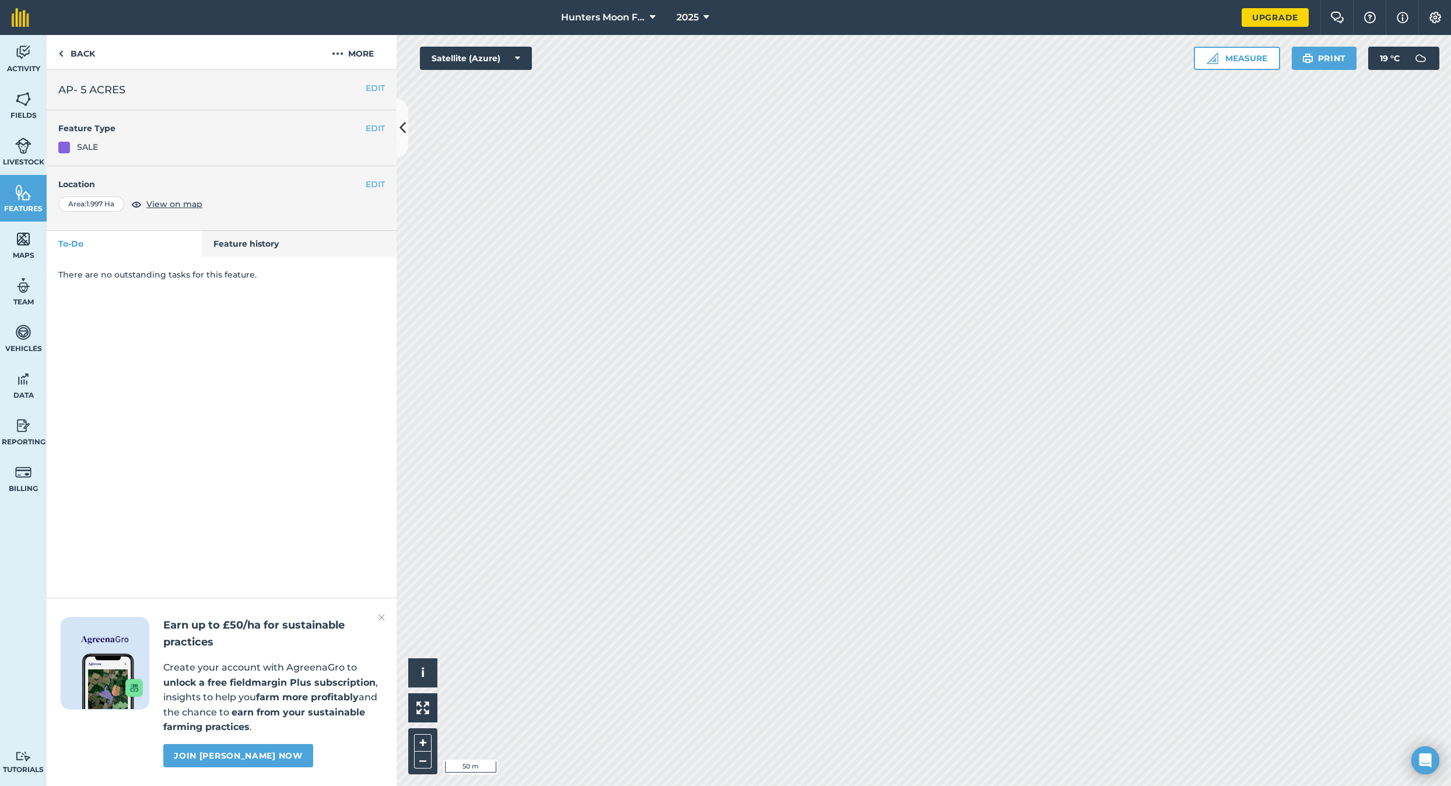
drag, startPoint x: 256, startPoint y: 425, endPoint x: 250, endPoint y: 422, distance: 6.5
click at [255, 425] on div "EDIT AP- 5 ACRES EDIT Feature Type SALE EDIT Location Area : 1.997 Ha View on m…" at bounding box center [222, 428] width 350 height 716
click at [74, 57] on link "Back" at bounding box center [77, 52] width 60 height 34
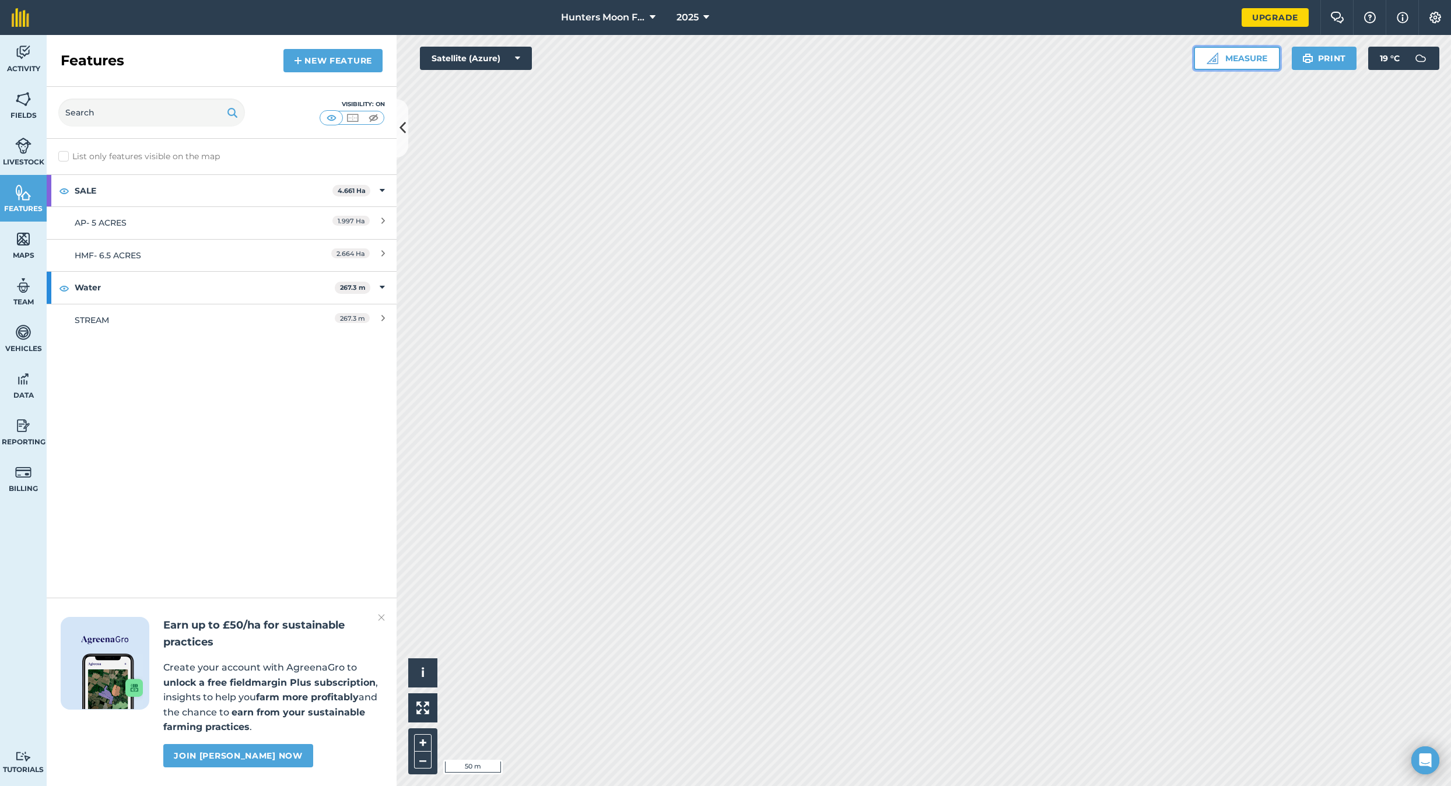
click at [797, 58] on button "Measure" at bounding box center [1237, 58] width 86 height 23
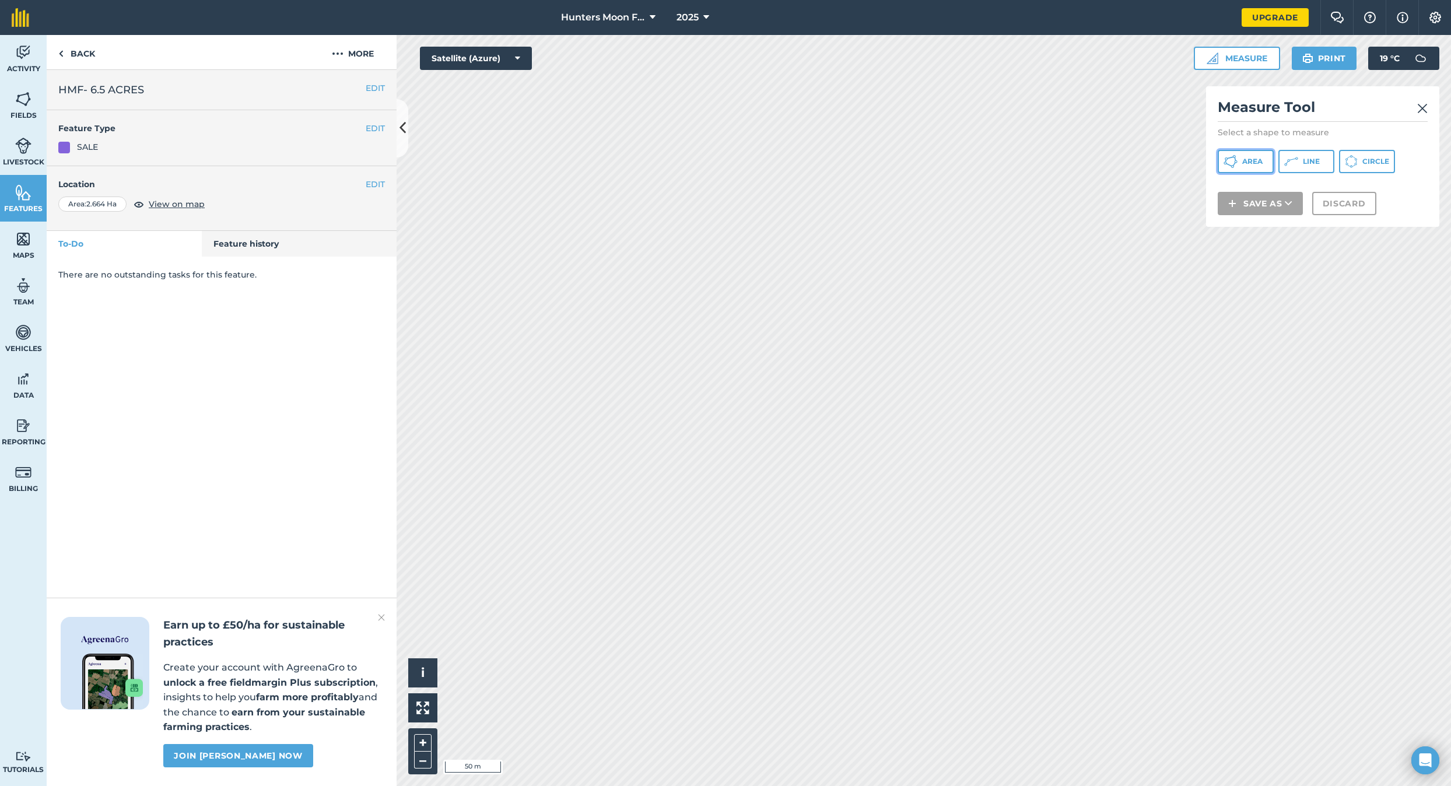
drag, startPoint x: 1243, startPoint y: 164, endPoint x: 1211, endPoint y: 188, distance: 40.0
click at [797, 164] on span "Area" at bounding box center [1252, 161] width 20 height 9
click at [229, 152] on div "SALE" at bounding box center [221, 147] width 327 height 13
click at [371, 89] on button "EDIT" at bounding box center [375, 88] width 19 height 13
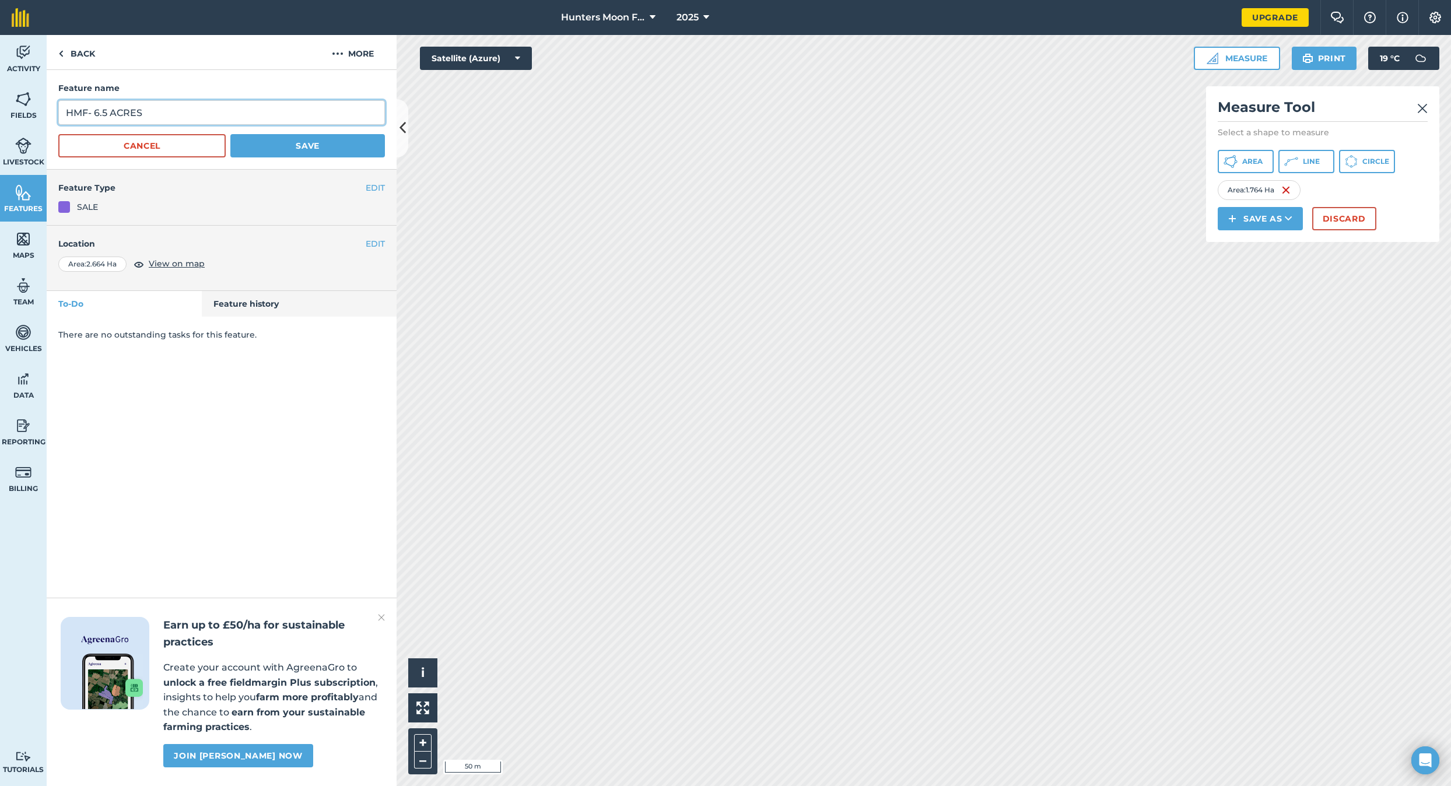
click at [159, 106] on input "HMF- 6.5 ACRES" at bounding box center [221, 112] width 327 height 24
click at [160, 110] on input "HMF- 6.5 ACRES" at bounding box center [221, 112] width 327 height 24
type input "HMF- 6.5 ACRES (4.4 GRASS)"
click at [309, 145] on button "Save" at bounding box center [307, 145] width 155 height 23
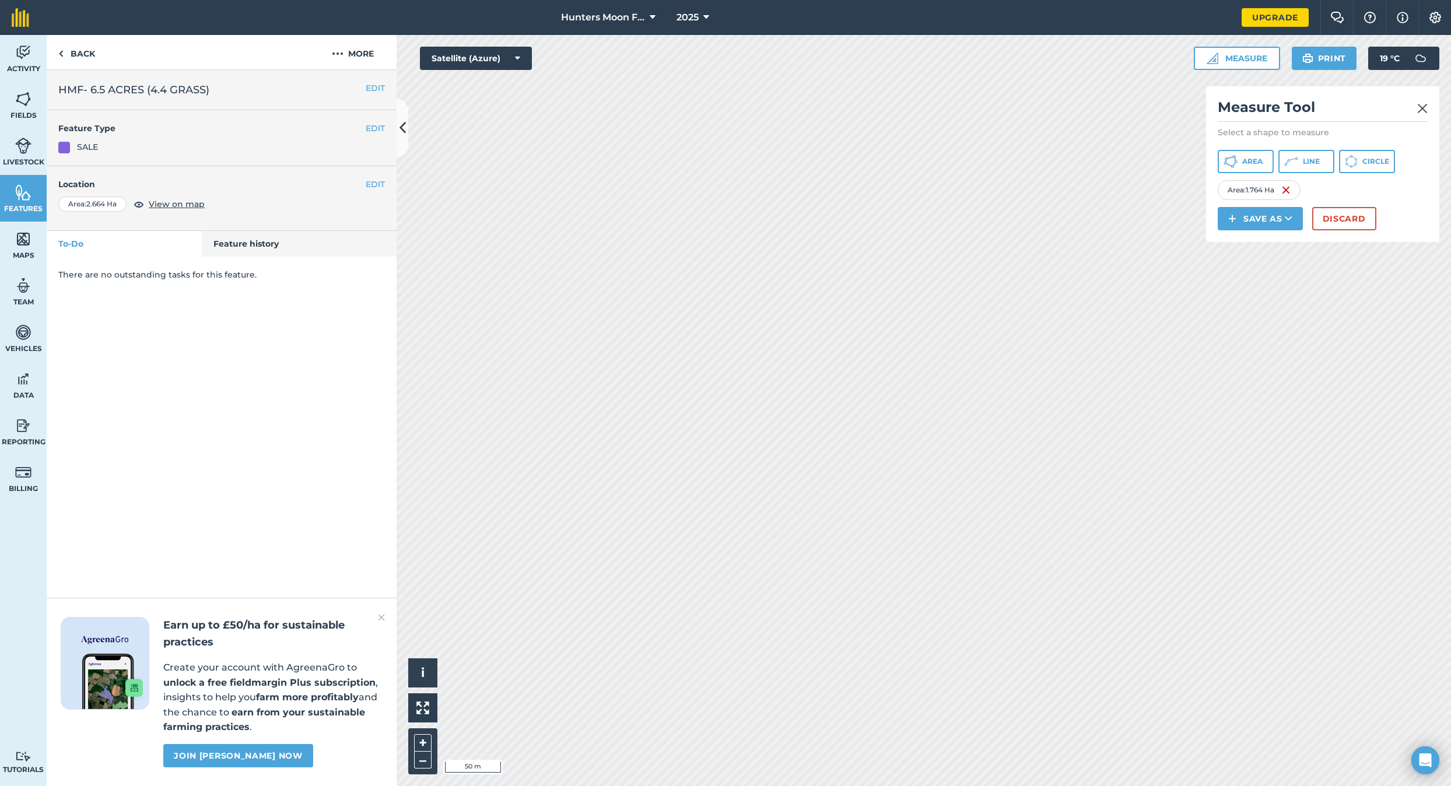
click at [797, 107] on img at bounding box center [1422, 108] width 10 height 14
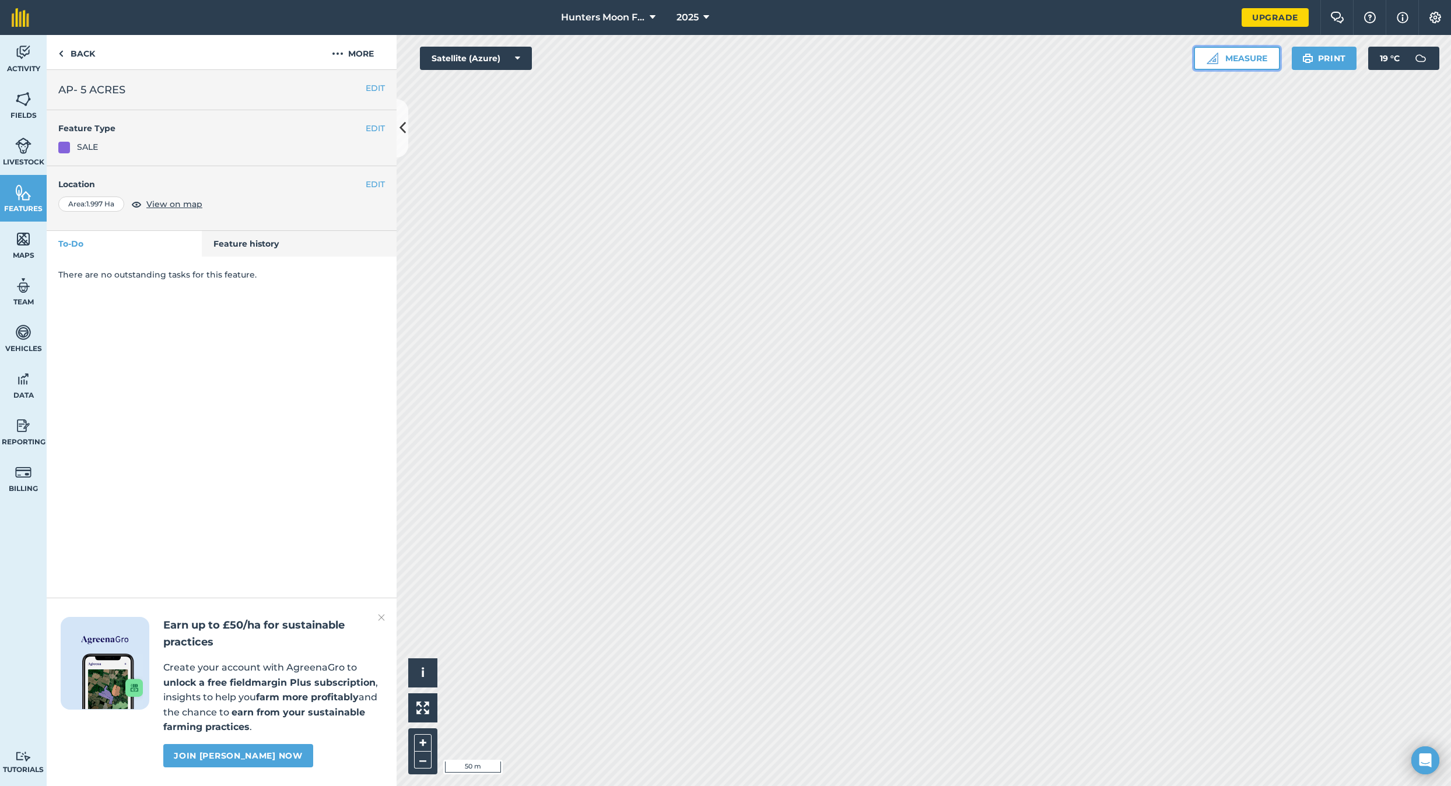
click at [797, 55] on button "Measure" at bounding box center [1237, 58] width 86 height 23
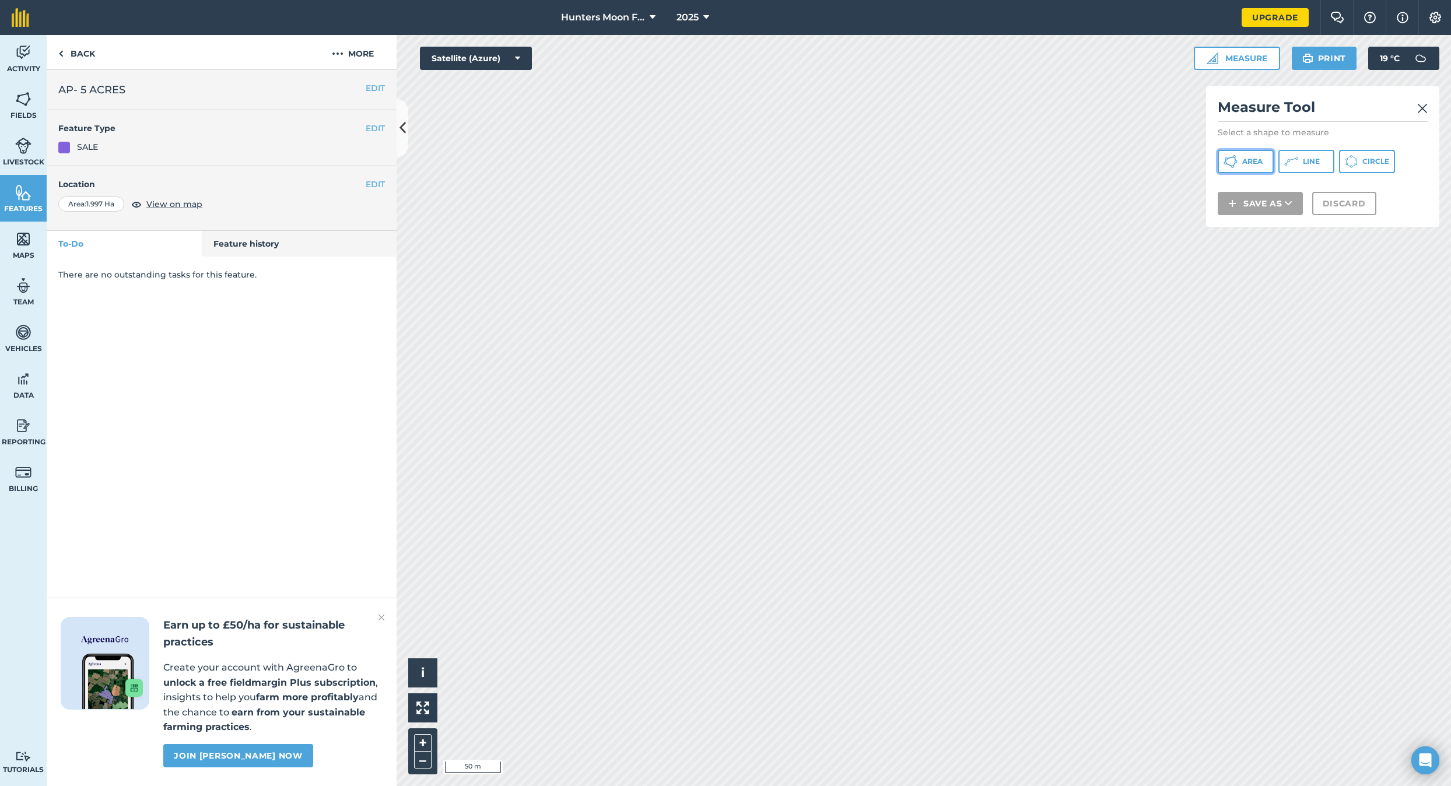
click at [797, 158] on span "Area" at bounding box center [1252, 161] width 20 height 9
click at [797, 221] on button "Discard" at bounding box center [1344, 218] width 64 height 23
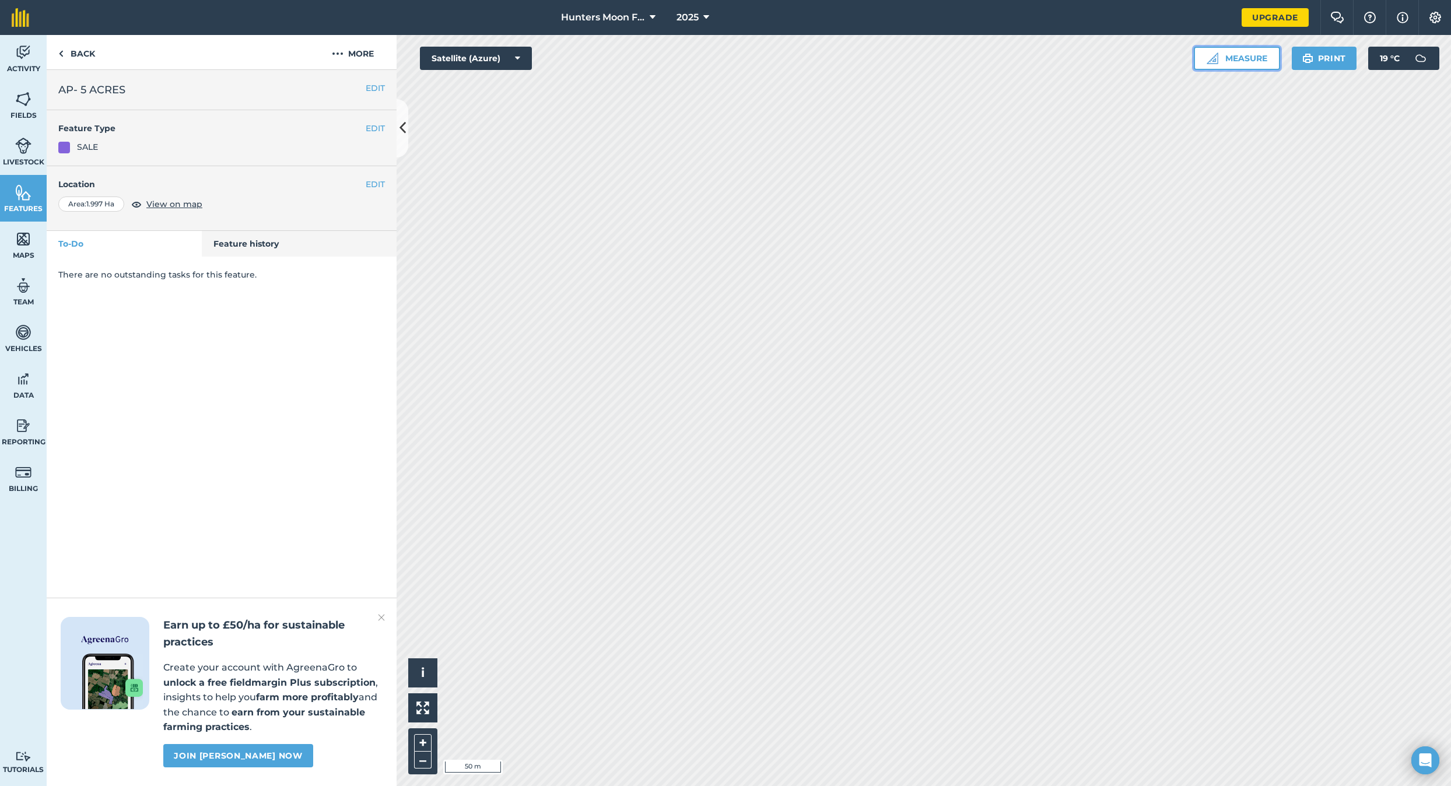
click at [797, 54] on button "Measure" at bounding box center [1237, 58] width 86 height 23
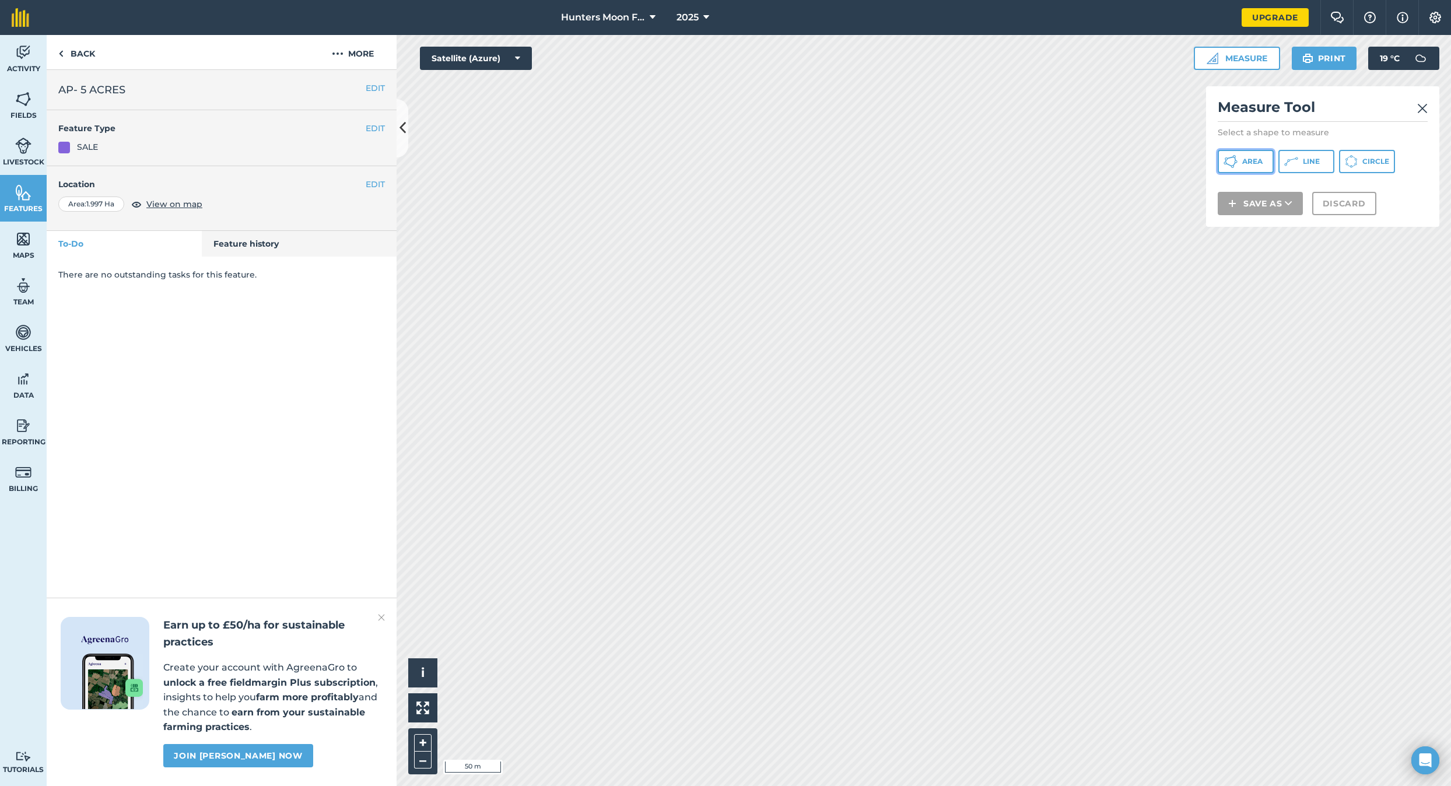
drag, startPoint x: 1248, startPoint y: 163, endPoint x: 1216, endPoint y: 170, distance: 32.3
click at [797, 163] on span "Area" at bounding box center [1252, 161] width 20 height 9
click at [100, 94] on h2 "AP- 5 ACRES" at bounding box center [221, 90] width 327 height 16
click at [125, 88] on h2 "AP- 5 ACRES" at bounding box center [221, 90] width 327 height 16
click at [376, 86] on button "EDIT" at bounding box center [375, 88] width 19 height 13
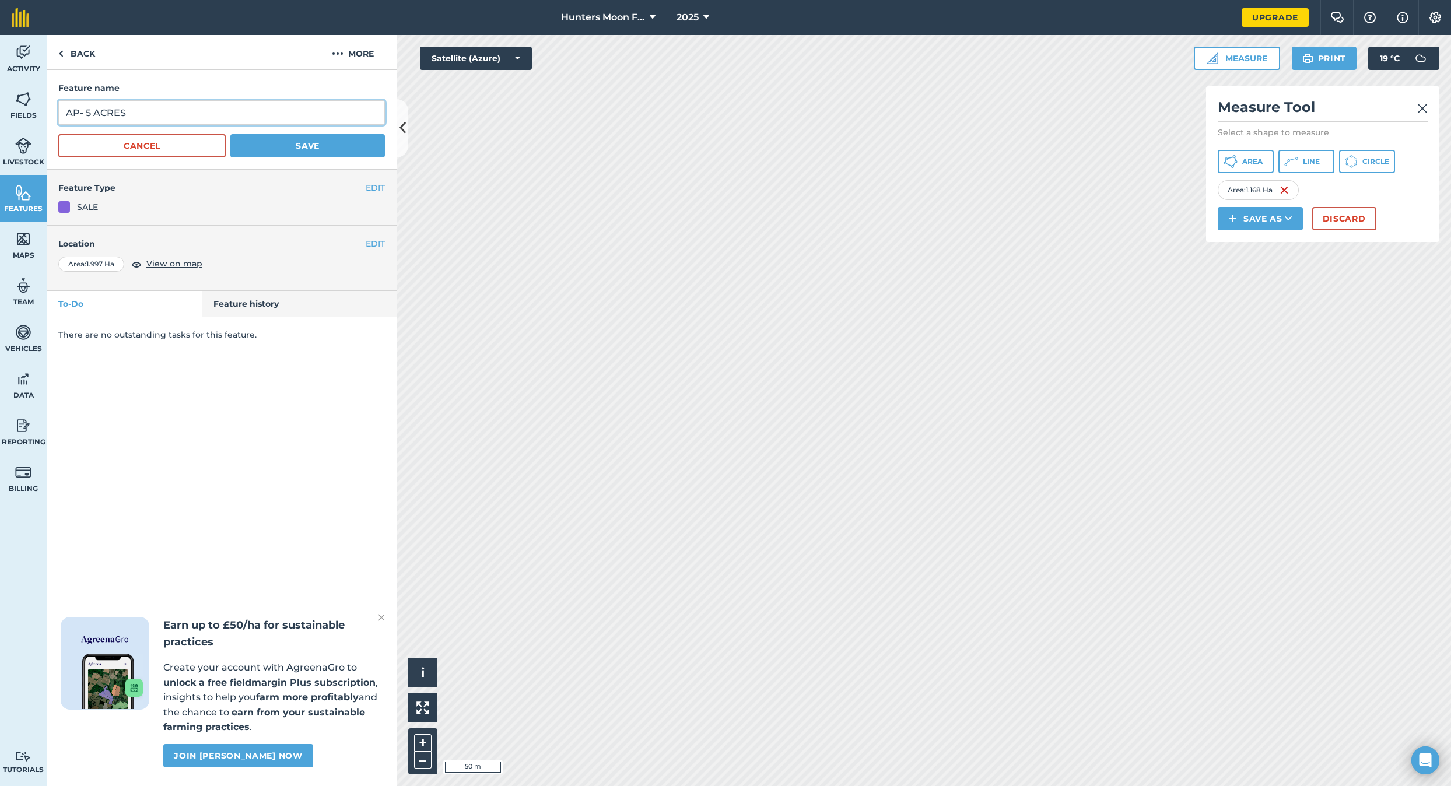
click at [182, 101] on input "AP- 5 ACRES" at bounding box center [221, 112] width 327 height 24
click at [172, 110] on input "AP- 5 ACRES" at bounding box center [221, 112] width 327 height 24
type input "AP- 5 ACRES (4.2 GRASS)"
click at [306, 148] on button "Save" at bounding box center [307, 145] width 155 height 23
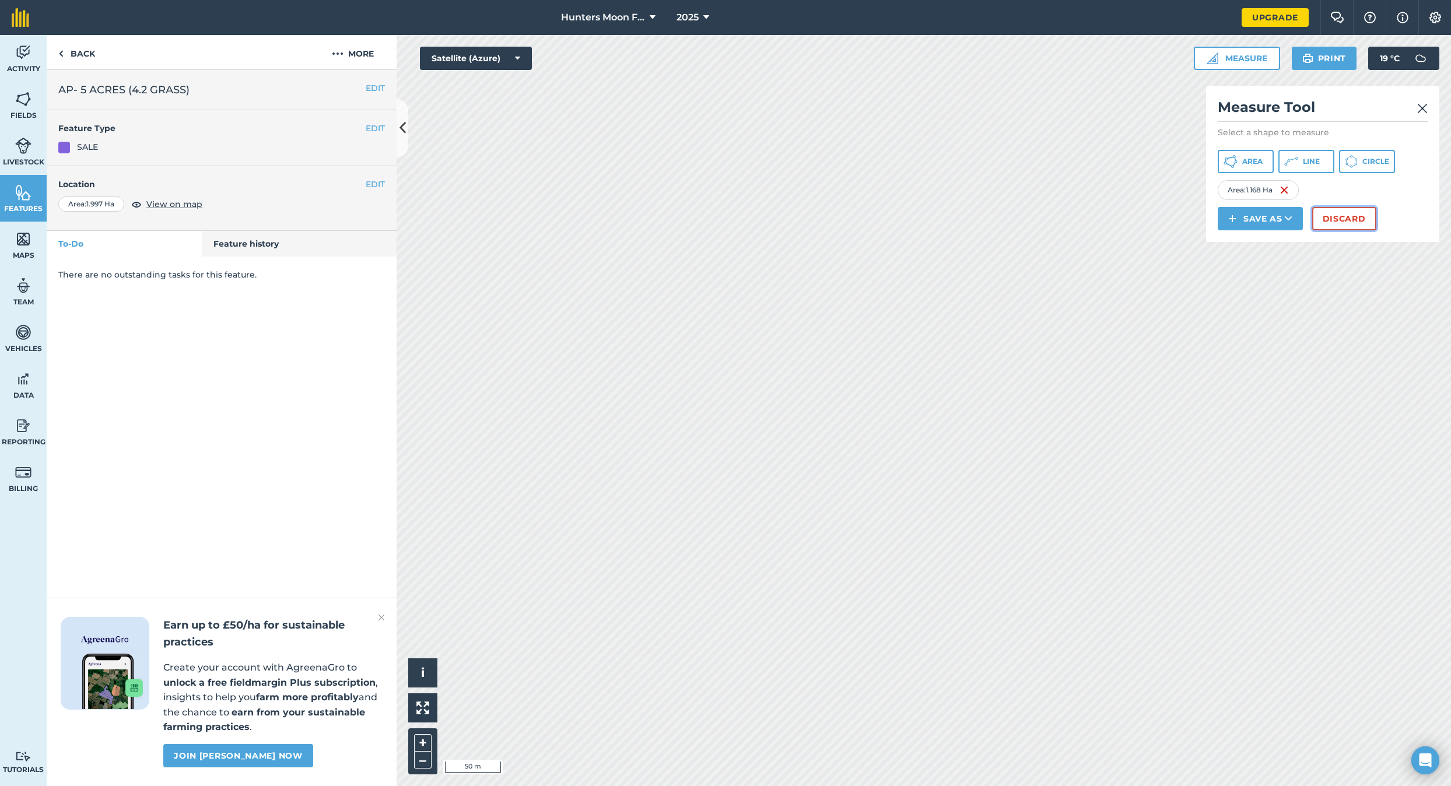
click at [797, 215] on button "Discard" at bounding box center [1344, 218] width 64 height 23
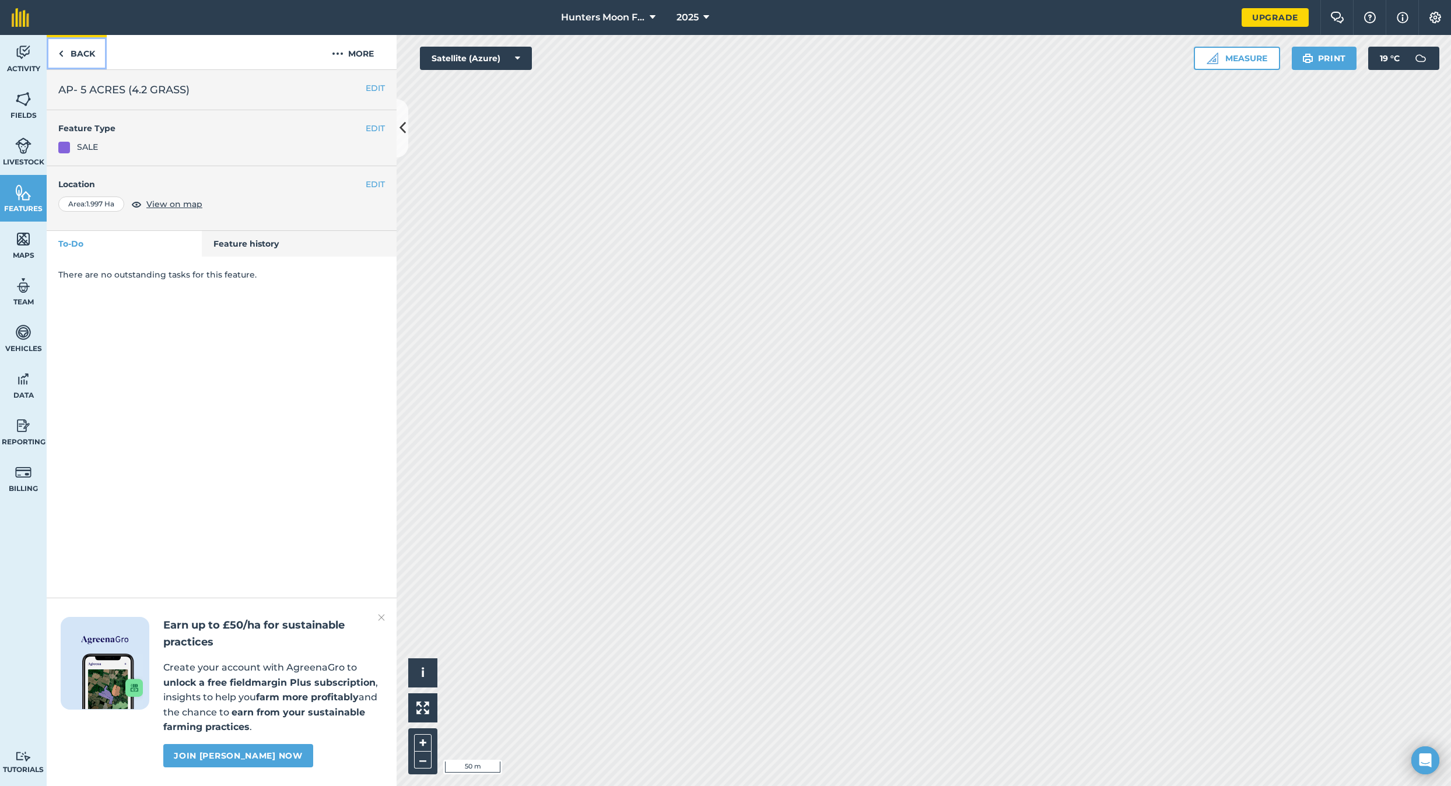
click at [76, 51] on link "Back" at bounding box center [77, 52] width 60 height 34
